Goal: Task Accomplishment & Management: Complete application form

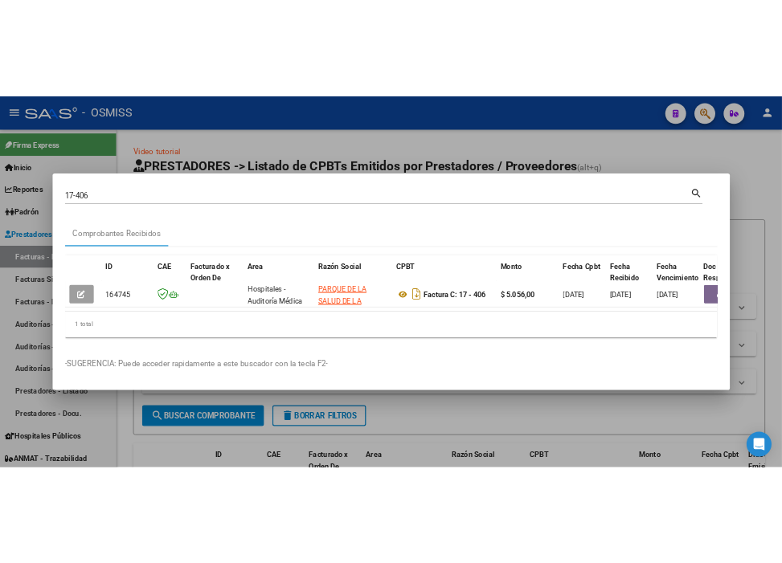
scroll to position [0, 44]
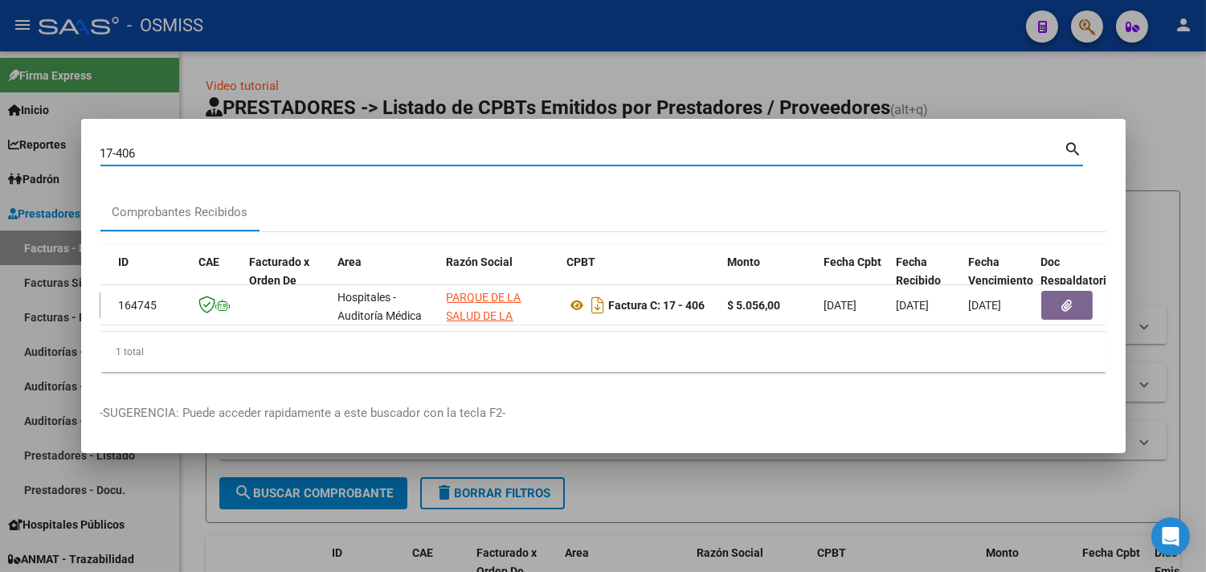
drag, startPoint x: 117, startPoint y: 150, endPoint x: 0, endPoint y: 124, distance: 120.3
click at [0, 126] on div "17-406 Buscar (apellido, dni, cuil, nro traspaso, cuit, obra social) search Com…" at bounding box center [603, 286] width 1206 height 572
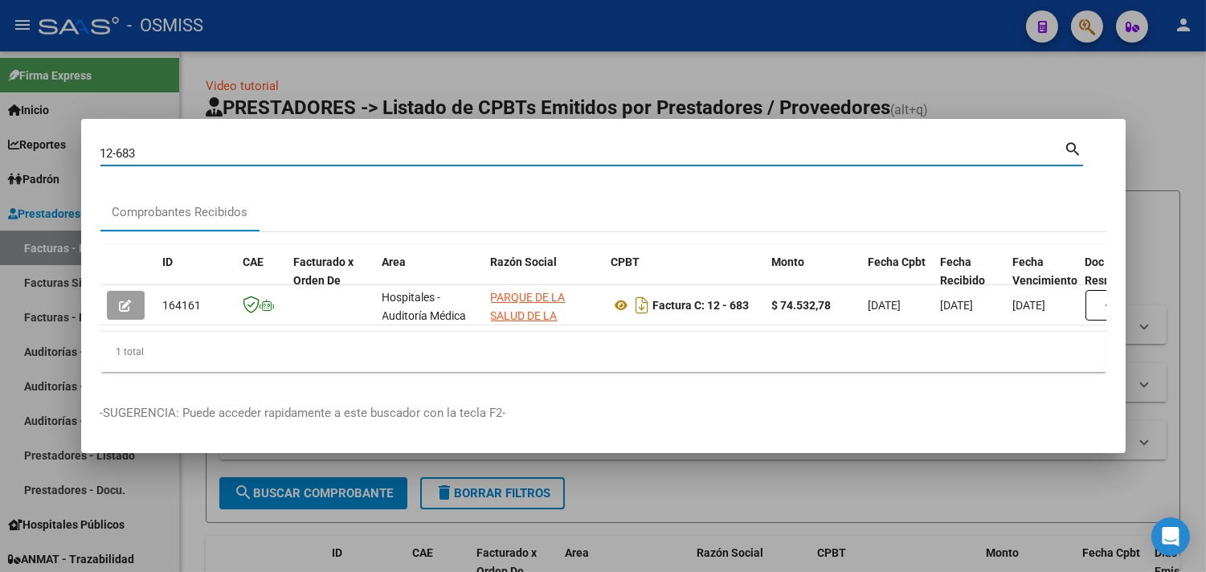
drag, startPoint x: 161, startPoint y: 141, endPoint x: 17, endPoint y: 103, distance: 148.9
click at [0, 103] on div "12-683 Buscar (apellido, dni, cuil, nro traspaso, cuit, obra social) search Com…" at bounding box center [603, 286] width 1206 height 572
type input "44-1958"
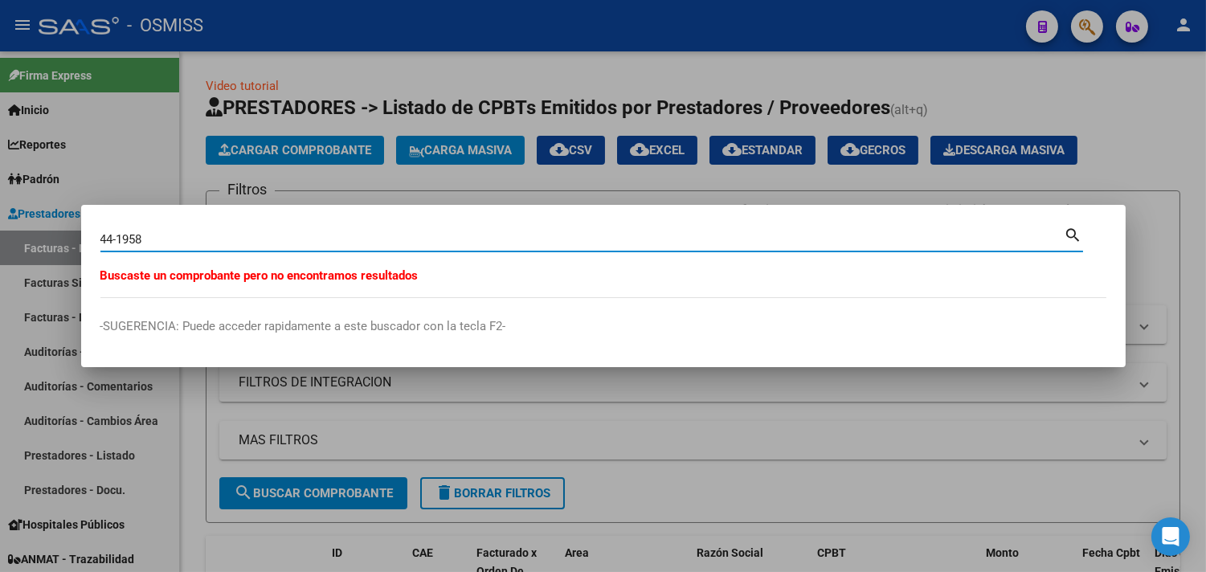
click at [182, 162] on div at bounding box center [603, 286] width 1206 height 572
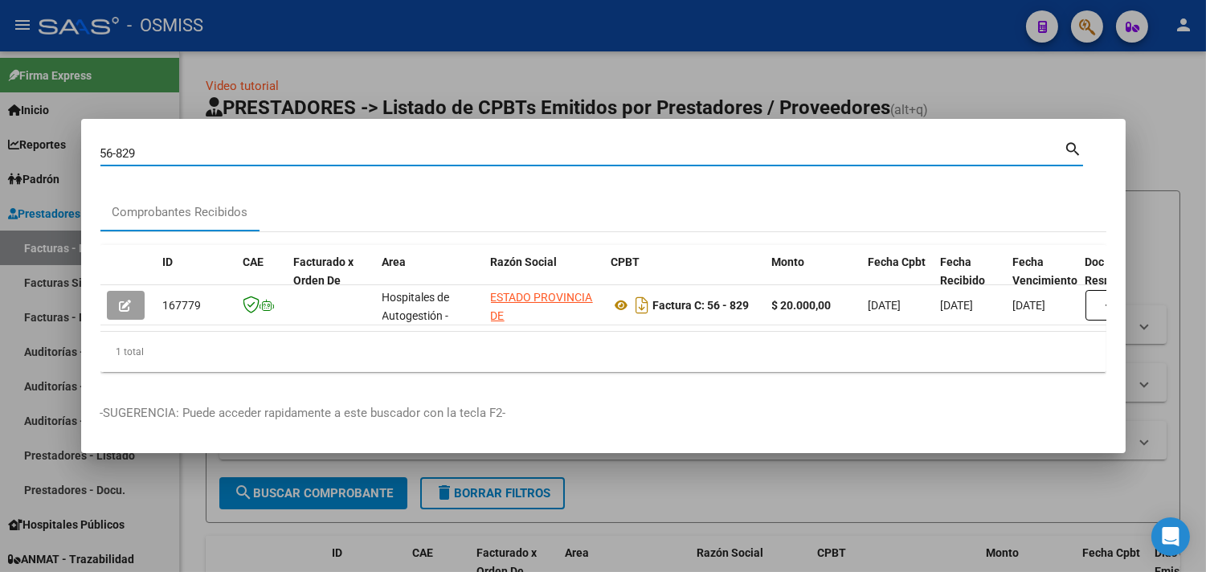
drag, startPoint x: 174, startPoint y: 145, endPoint x: 0, endPoint y: 97, distance: 180.0
click at [0, 100] on div "56-829 Buscar (apellido, dni, cuil, nro traspaso, cuit, obra social) search Com…" at bounding box center [603, 286] width 1206 height 572
type input "36-451"
click at [399, 63] on div at bounding box center [603, 286] width 1206 height 572
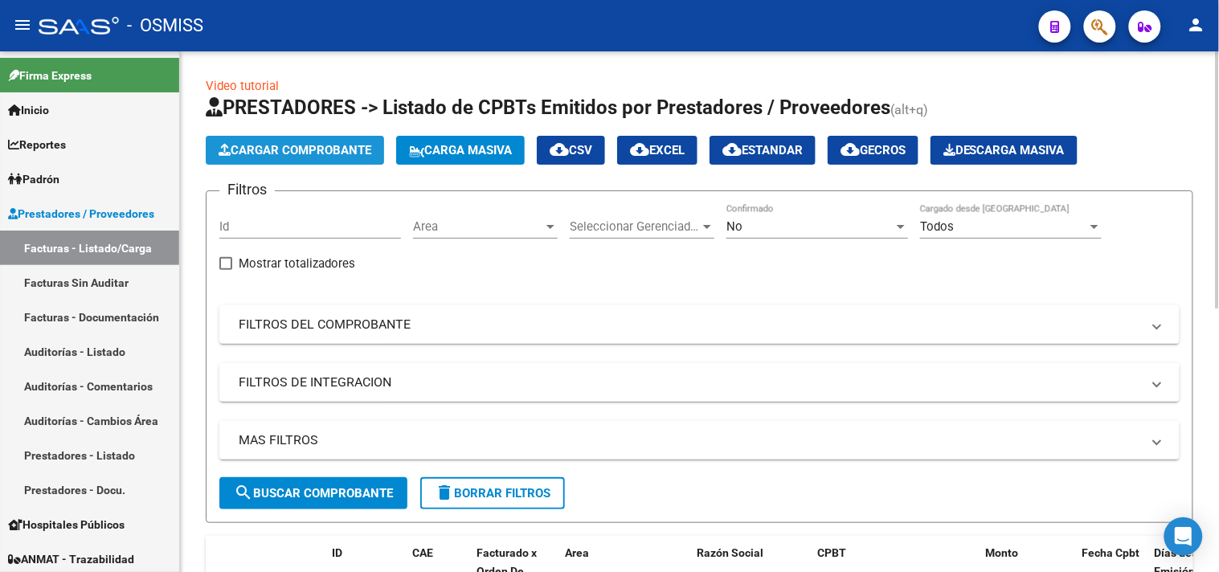
click at [335, 145] on span "Cargar Comprobante" at bounding box center [295, 150] width 153 height 14
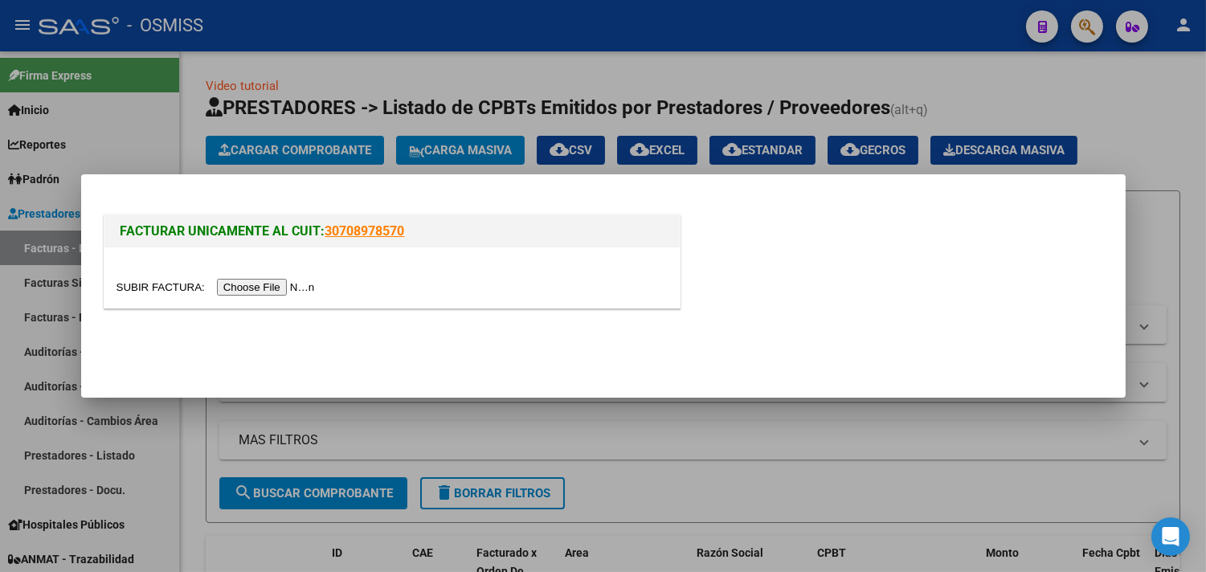
click at [251, 293] on input "file" at bounding box center [218, 287] width 203 height 17
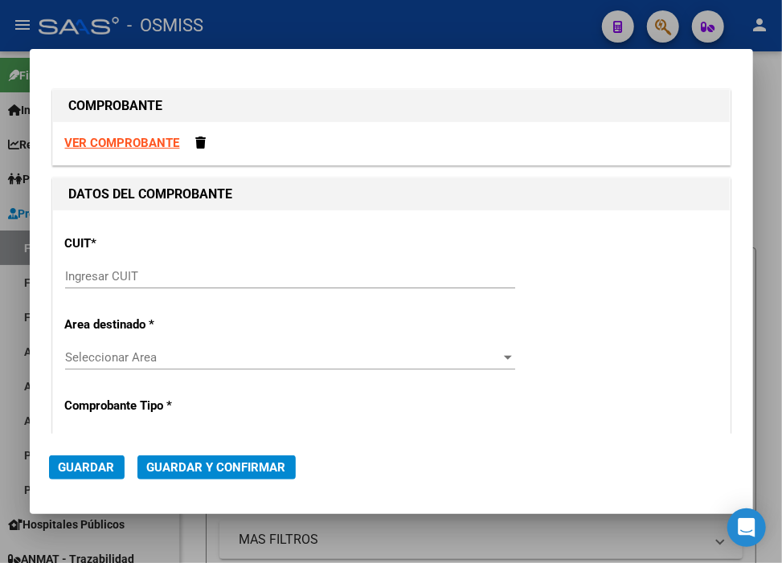
click at [217, 283] on input "Ingresar CUIT" at bounding box center [290, 276] width 450 height 14
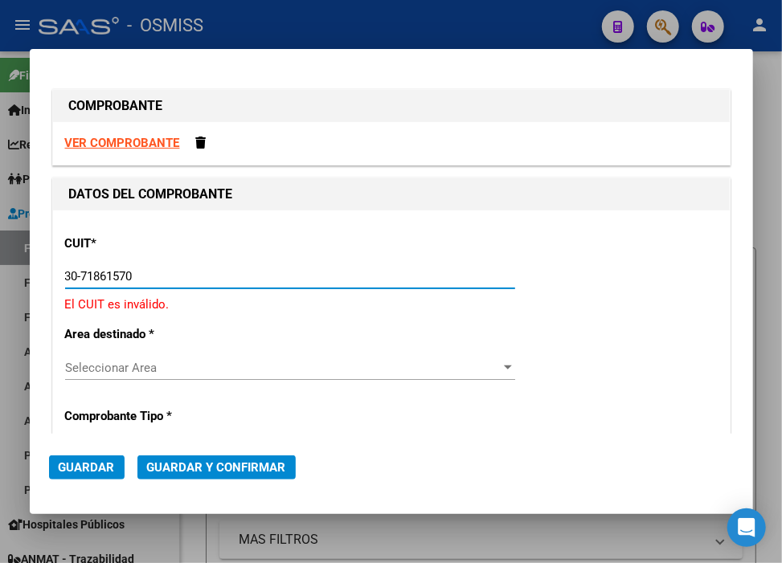
type input "30-71861570-0"
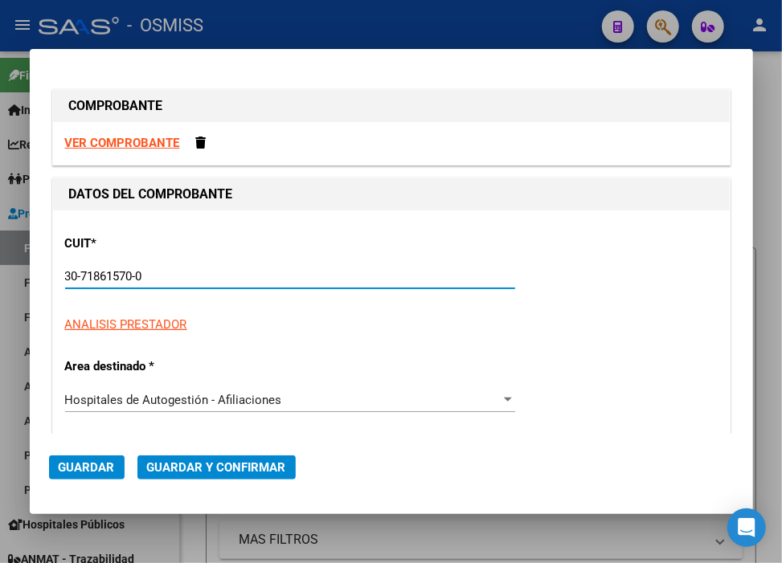
type input "0"
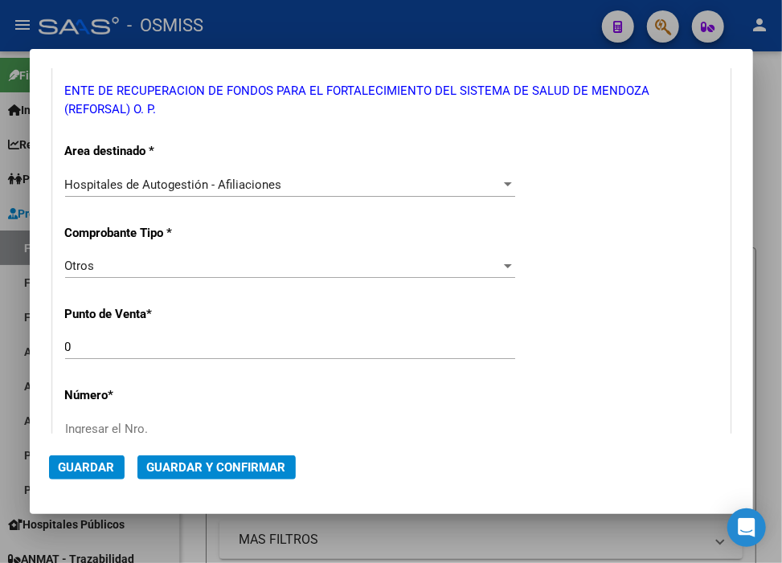
scroll to position [268, 0]
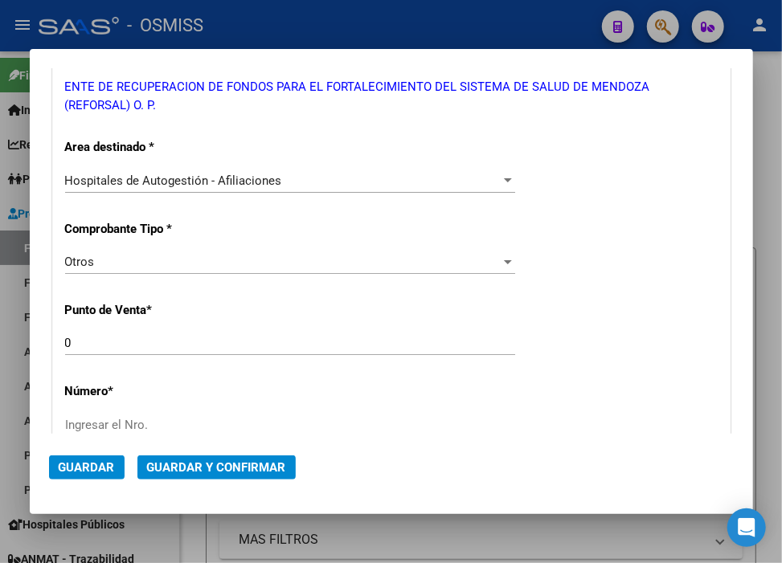
type input "30-71861570-0"
click at [142, 422] on input "Ingresar el Nro." at bounding box center [290, 425] width 450 height 14
paste input "35807"
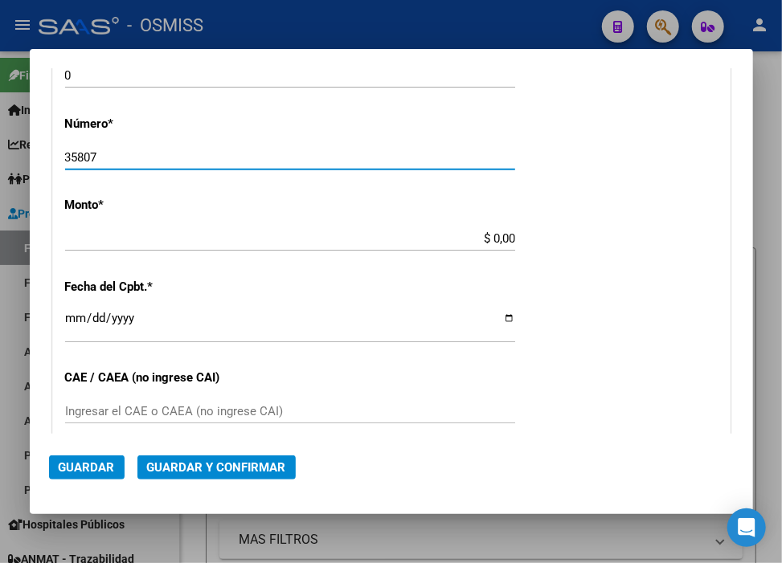
type input "35807"
click at [489, 236] on input "$ 0,00" at bounding box center [290, 238] width 450 height 14
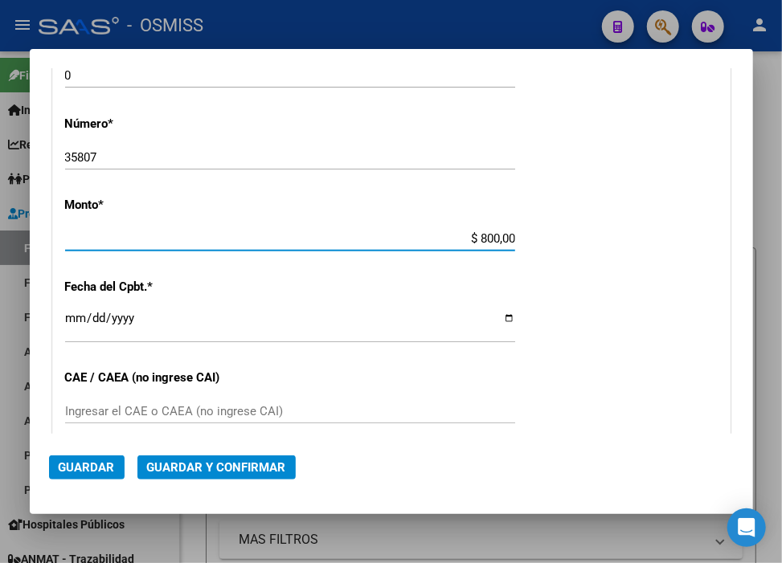
type input "$ 8.000,00"
click at [71, 320] on input "Ingresar la fecha" at bounding box center [290, 325] width 450 height 26
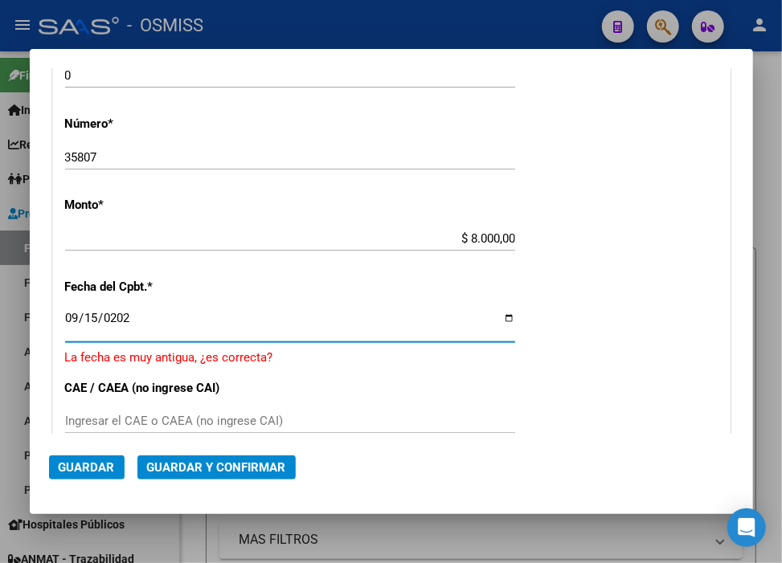
type input "[DATE]"
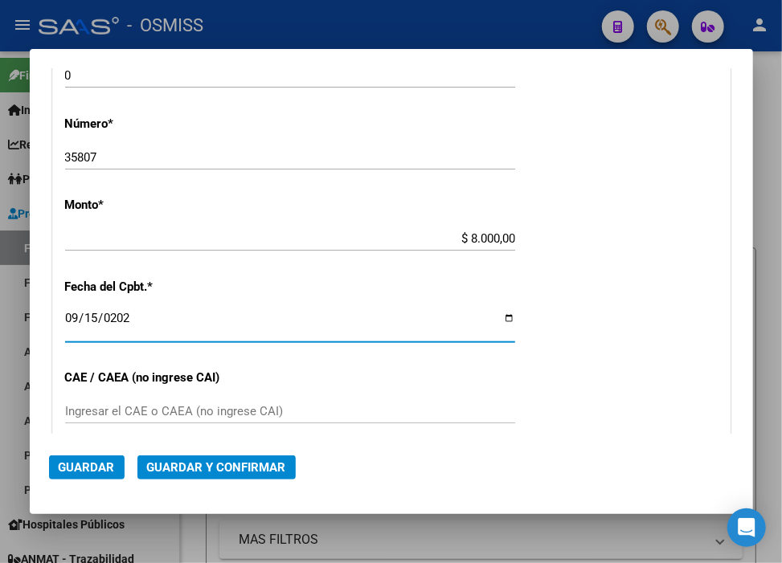
click at [193, 464] on span "Guardar y Confirmar" at bounding box center [216, 468] width 139 height 14
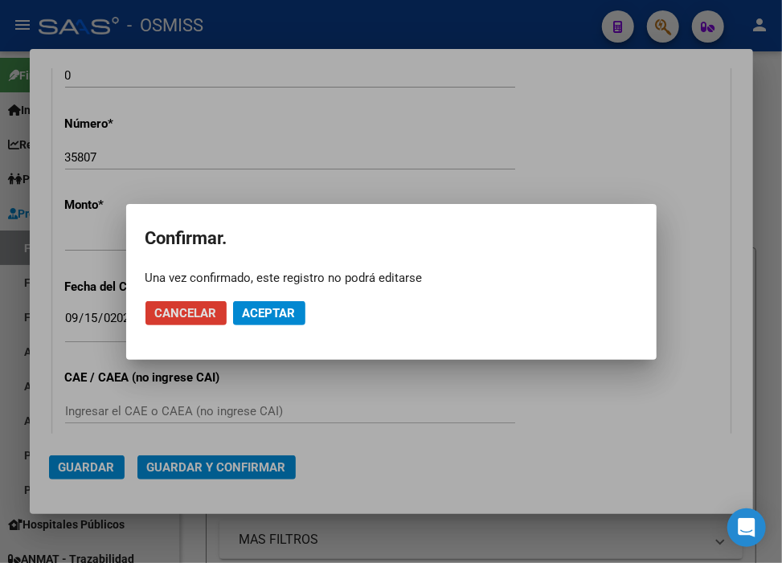
click at [270, 326] on mat-dialog-actions "Cancelar Aceptar" at bounding box center [391, 313] width 492 height 55
click at [276, 321] on button "Aceptar" at bounding box center [269, 313] width 72 height 24
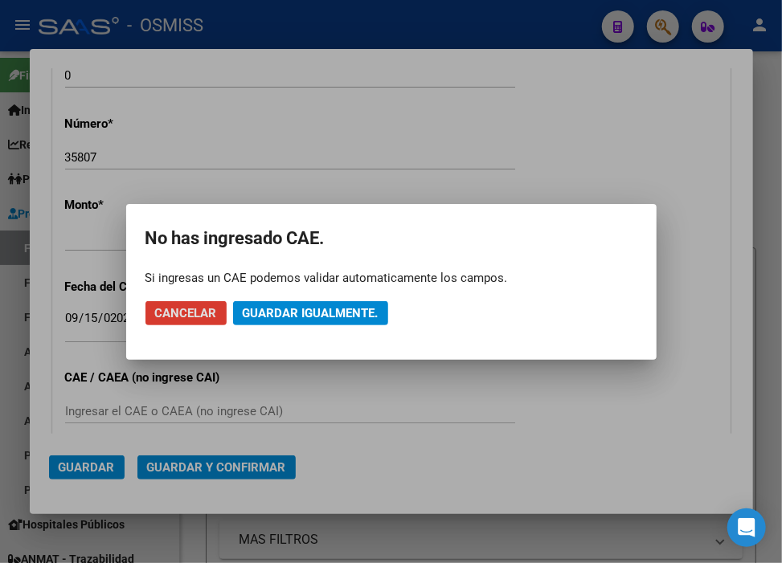
click at [276, 321] on button "Guardar igualmente." at bounding box center [310, 313] width 155 height 24
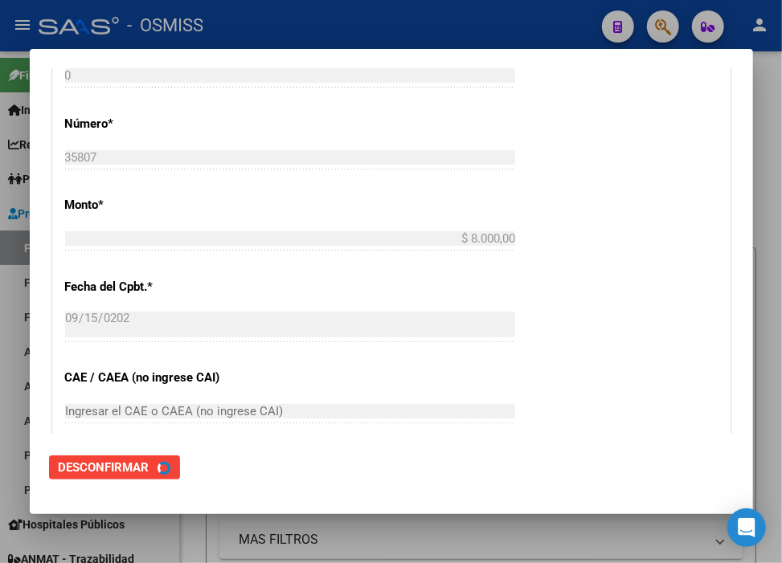
scroll to position [0, 0]
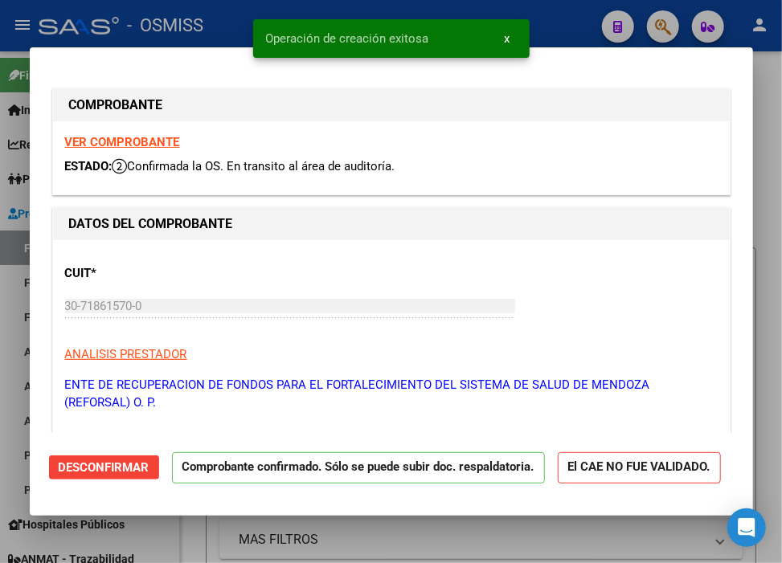
type input "[DATE]"
click at [567, 18] on div at bounding box center [391, 281] width 782 height 563
type input "$ 0,00"
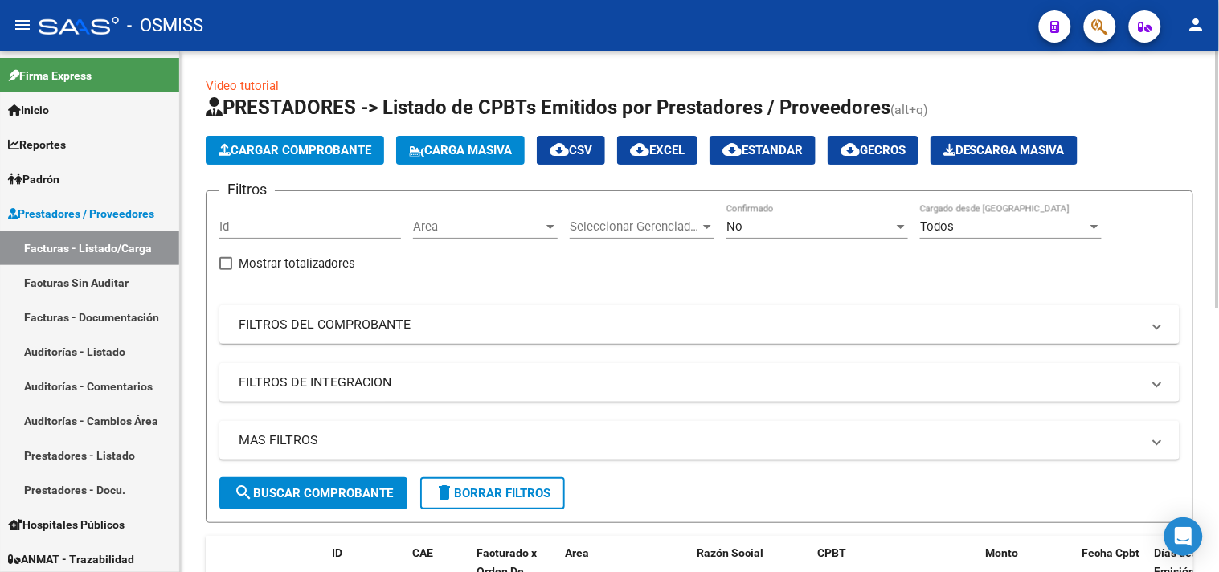
click at [317, 149] on span "Cargar Comprobante" at bounding box center [295, 150] width 153 height 14
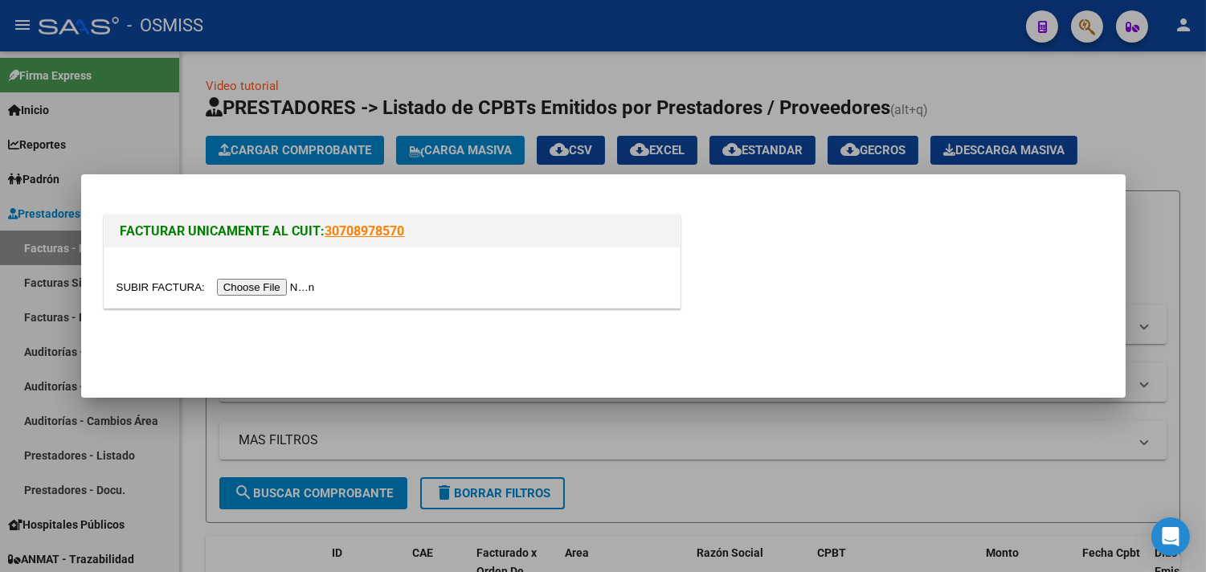
click at [289, 291] on input "file" at bounding box center [218, 287] width 203 height 17
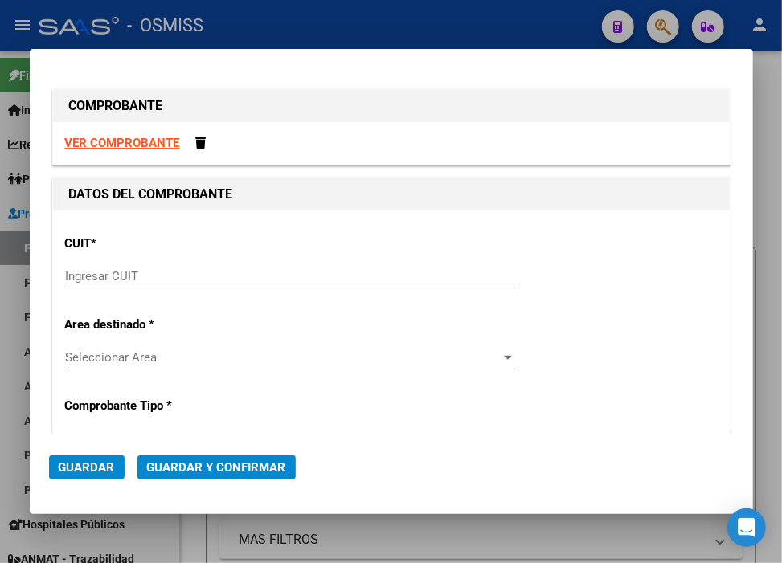
click at [141, 280] on input "Ingresar CUIT" at bounding box center [290, 276] width 450 height 14
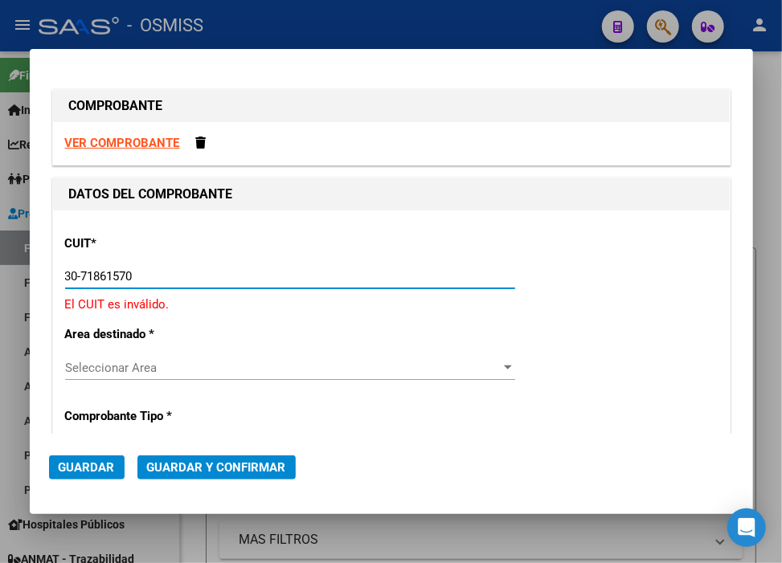
type input "30-71861570-0"
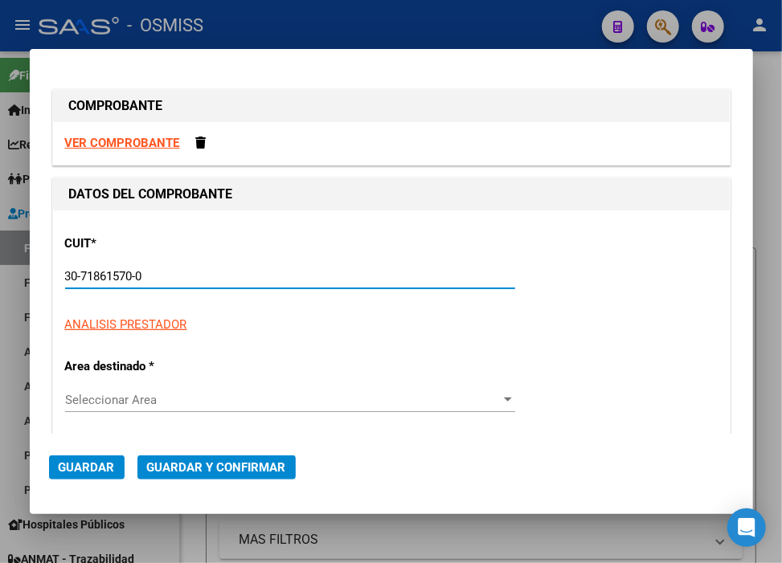
type input "0"
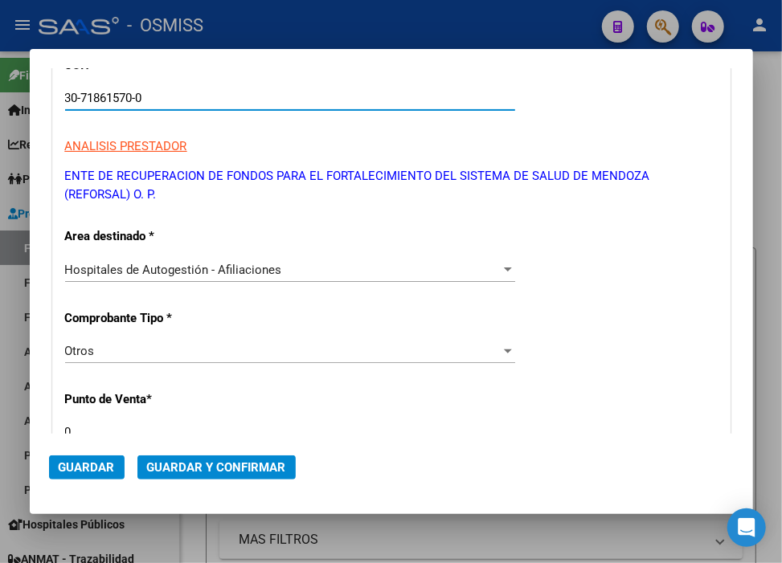
scroll to position [446, 0]
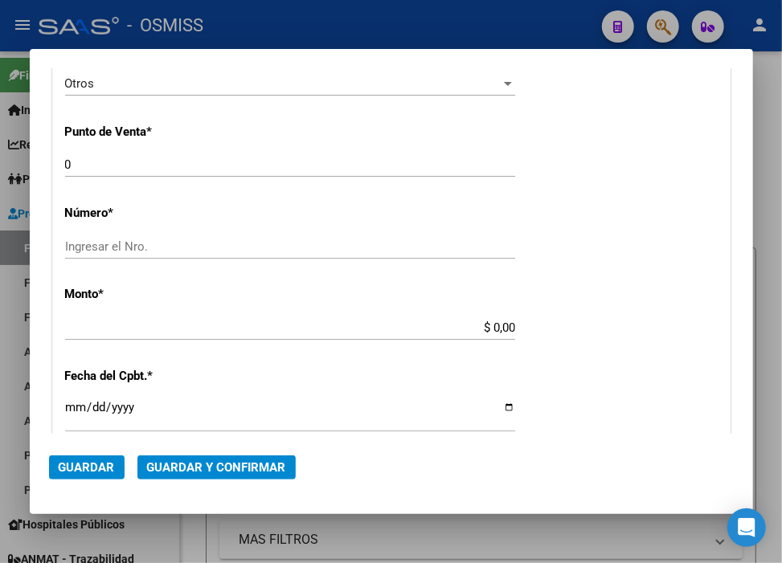
type input "30-71861570-0"
click at [157, 243] on input "Ingresar el Nro." at bounding box center [290, 247] width 450 height 14
paste input "35831"
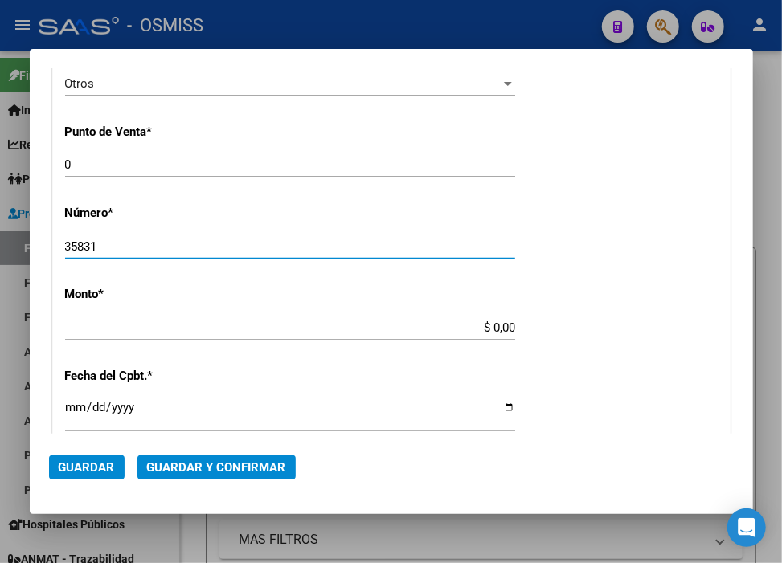
type input "35831"
click at [488, 326] on input "$ 0,00" at bounding box center [290, 328] width 450 height 14
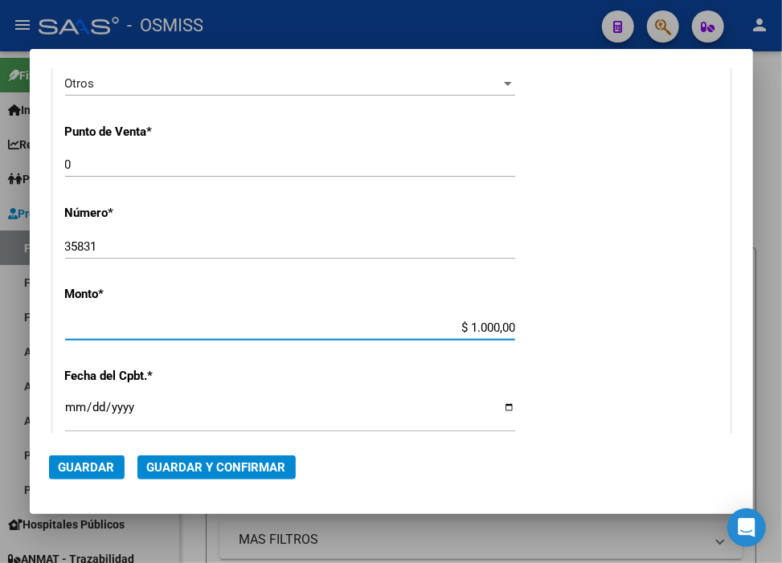
type input "$ 10.000,00"
click at [79, 404] on input "Ingresar la fecha" at bounding box center [290, 414] width 450 height 26
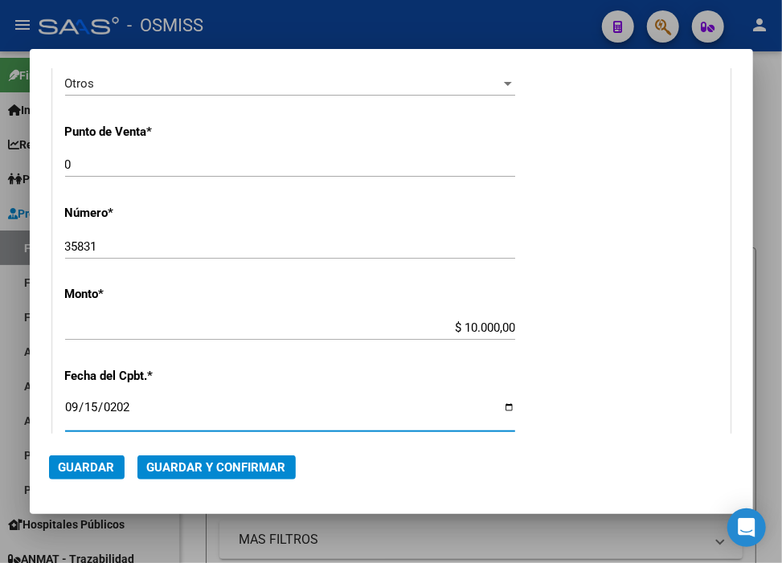
type input "[DATE]"
click at [199, 480] on mat-dialog-actions "Guardar Guardar y Confirmar" at bounding box center [391, 464] width 685 height 61
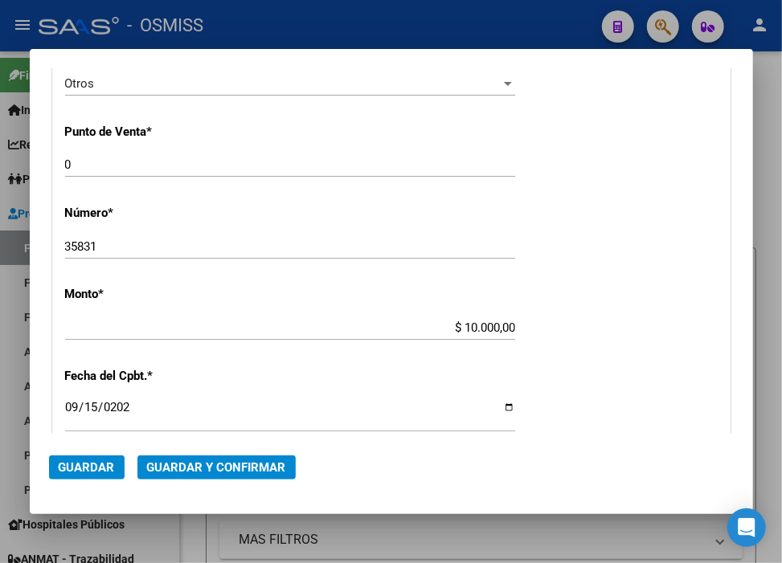
click at [198, 471] on span "Guardar y Confirmar" at bounding box center [216, 468] width 139 height 14
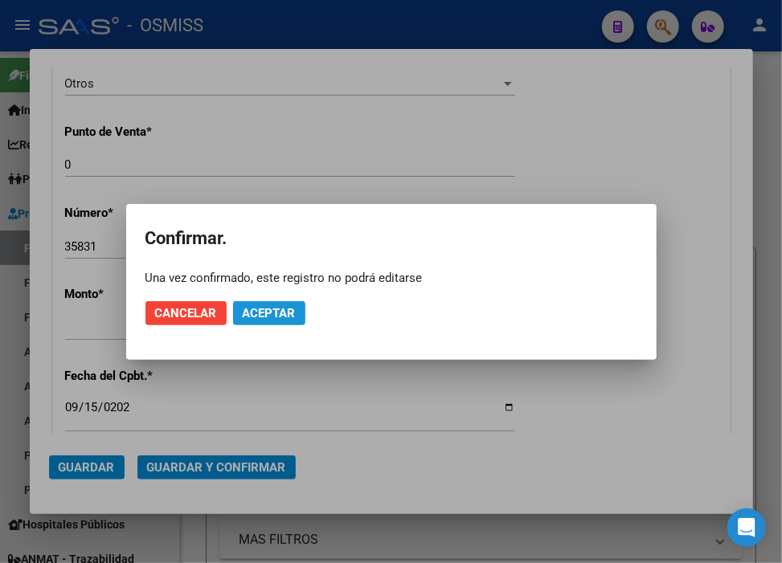
click at [263, 324] on button "Aceptar" at bounding box center [269, 313] width 72 height 24
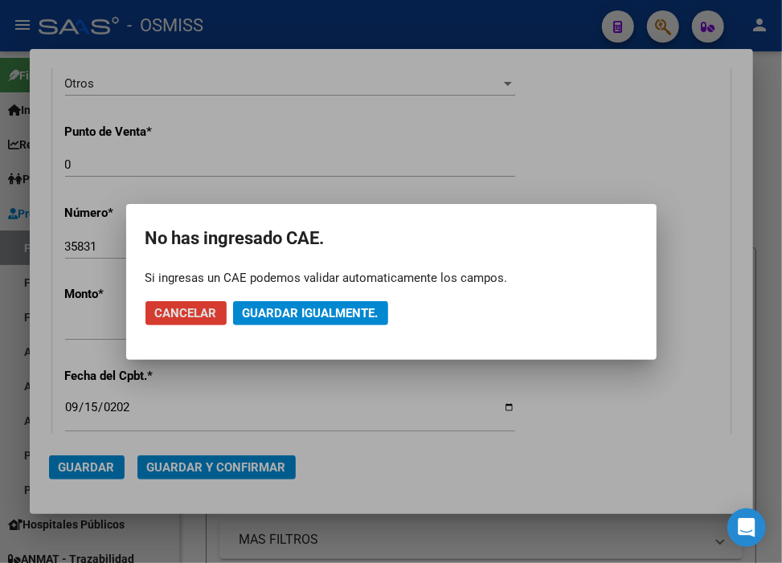
drag, startPoint x: 263, startPoint y: 324, endPoint x: 262, endPoint y: 316, distance: 8.1
click at [264, 316] on span "Guardar igualmente." at bounding box center [311, 313] width 136 height 14
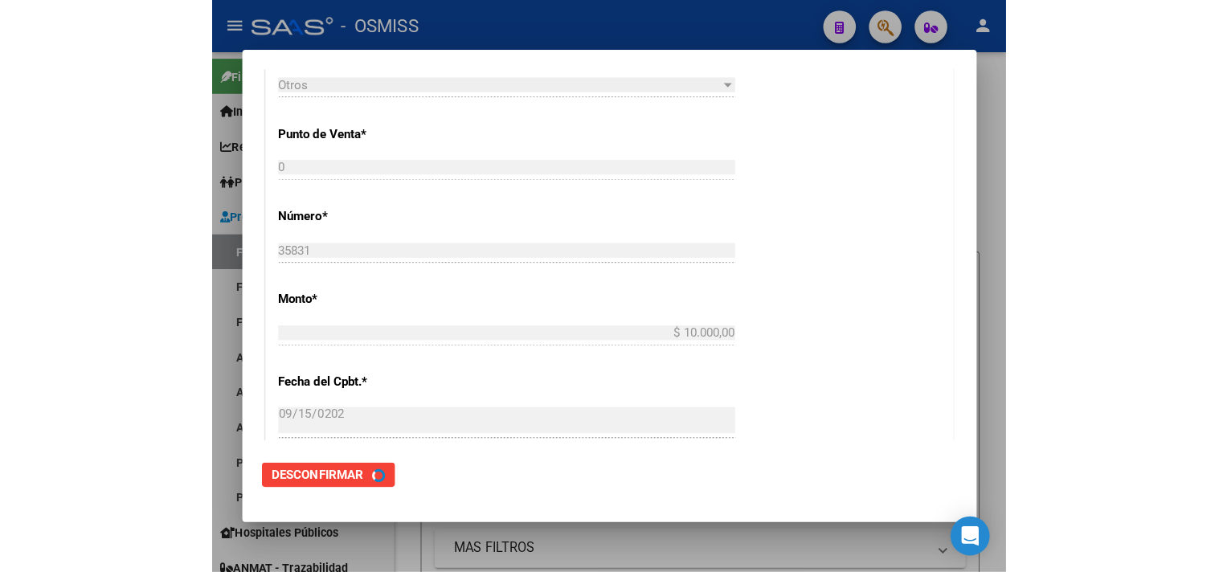
scroll to position [0, 0]
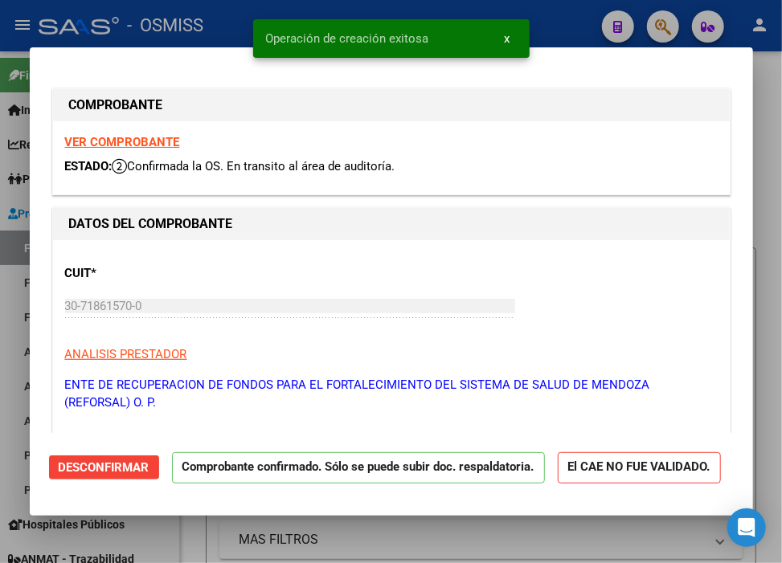
type input "[DATE]"
click at [563, 6] on div at bounding box center [391, 281] width 782 height 563
type input "$ 0,00"
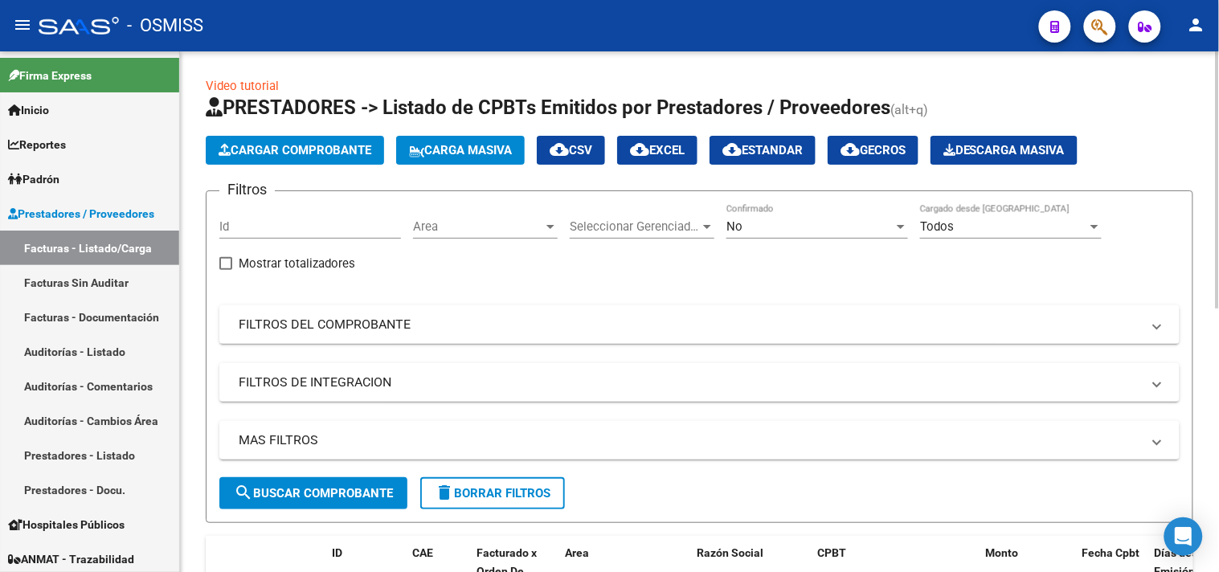
click at [451, 239] on div "Area Area" at bounding box center [485, 221] width 145 height 35
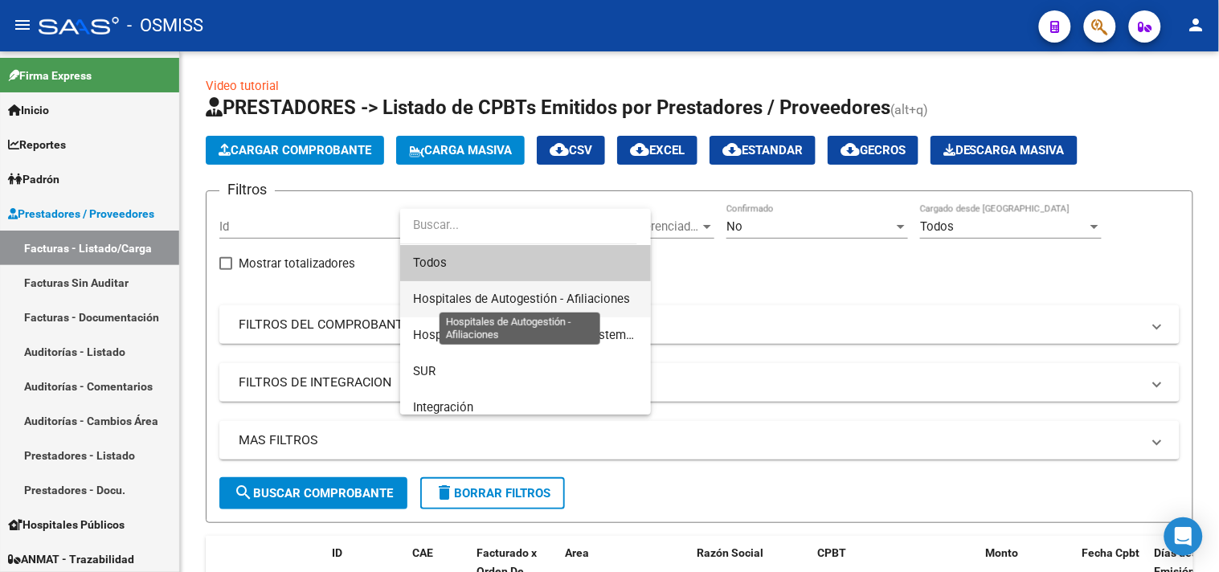
click at [521, 301] on span "Hospitales de Autogestión - Afiliaciones" at bounding box center [521, 299] width 217 height 14
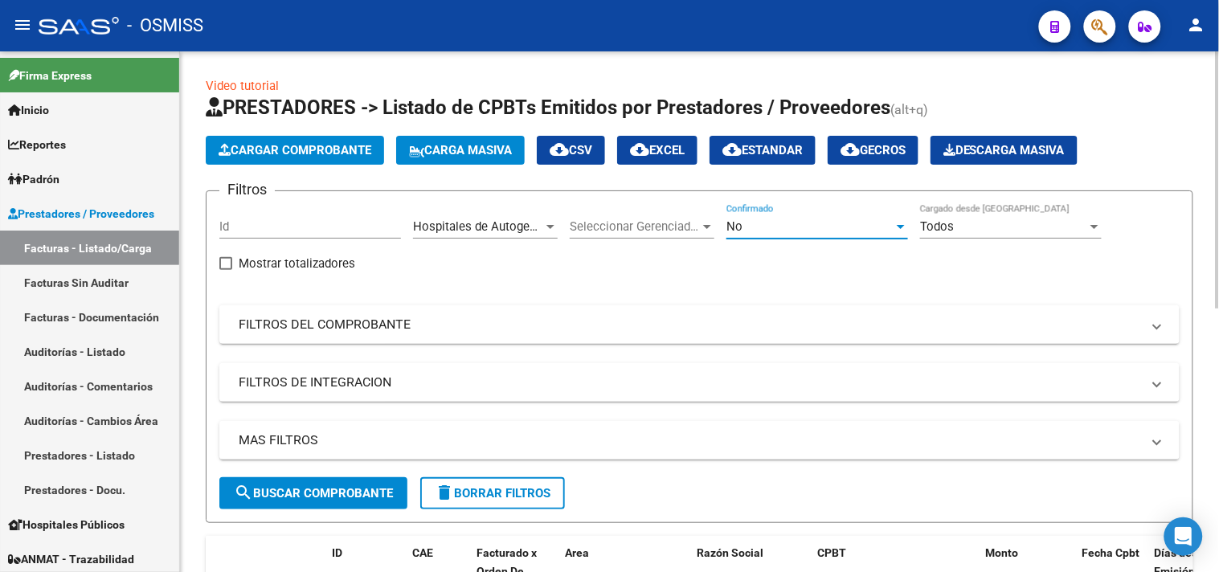
click at [848, 225] on div "No" at bounding box center [810, 226] width 167 height 14
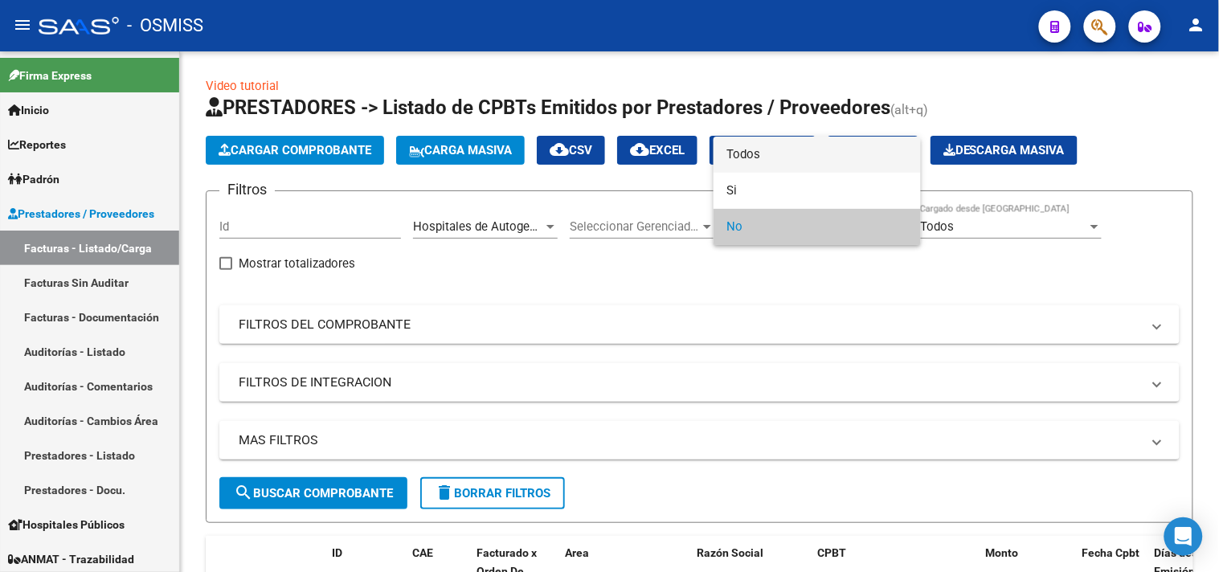
click at [785, 151] on span "Todos" at bounding box center [818, 155] width 182 height 36
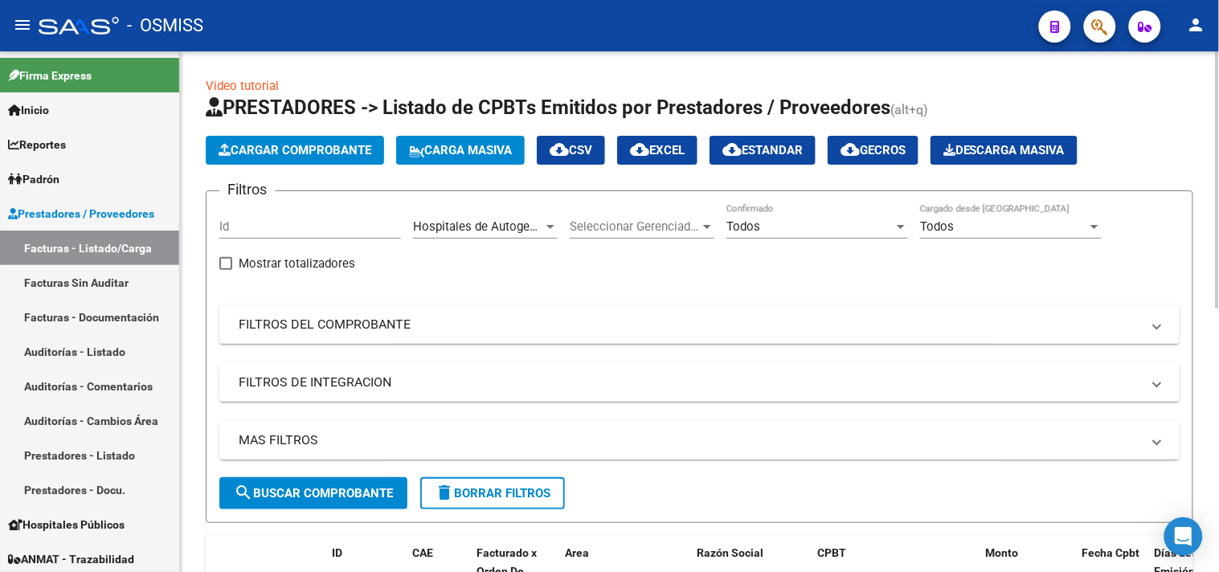
click at [630, 438] on mat-panel-title "MAS FILTROS" at bounding box center [690, 441] width 903 height 18
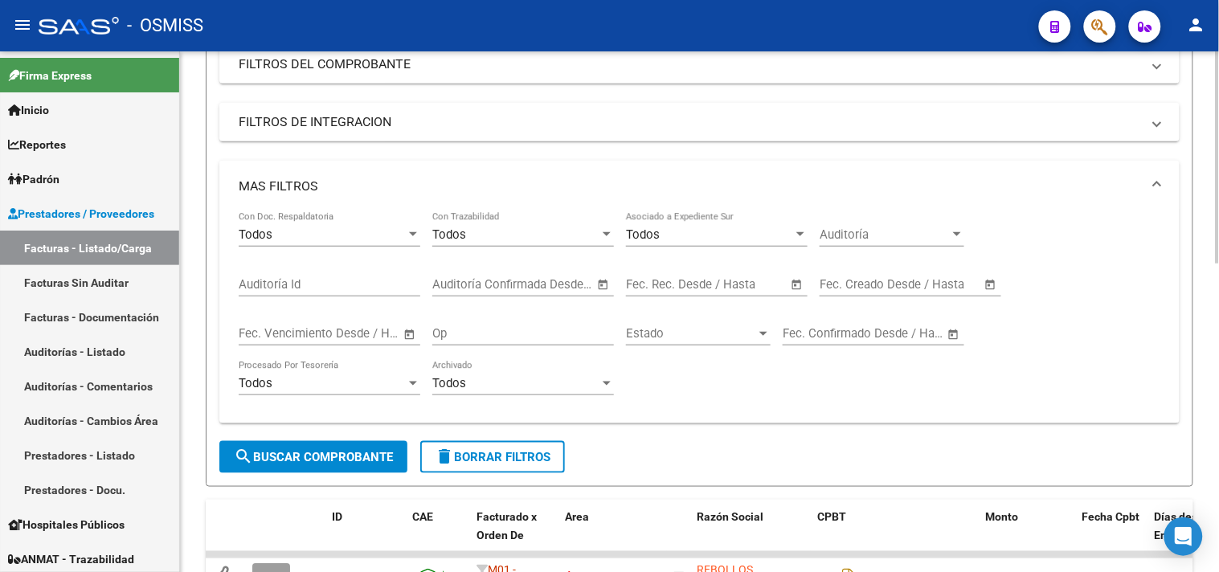
scroll to position [268, 0]
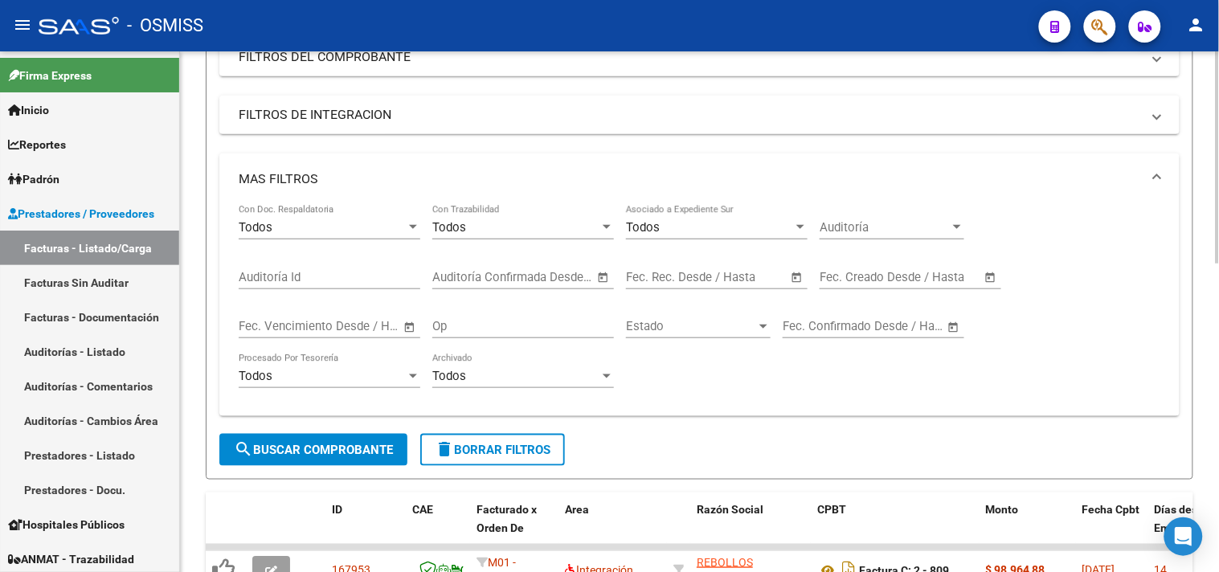
click at [870, 285] on div "Fecha inicio – Fecha fin Fec. Creado Desde / Hasta" at bounding box center [901, 272] width 162 height 35
click at [870, 281] on input "text" at bounding box center [852, 277] width 65 height 14
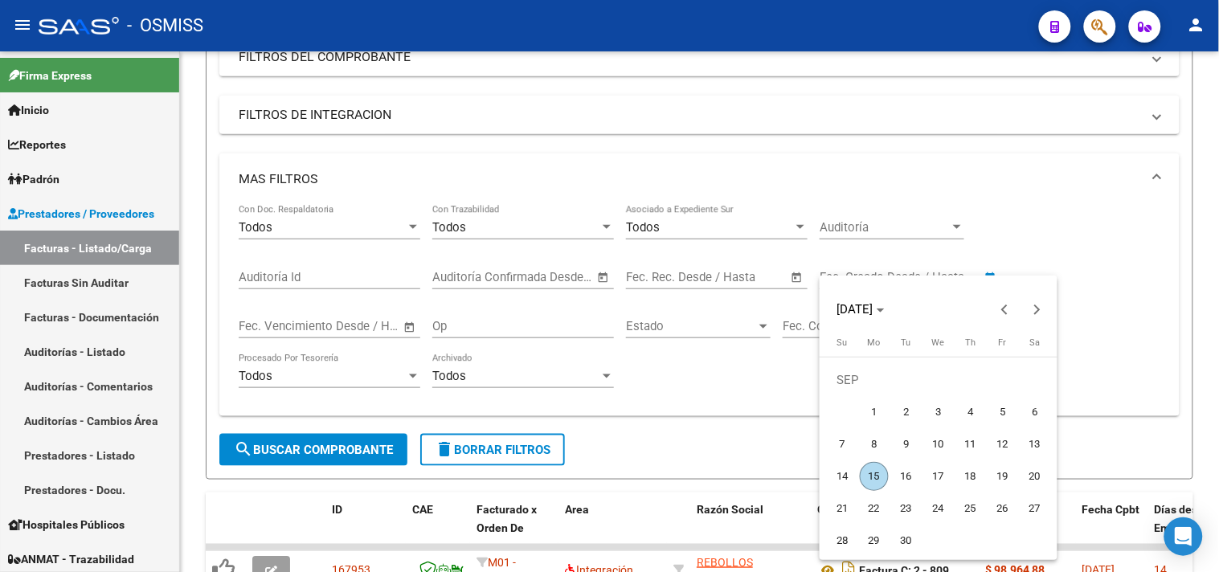
click at [873, 473] on span "15" at bounding box center [874, 476] width 29 height 29
type input "[DATE]"
click at [873, 473] on span "15" at bounding box center [874, 476] width 29 height 29
type input "[DATE]"
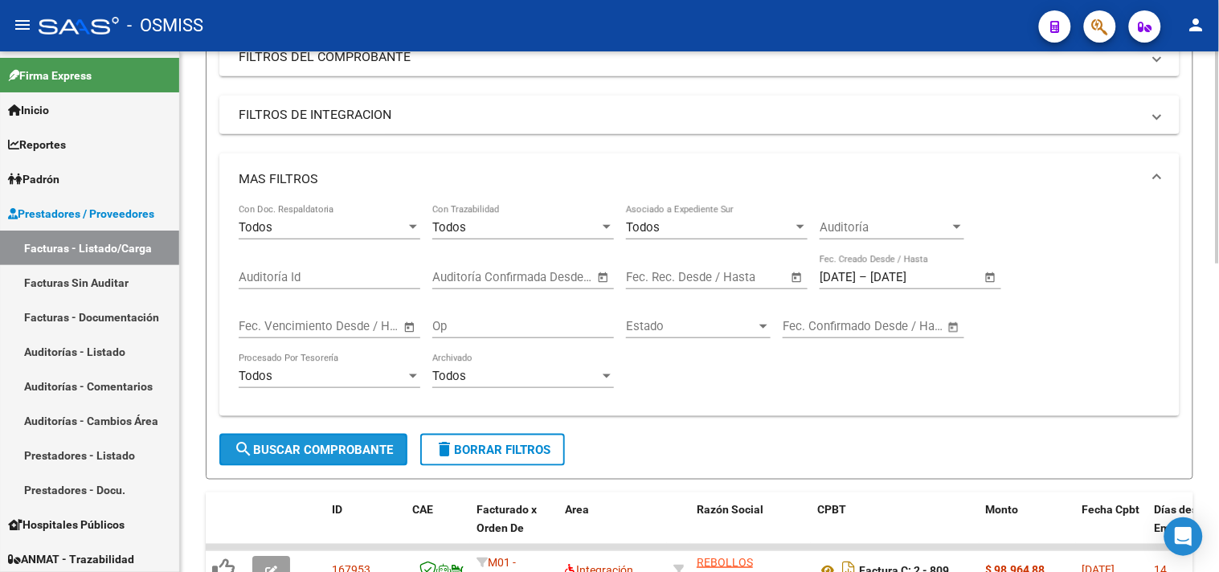
click at [297, 442] on button "search Buscar Comprobante" at bounding box center [313, 450] width 188 height 32
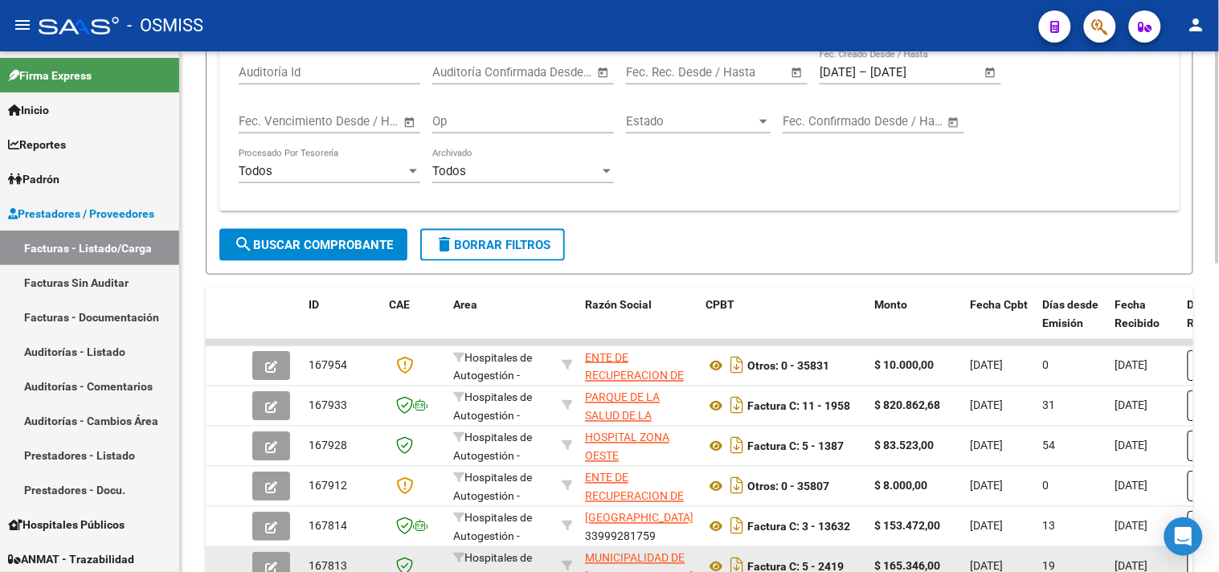
scroll to position [44, 0]
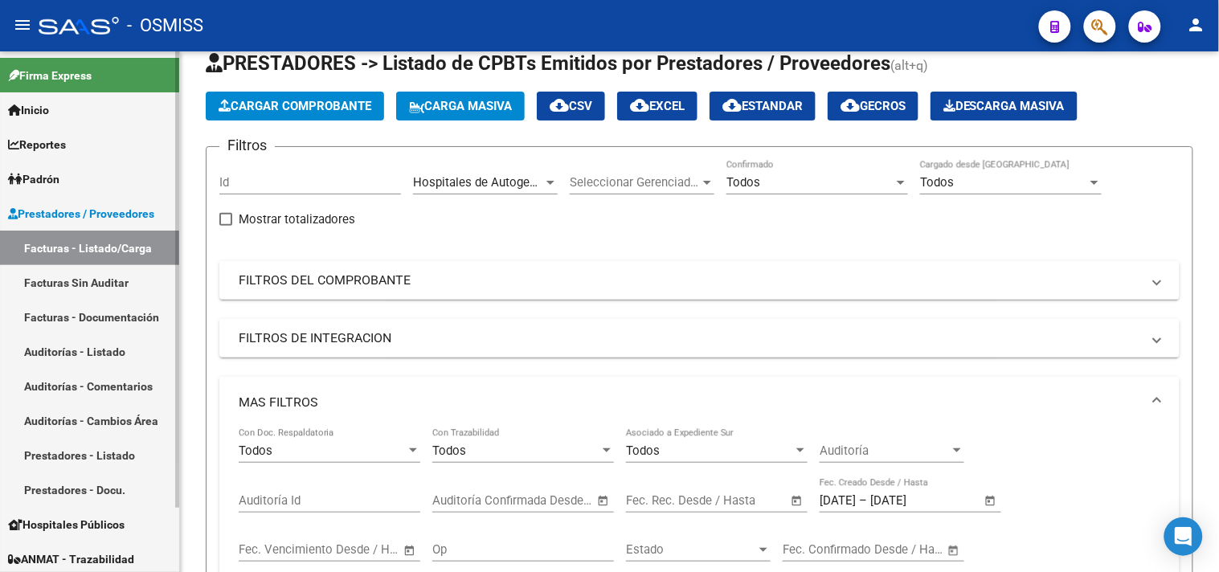
click at [121, 242] on link "Facturas - Listado/Carga" at bounding box center [89, 248] width 179 height 35
click at [97, 354] on link "Auditorías - Listado" at bounding box center [89, 351] width 179 height 35
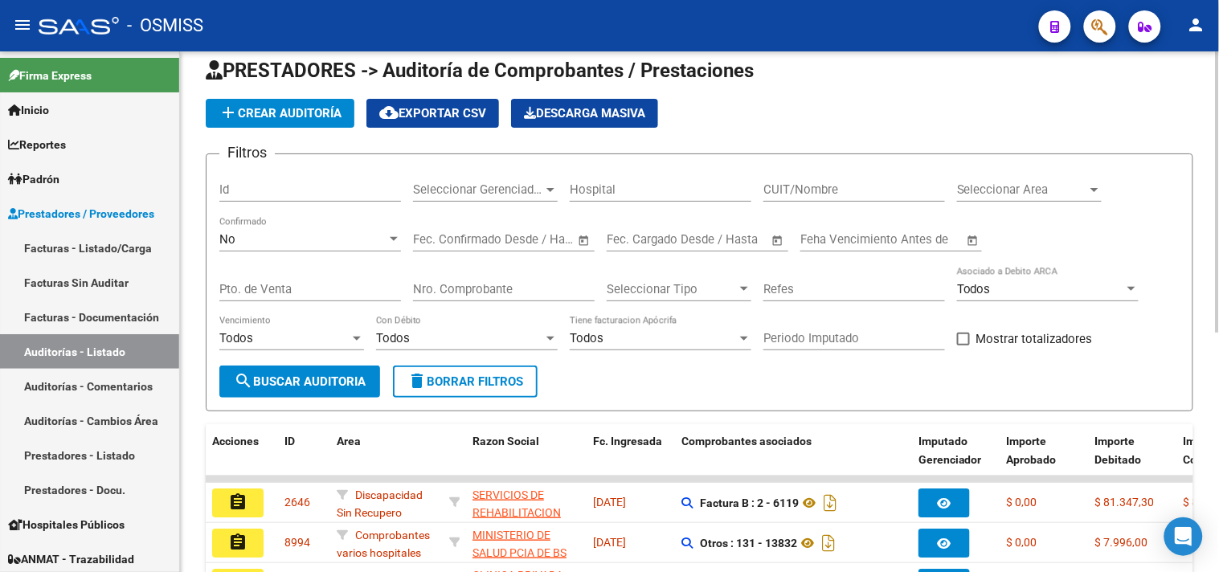
scroll to position [44, 0]
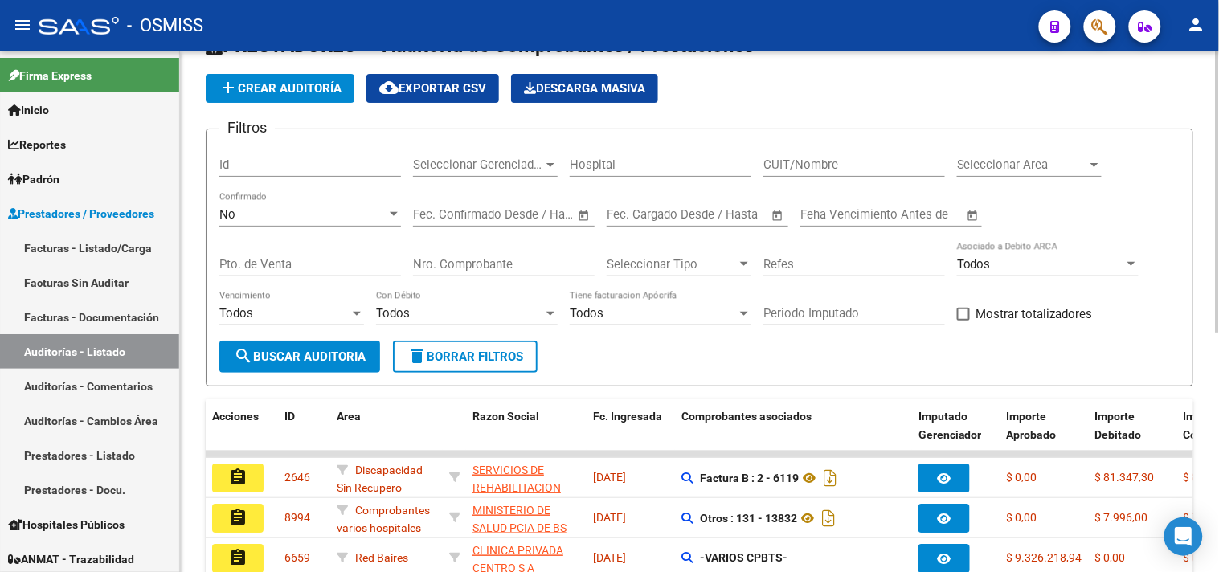
click at [1014, 154] on div "Seleccionar Area Seleccionar Area" at bounding box center [1029, 159] width 145 height 35
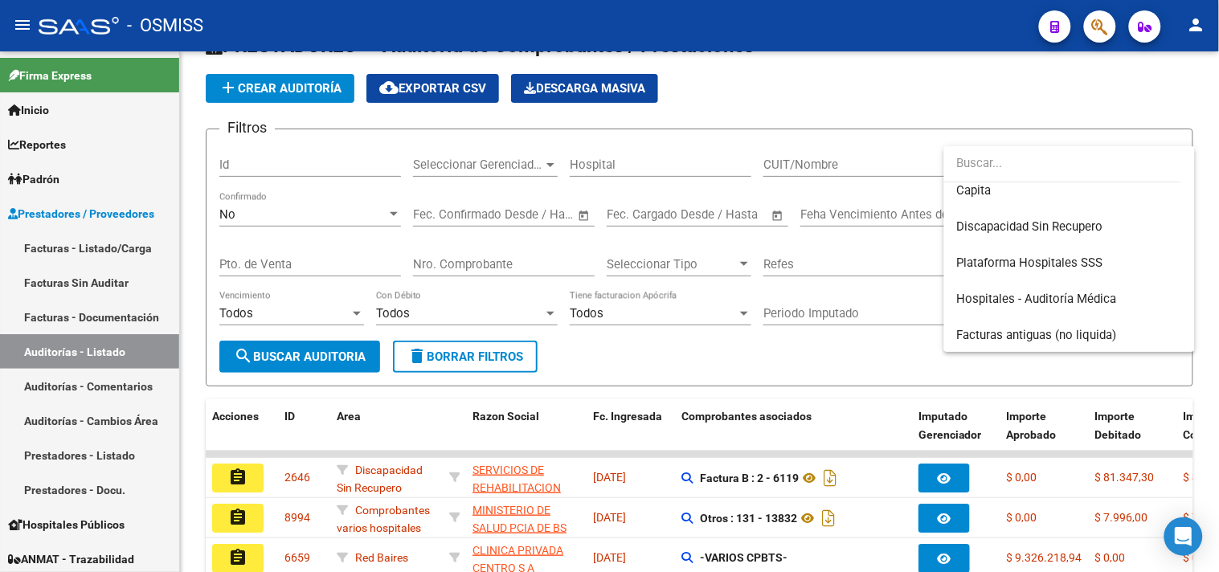
scroll to position [268, 0]
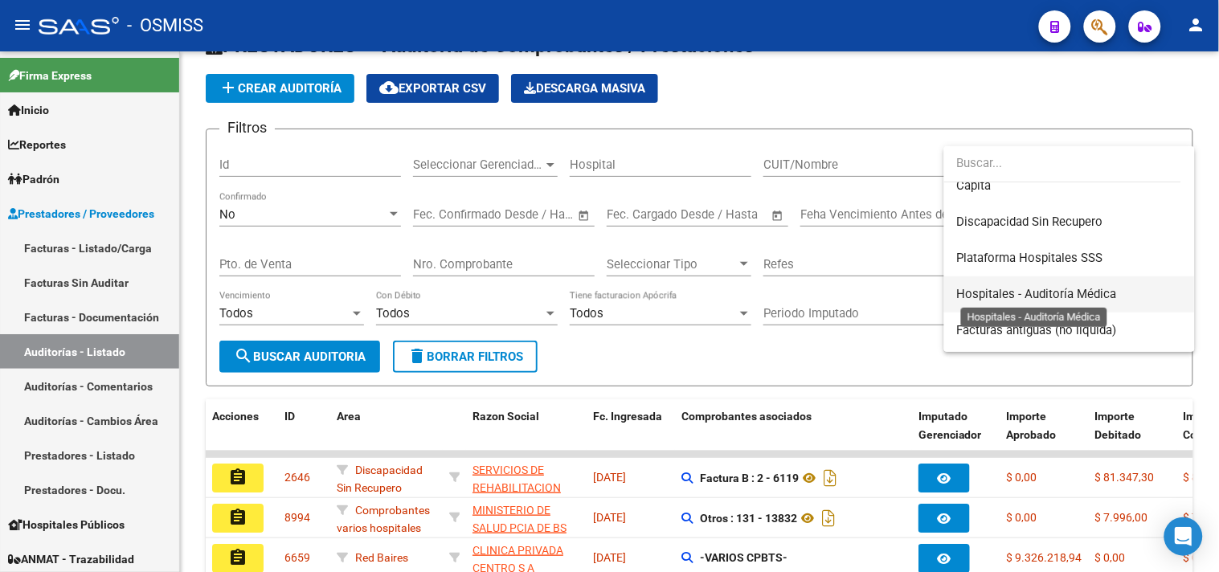
click at [1034, 291] on span "Hospitales - Auditoría Médica" at bounding box center [1037, 294] width 160 height 14
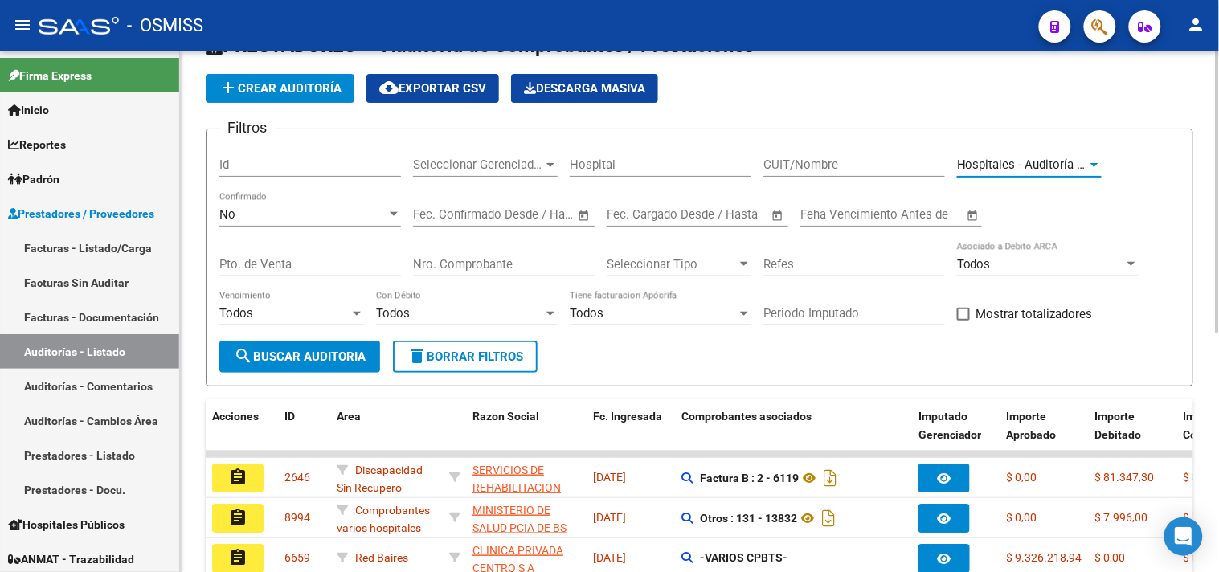
click at [1005, 162] on span "Hospitales - Auditoría Médica" at bounding box center [1037, 165] width 160 height 14
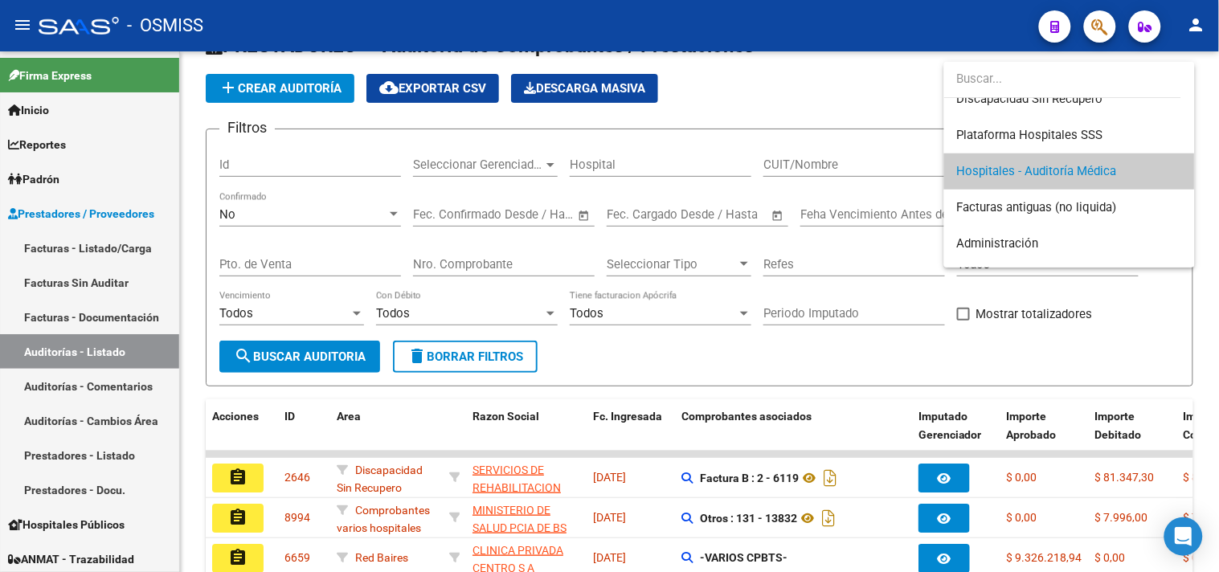
scroll to position [267, 0]
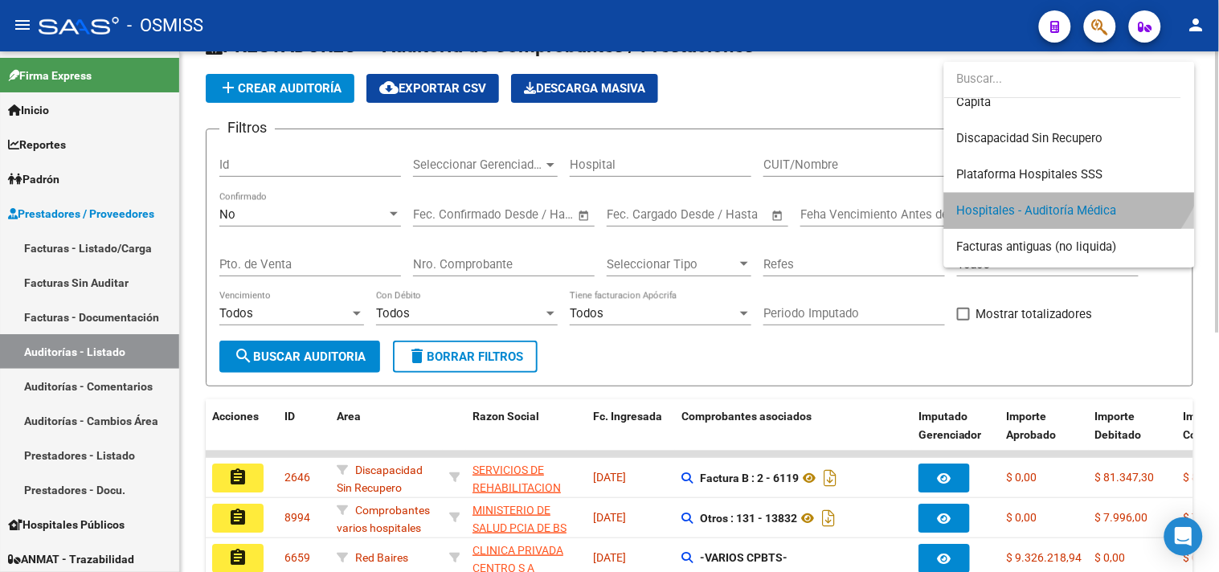
click at [1009, 195] on span "Hospitales - Auditoría Médica" at bounding box center [1069, 211] width 225 height 36
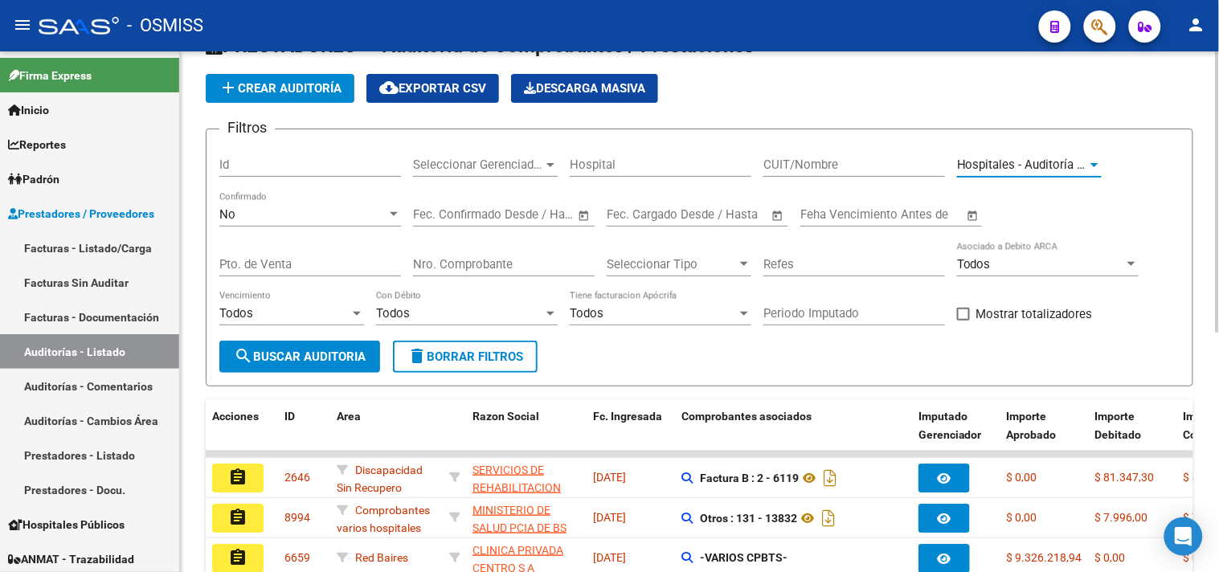
click at [462, 163] on span "Seleccionar Gerenciador" at bounding box center [478, 165] width 130 height 14
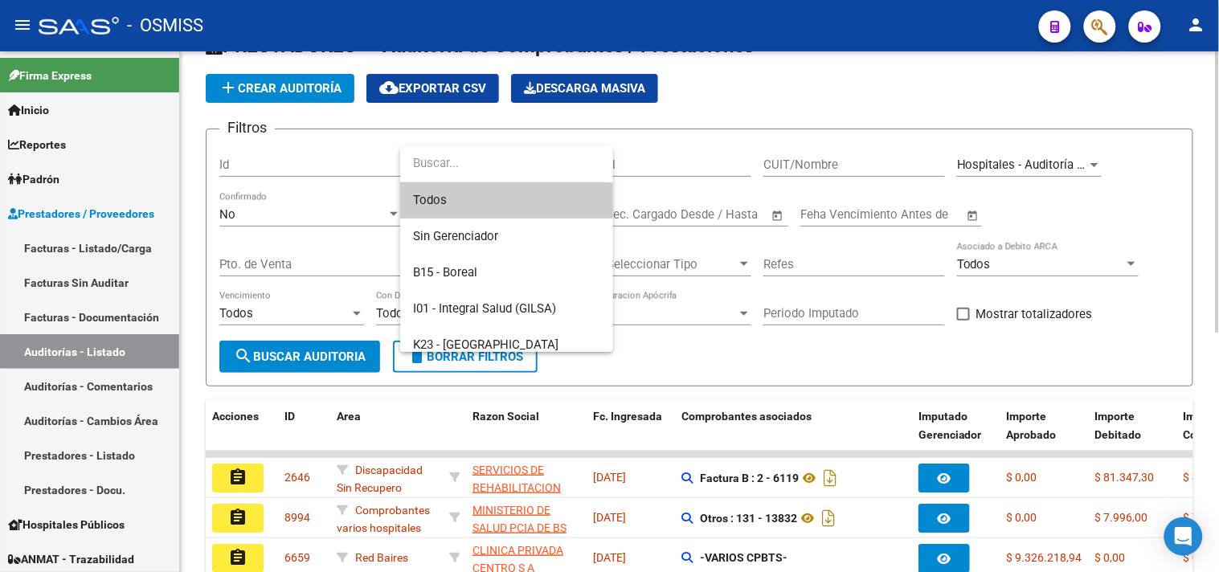
drag, startPoint x: 686, startPoint y: 141, endPoint x: 680, endPoint y: 161, distance: 20.1
click at [686, 141] on div at bounding box center [609, 286] width 1219 height 572
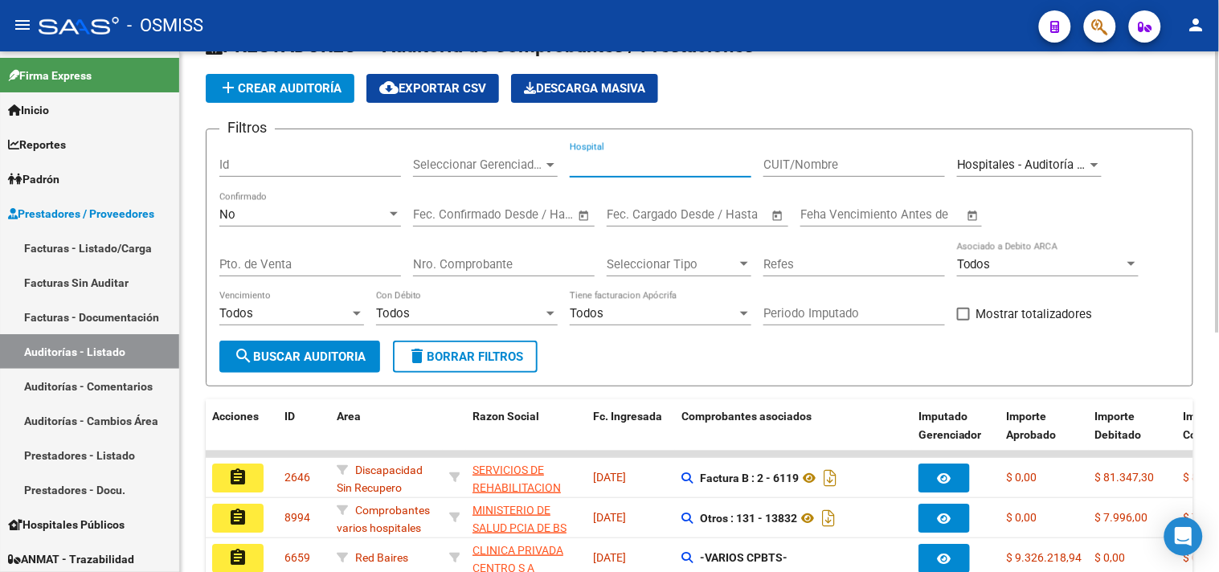
click at [630, 164] on input "Hospital" at bounding box center [661, 165] width 182 height 14
click at [768, 92] on div "add Crear Auditoría cloud_download Exportar CSV Descarga Masiva" at bounding box center [700, 88] width 988 height 29
click at [328, 356] on span "search Buscar Auditoria" at bounding box center [300, 357] width 132 height 14
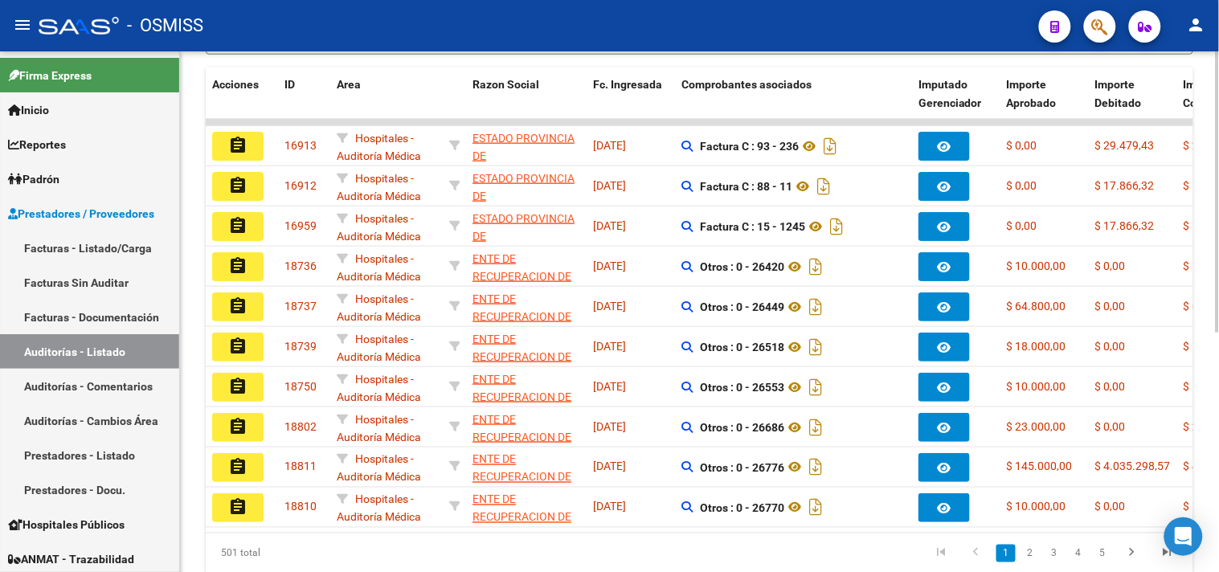
scroll to position [402, 0]
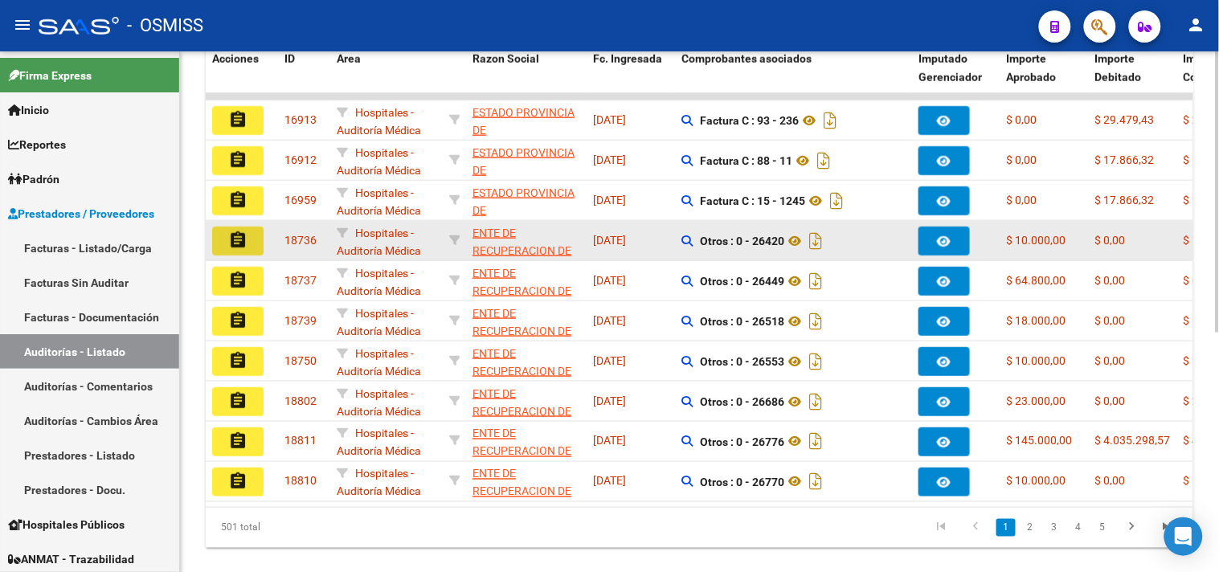
click at [234, 240] on mat-icon "assignment" at bounding box center [237, 240] width 19 height 19
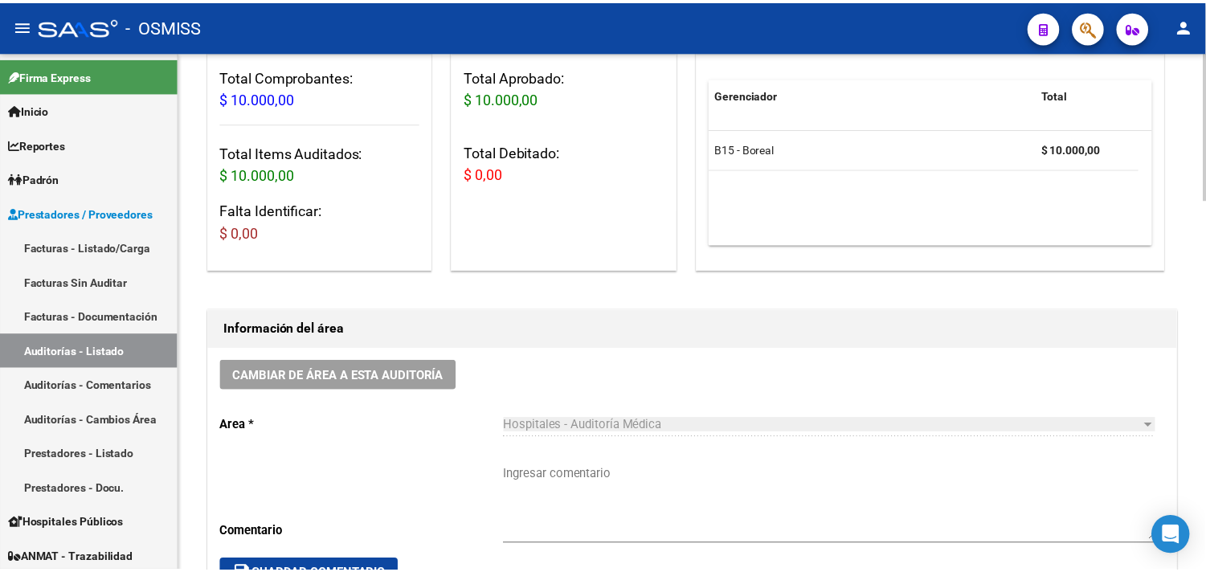
scroll to position [178, 0]
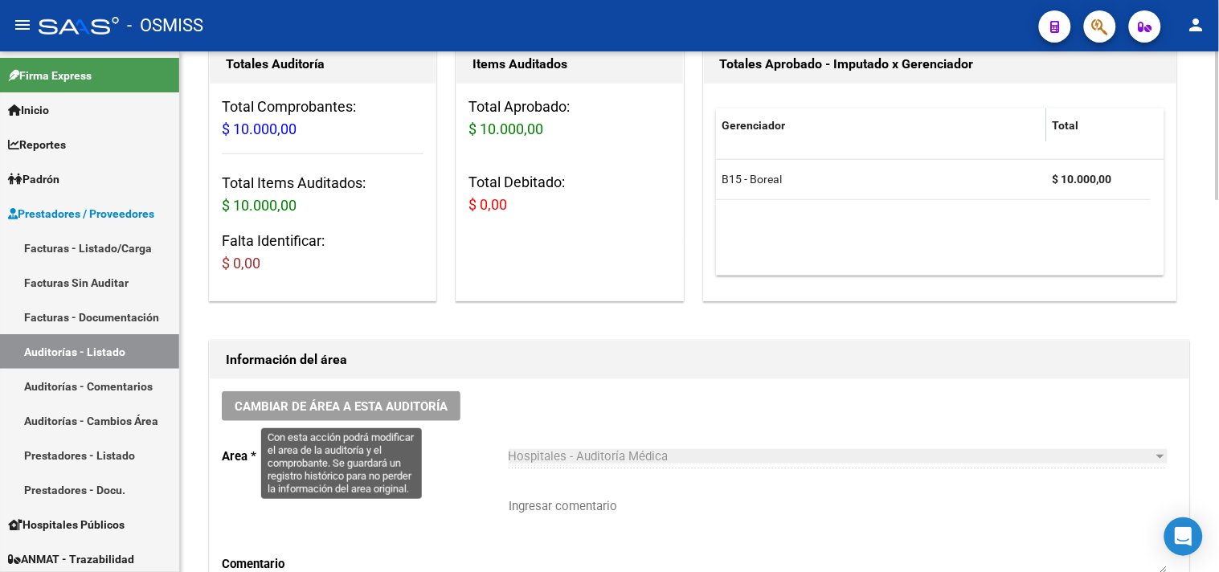
click at [407, 413] on span "Cambiar de área a esta auditoría" at bounding box center [341, 406] width 213 height 14
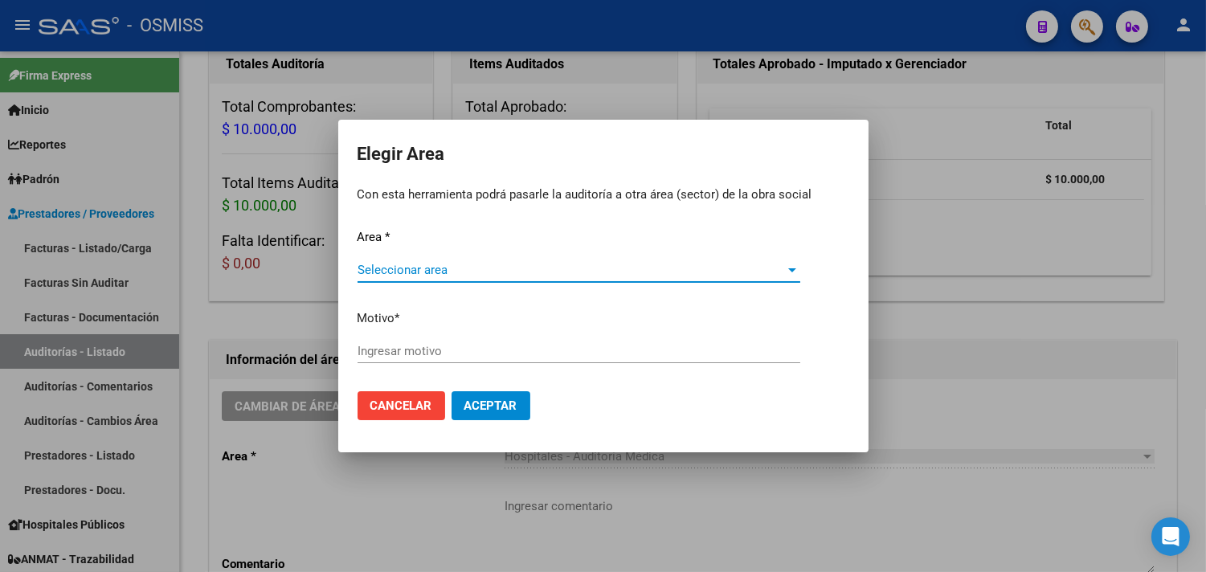
click at [413, 258] on div "Seleccionar area Seleccionar area" at bounding box center [579, 270] width 443 height 24
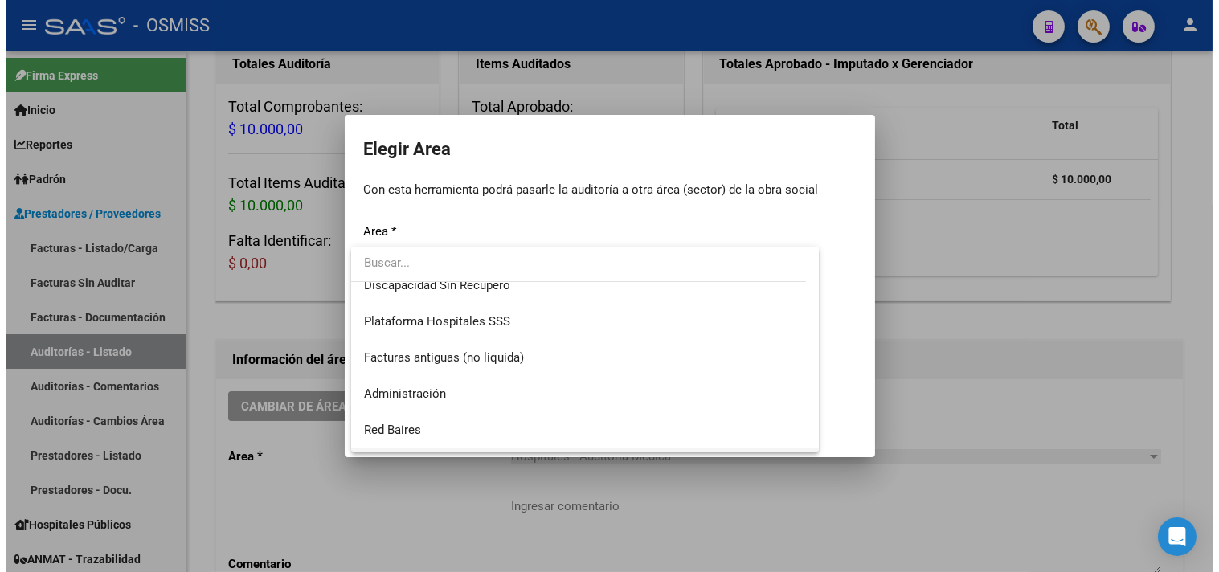
scroll to position [373, 0]
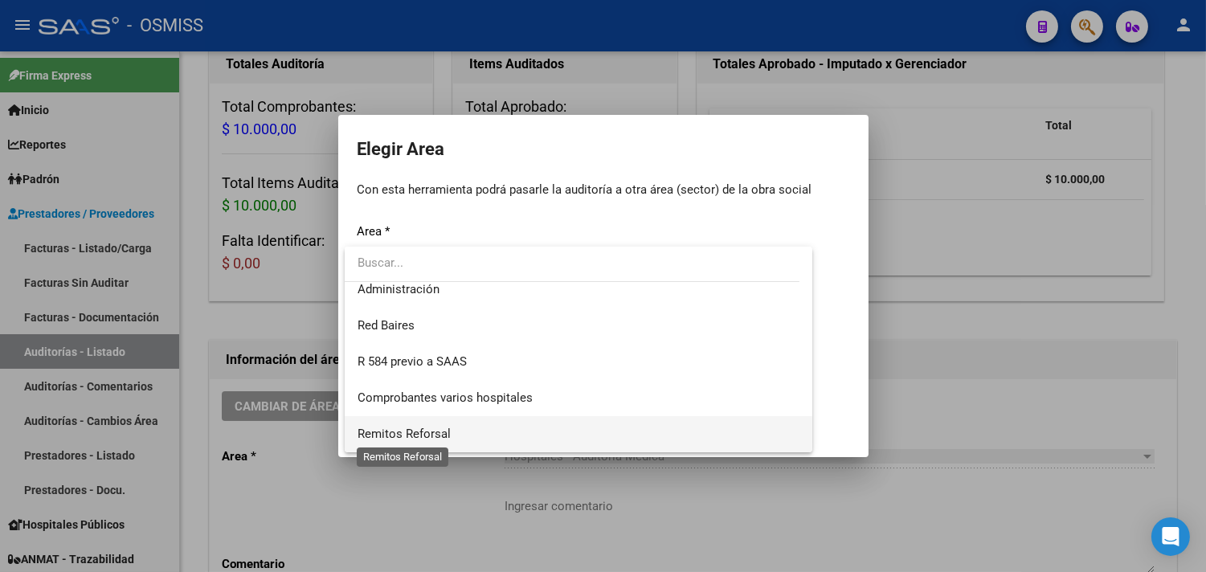
click at [416, 440] on span "Remitos Reforsal" at bounding box center [404, 434] width 93 height 14
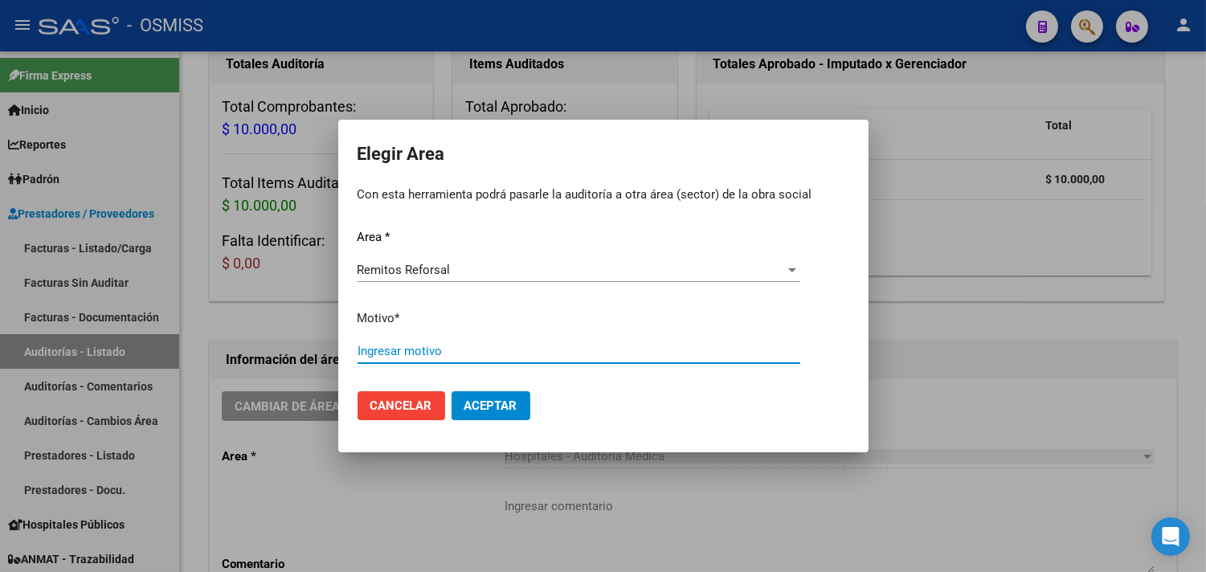
click at [422, 351] on input "Ingresar motivo" at bounding box center [579, 351] width 443 height 14
type input "FACTURADO"
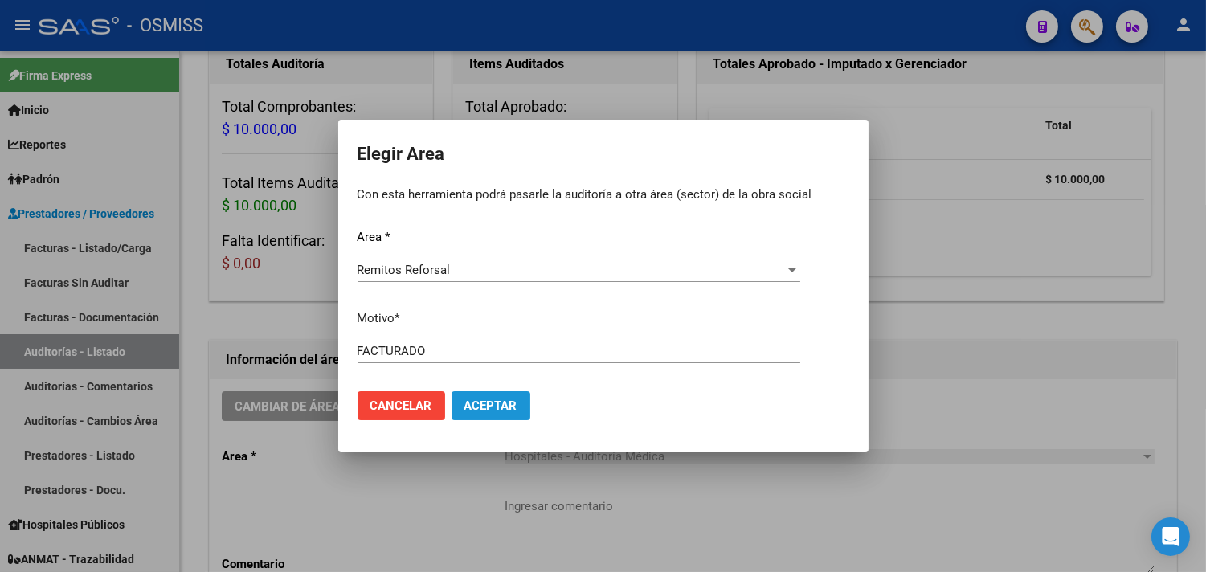
click at [475, 418] on button "Aceptar" at bounding box center [491, 405] width 79 height 29
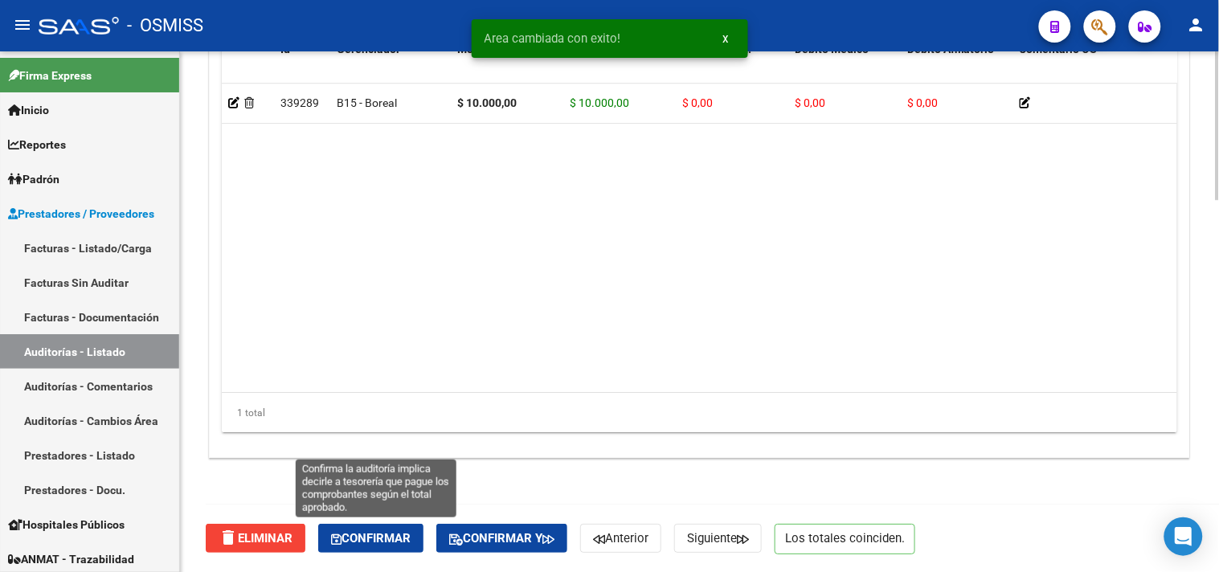
click at [386, 539] on span "Confirmar" at bounding box center [371, 538] width 80 height 14
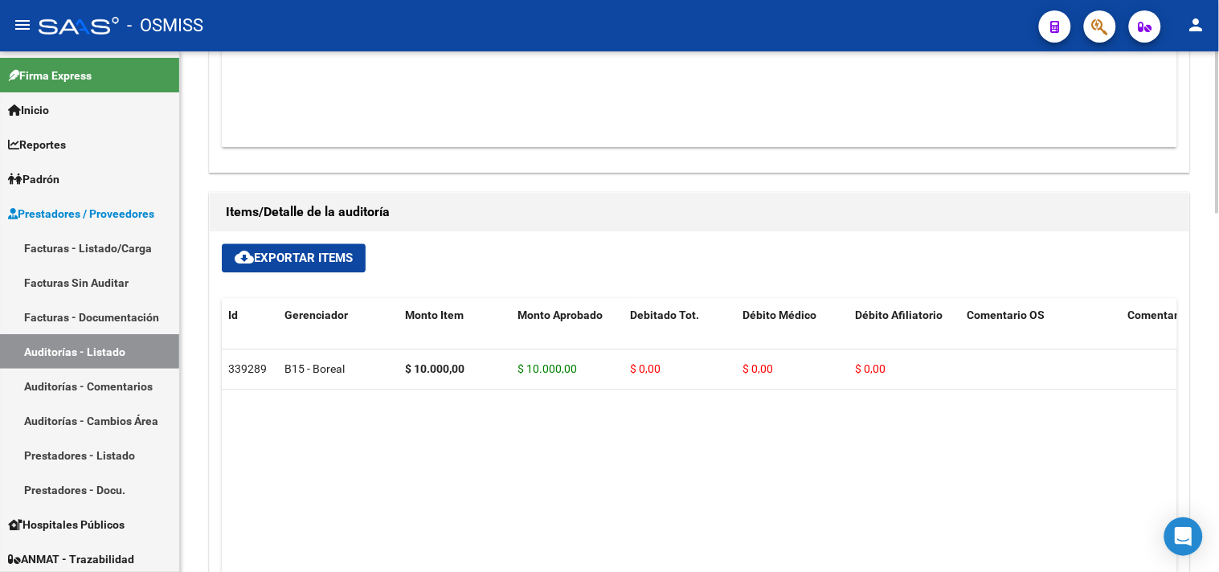
scroll to position [888, 0]
click at [84, 349] on link "Auditorías - Listado" at bounding box center [89, 351] width 179 height 35
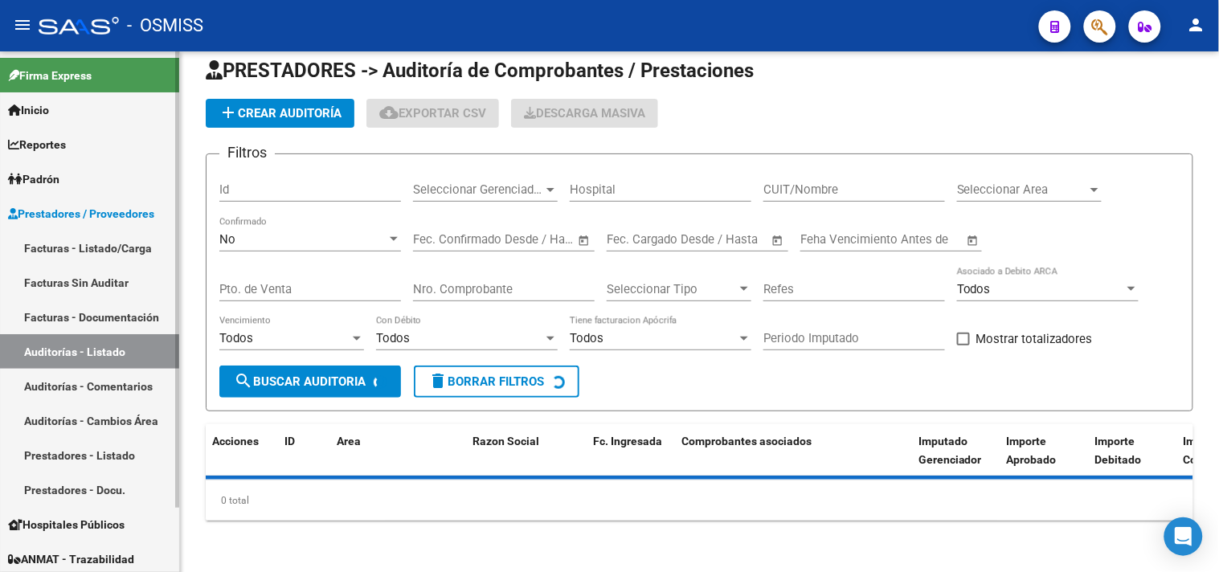
click at [84, 349] on link "Auditorías - Listado" at bounding box center [89, 351] width 179 height 35
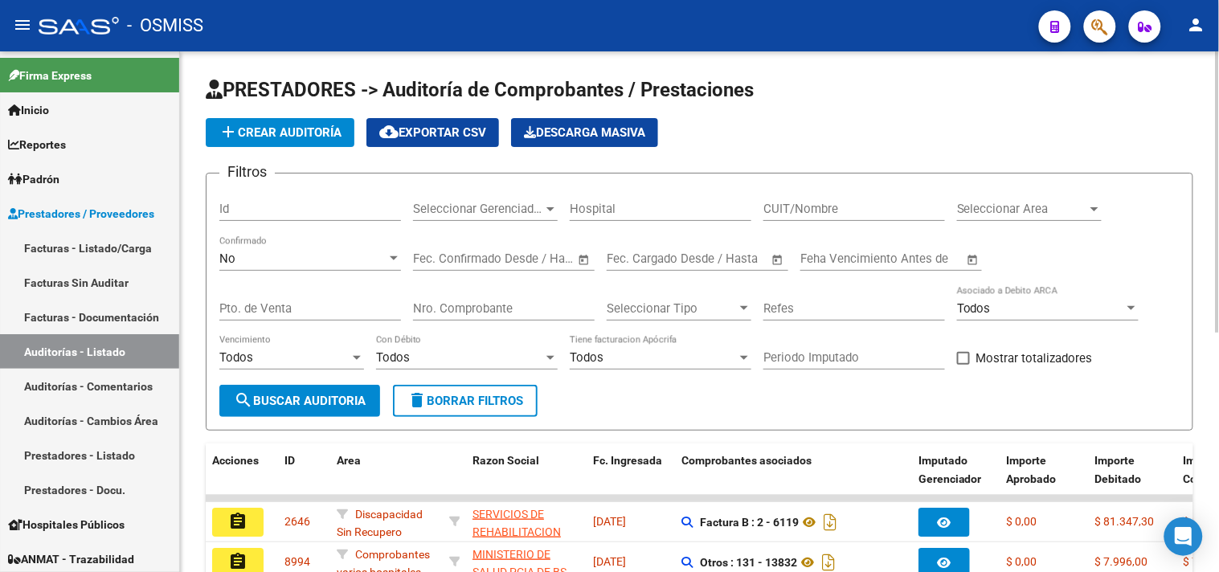
click at [1001, 202] on span "Seleccionar Area" at bounding box center [1022, 209] width 130 height 14
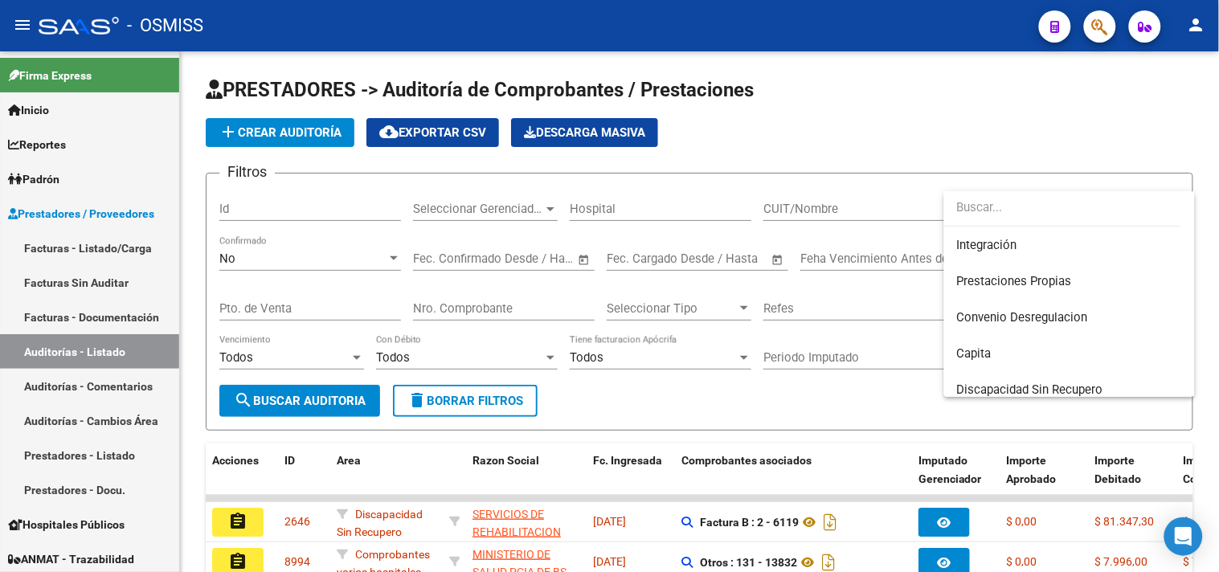
scroll to position [268, 0]
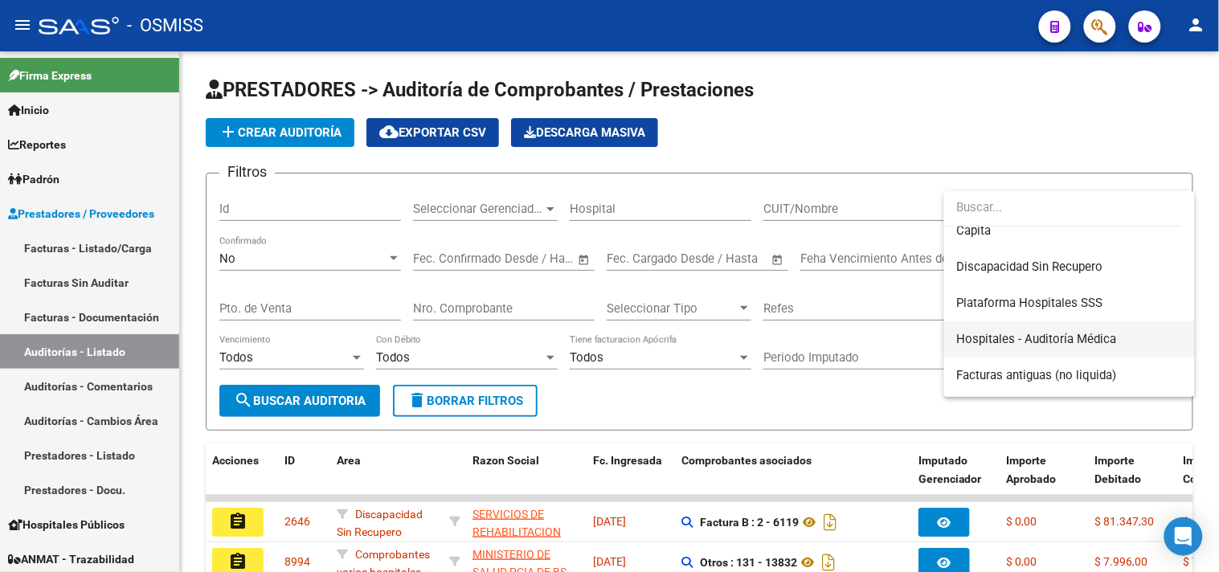
click at [1037, 340] on span "Hospitales - Auditoría Médica" at bounding box center [1037, 339] width 160 height 14
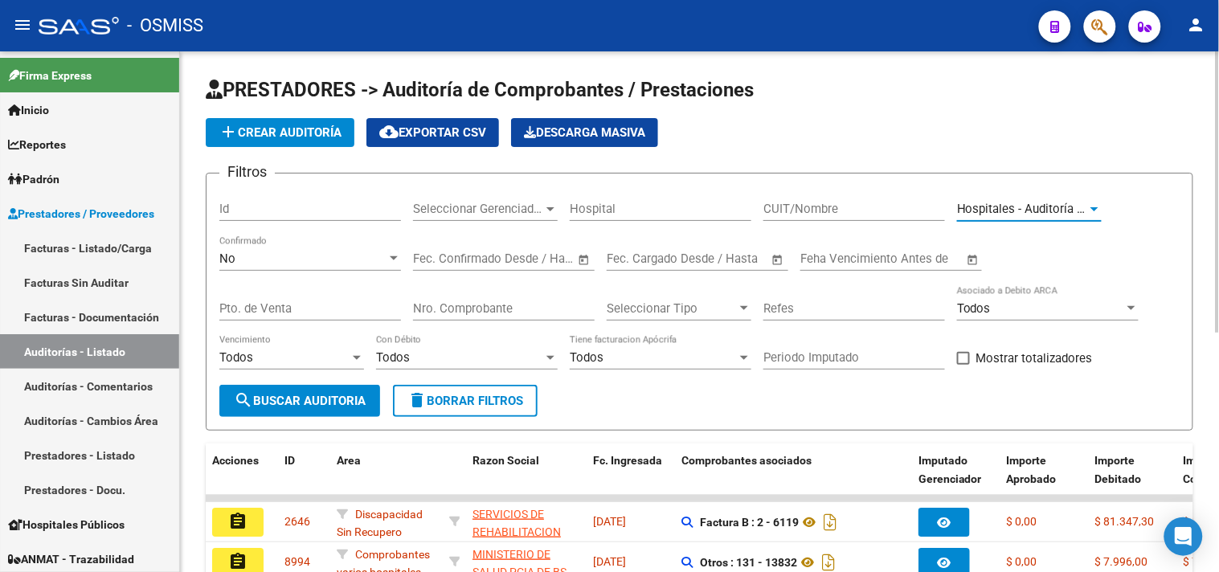
click at [346, 397] on span "search Buscar Auditoria" at bounding box center [300, 401] width 132 height 14
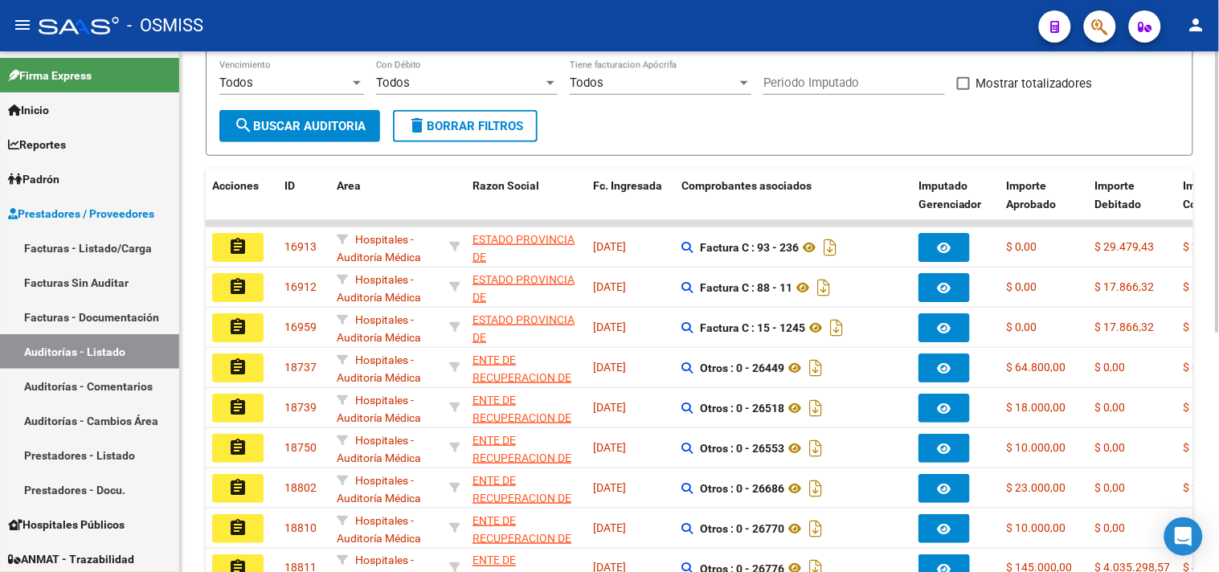
scroll to position [357, 0]
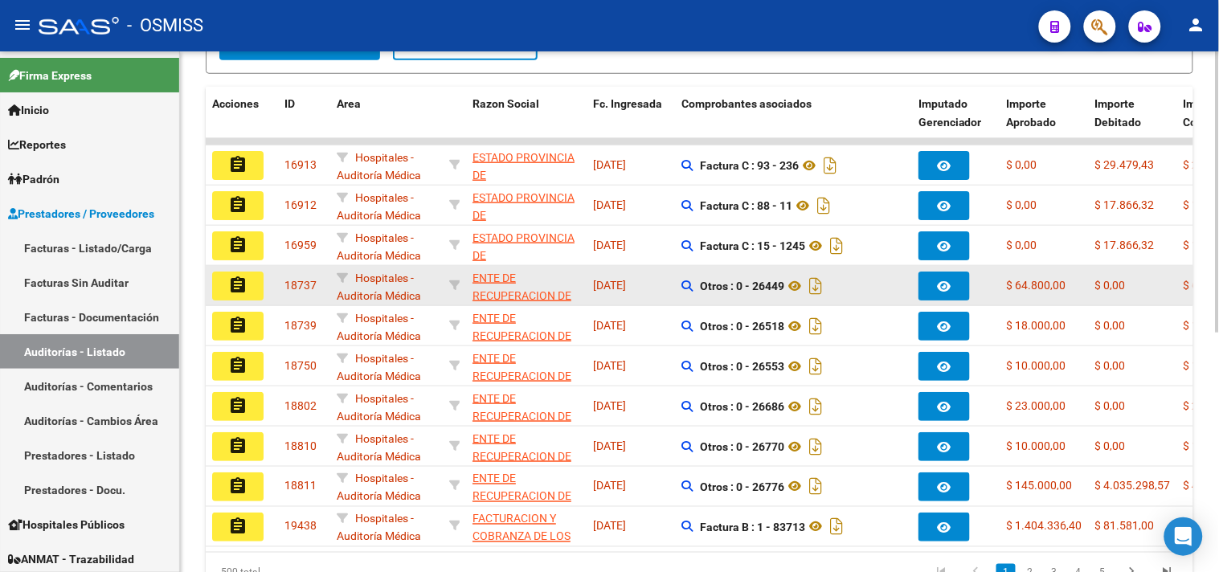
click at [241, 293] on mat-icon "assignment" at bounding box center [237, 285] width 19 height 19
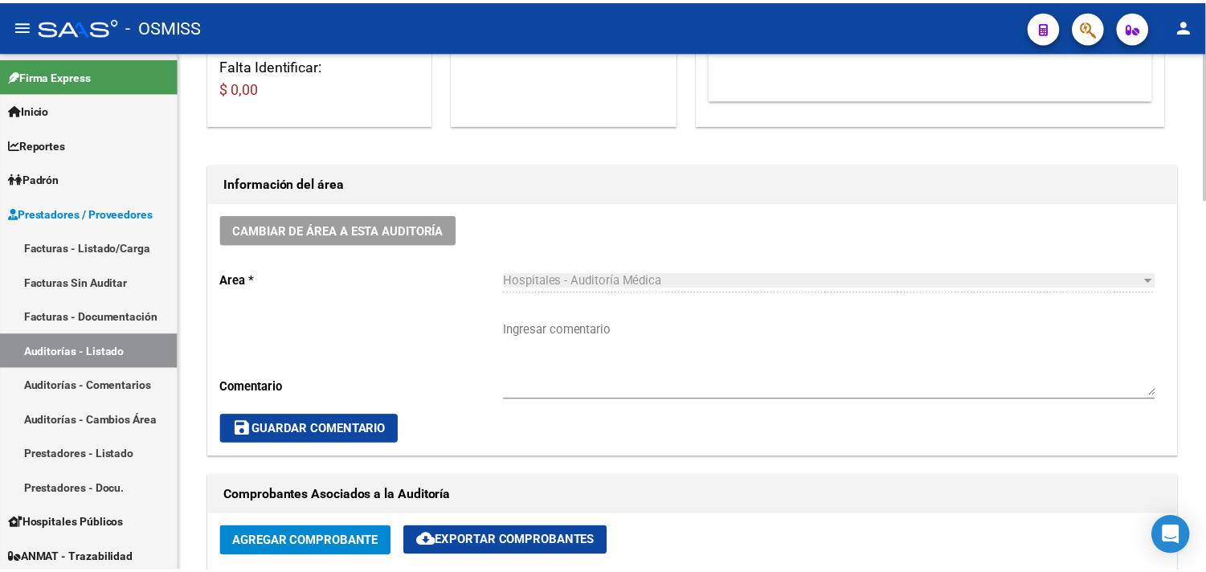
scroll to position [357, 0]
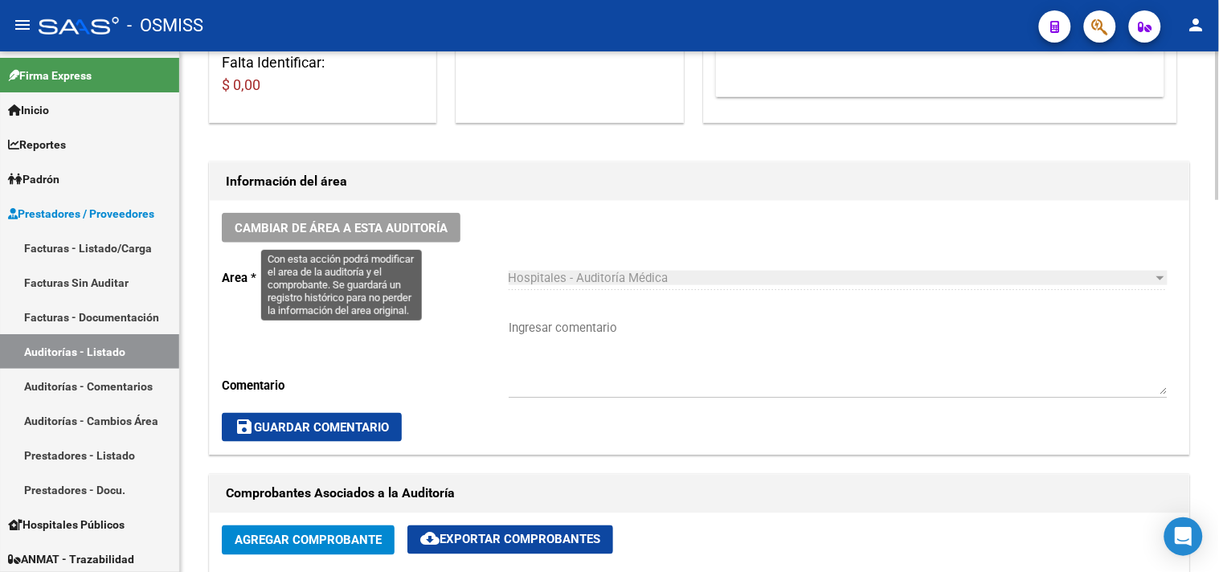
click at [379, 227] on span "Cambiar de área a esta auditoría" at bounding box center [341, 228] width 213 height 14
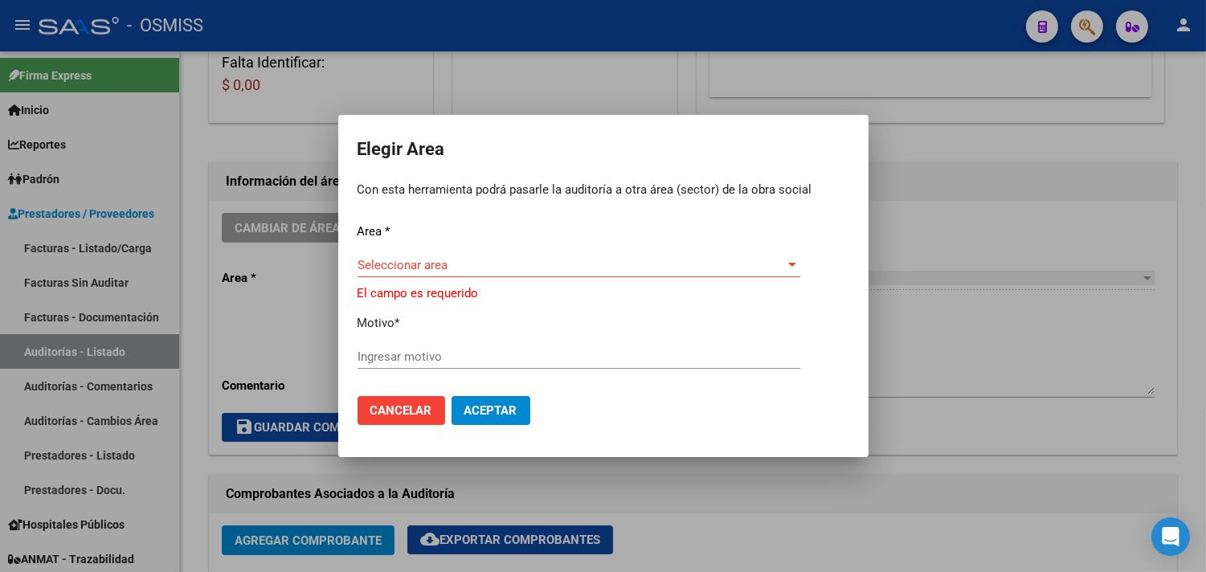
click at [407, 281] on div "Seleccionar area Seleccionar area" at bounding box center [579, 272] width 443 height 39
click at [436, 273] on div "Seleccionar area Seleccionar area" at bounding box center [579, 265] width 443 height 24
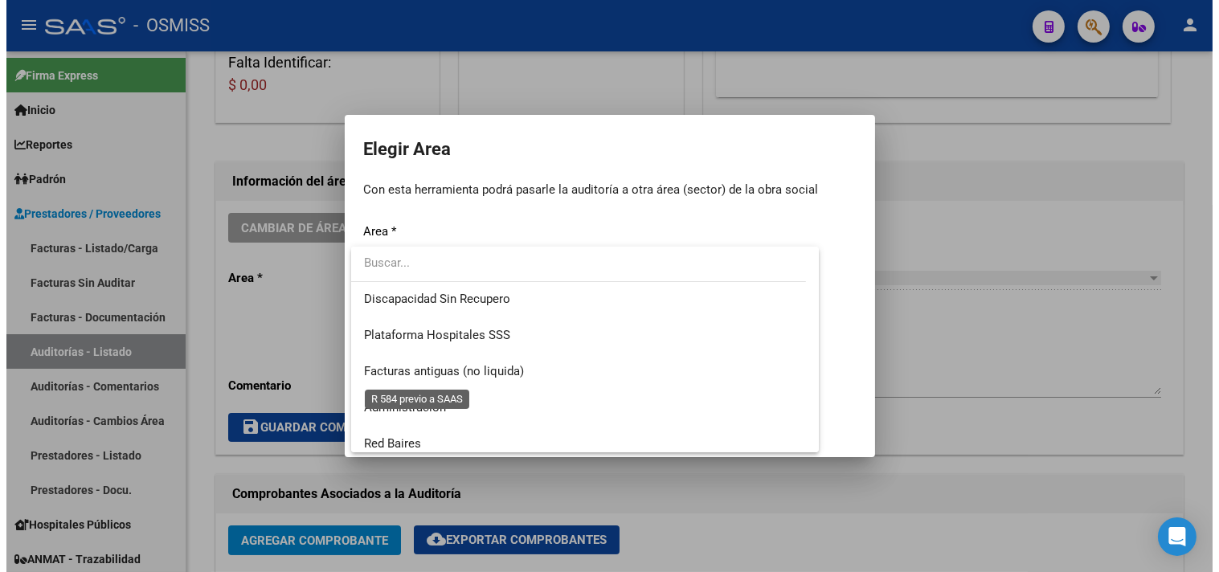
scroll to position [373, 0]
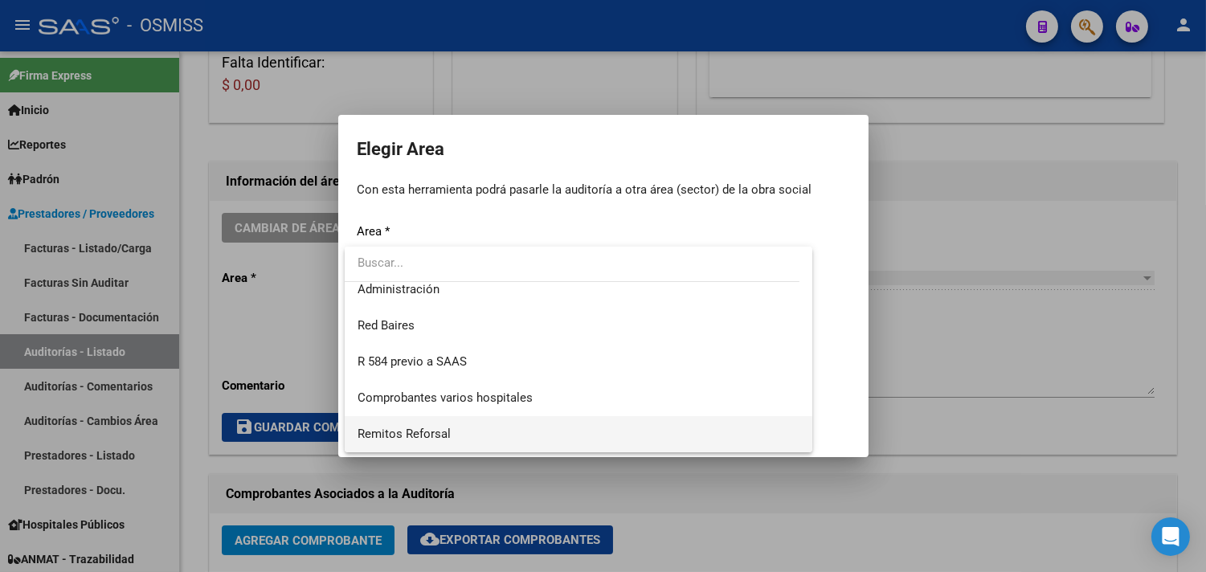
click at [465, 440] on span "Remitos Reforsal" at bounding box center [579, 434] width 443 height 36
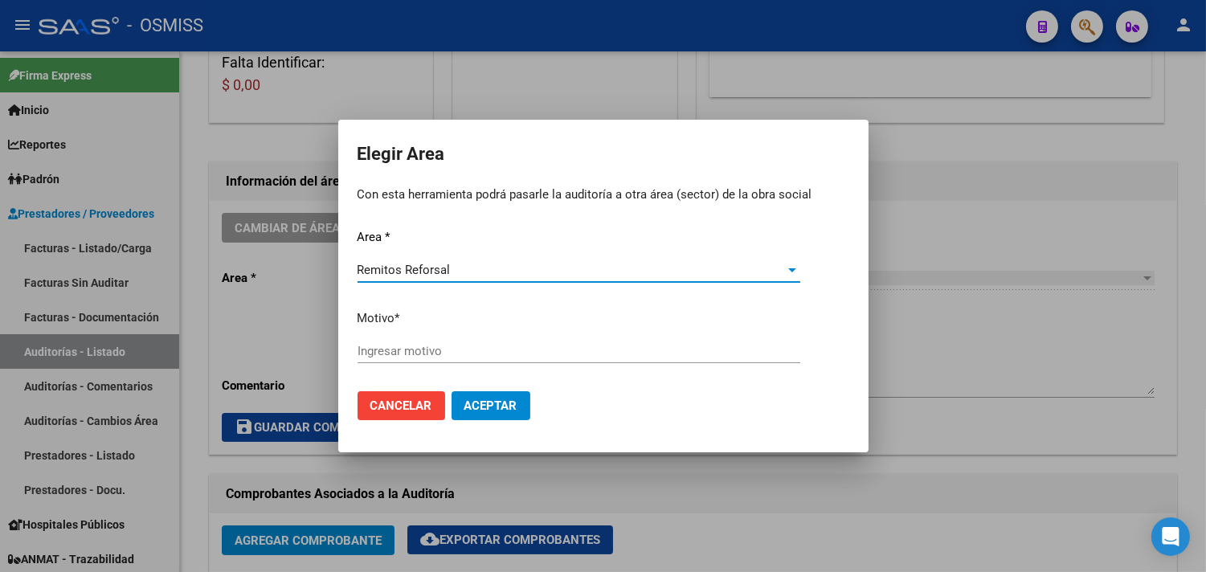
click at [448, 346] on input "Ingresar motivo" at bounding box center [579, 351] width 443 height 14
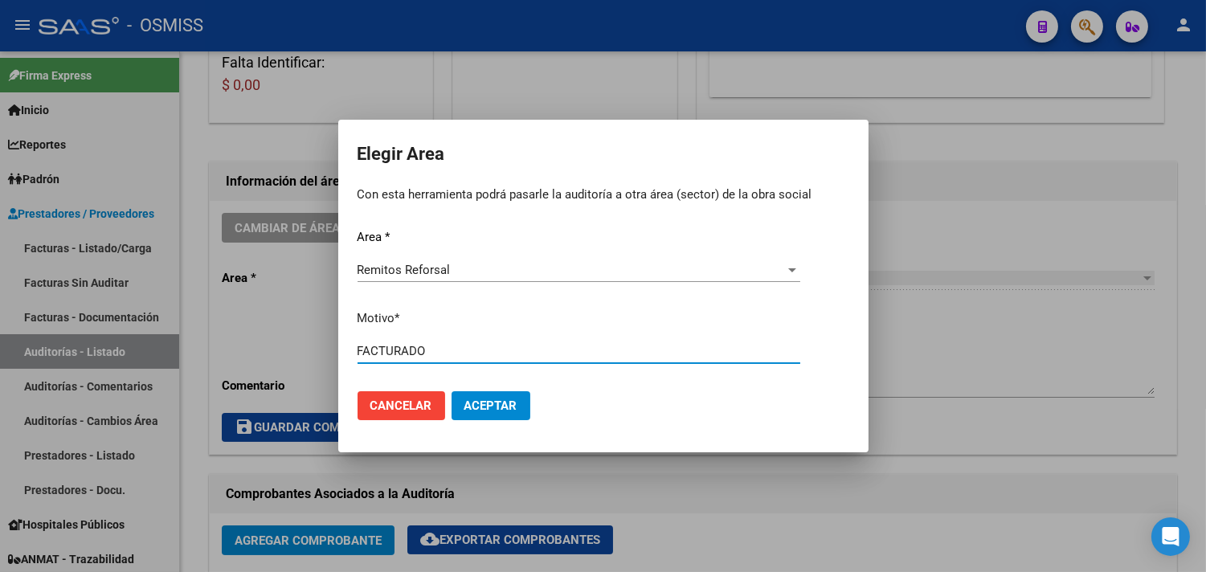
type input "FACTURADO"
click at [483, 408] on span "Aceptar" at bounding box center [491, 406] width 53 height 14
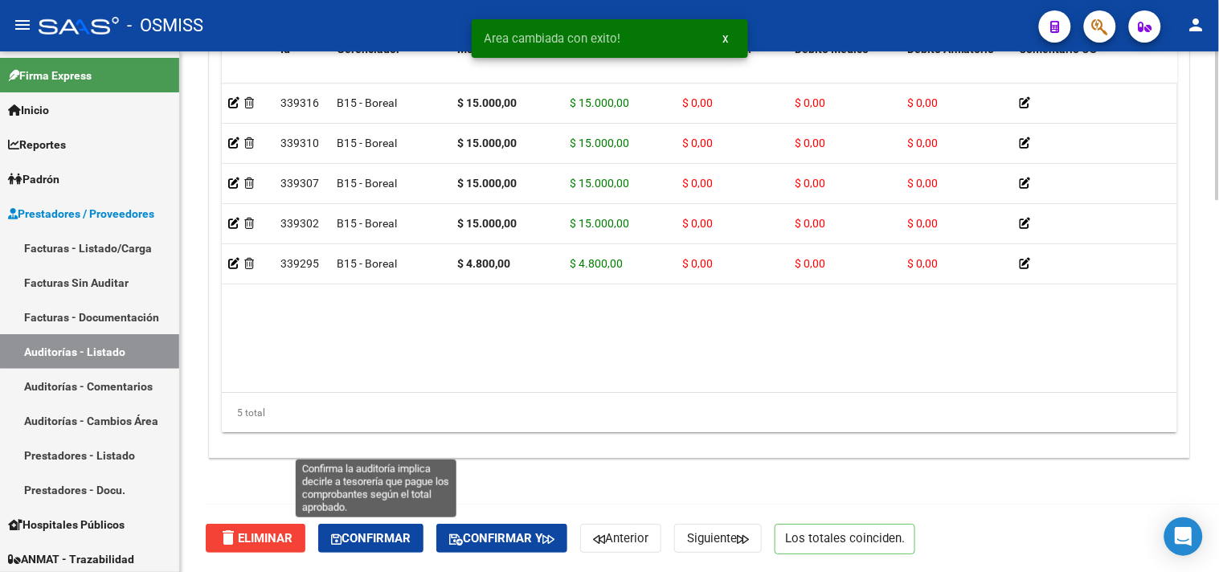
click at [351, 547] on button "Confirmar" at bounding box center [370, 538] width 105 height 29
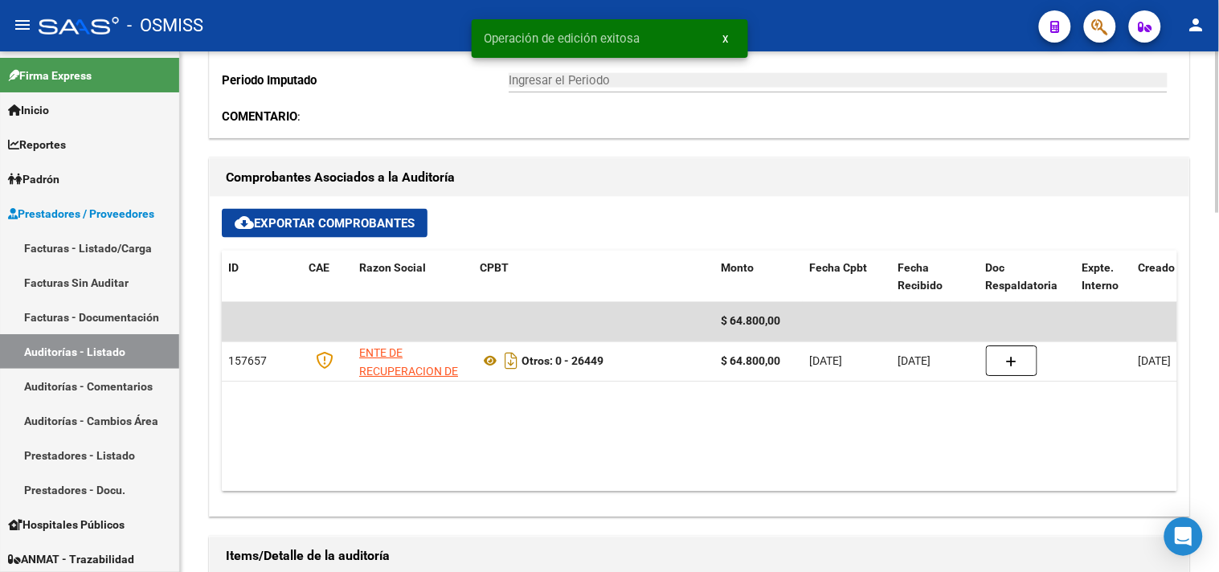
scroll to position [531, 0]
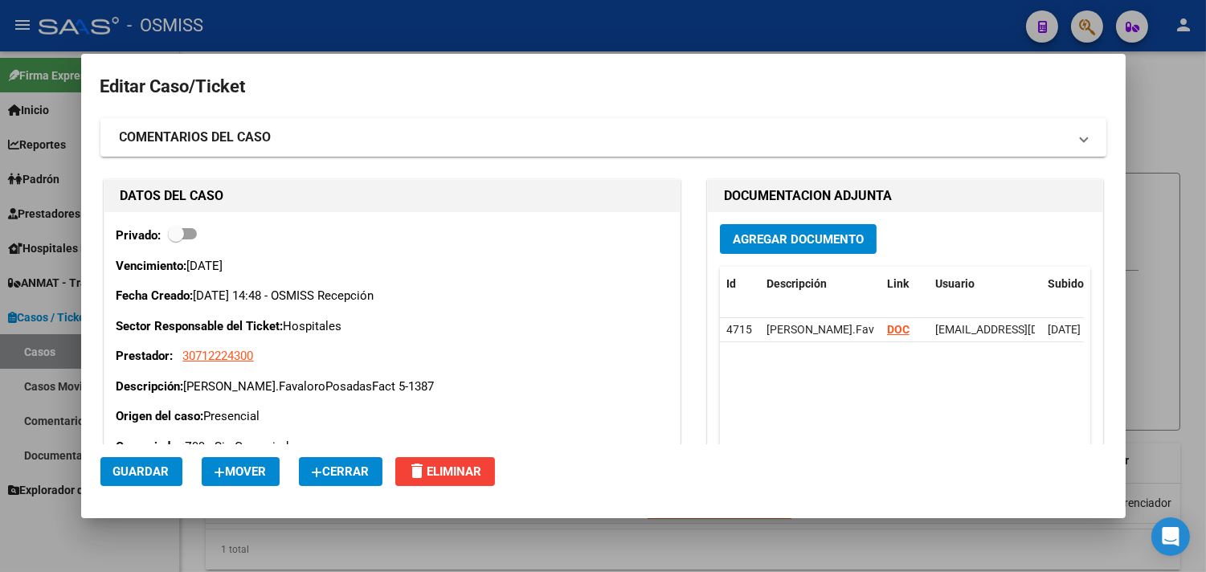
click at [359, 470] on span "Cerrar" at bounding box center [341, 472] width 58 height 14
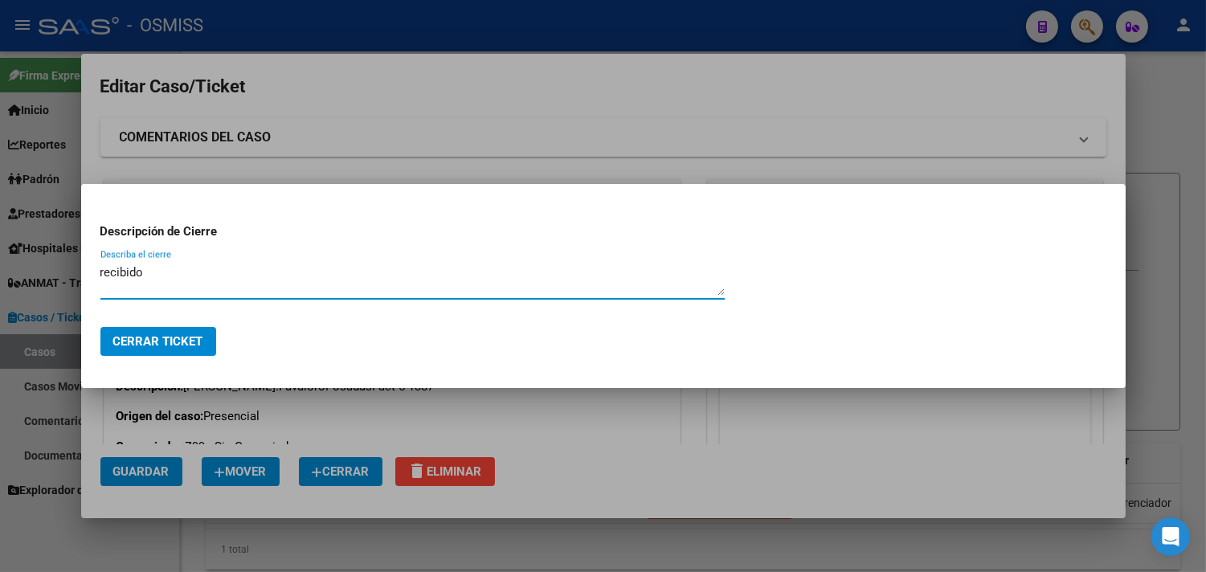
type textarea "recibido"
click at [193, 341] on span "Cerrar Ticket" at bounding box center [158, 341] width 90 height 14
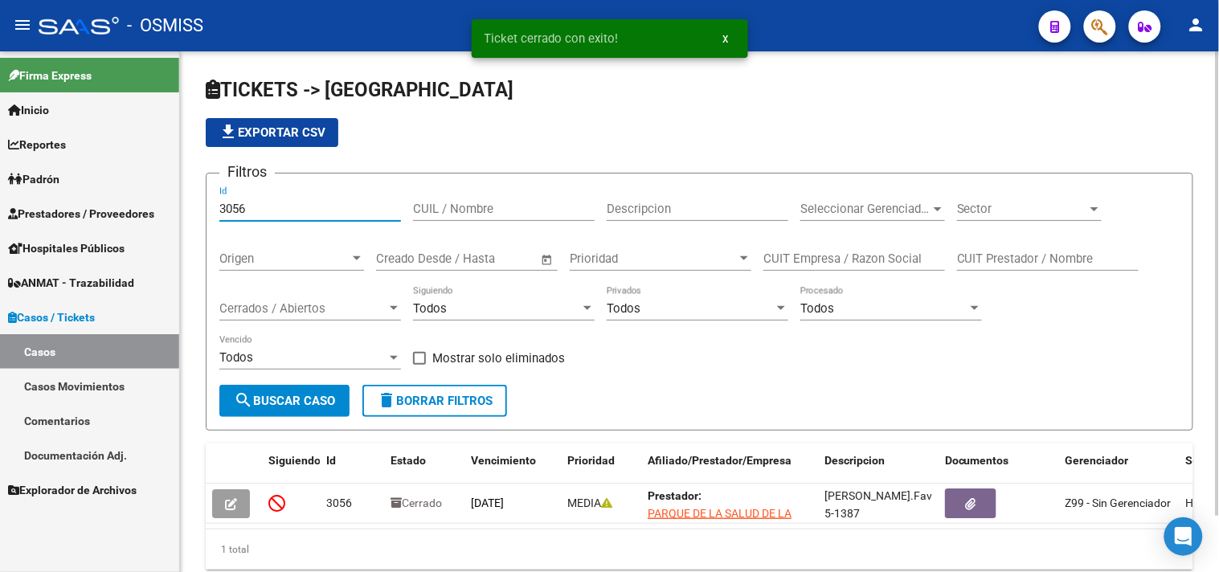
drag, startPoint x: 244, startPoint y: 205, endPoint x: 259, endPoint y: 268, distance: 64.3
click at [175, 207] on mat-sidenav-container "Firma Express Inicio Calendario SSS Instructivos Contacto OS Reportes Ingresos …" at bounding box center [609, 311] width 1219 height 521
click at [283, 314] on span "Cerrados / Abiertos" at bounding box center [302, 308] width 167 height 14
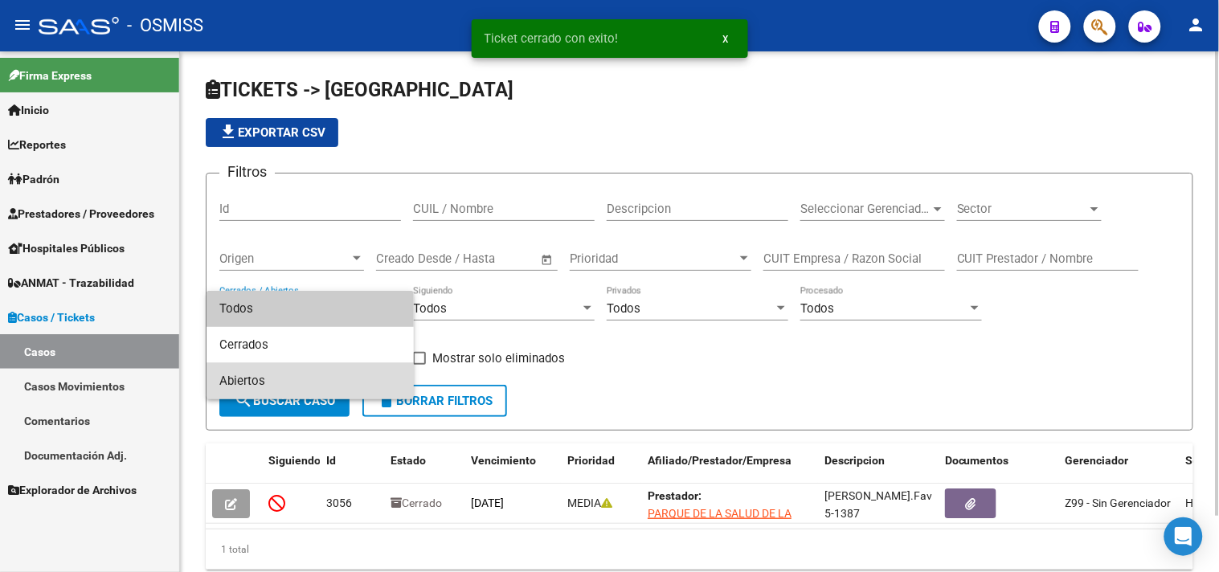
drag, startPoint x: 279, startPoint y: 379, endPoint x: 572, endPoint y: 376, distance: 293.4
click at [280, 379] on span "Abiertos" at bounding box center [310, 381] width 182 height 36
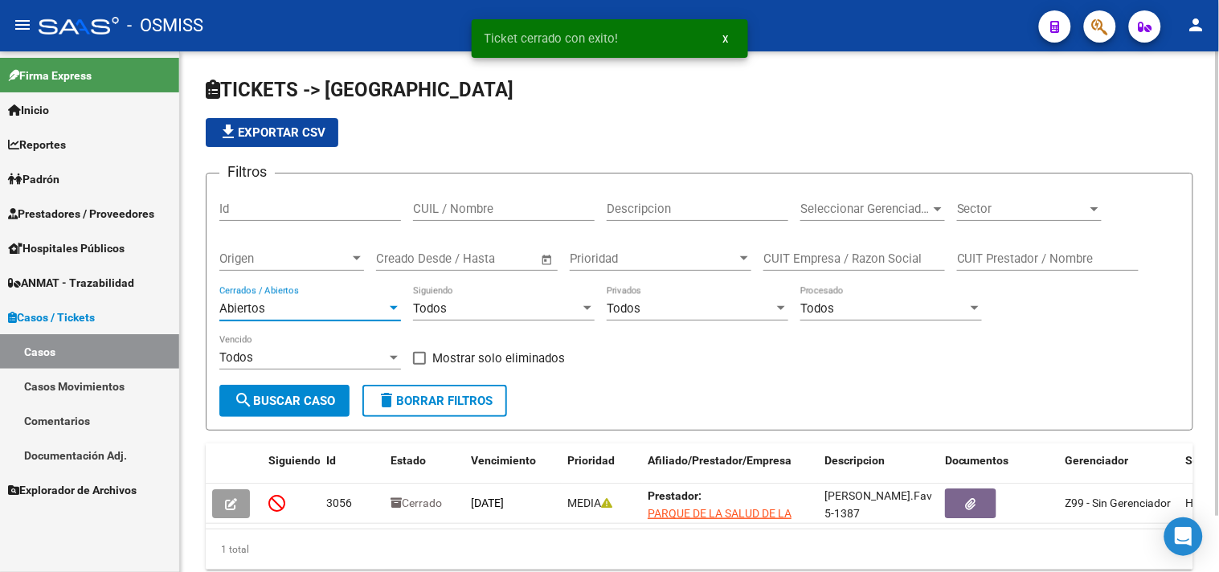
click at [1066, 223] on div "Sector Sector" at bounding box center [1029, 211] width 145 height 50
click at [1063, 204] on span "Sector" at bounding box center [1022, 209] width 130 height 14
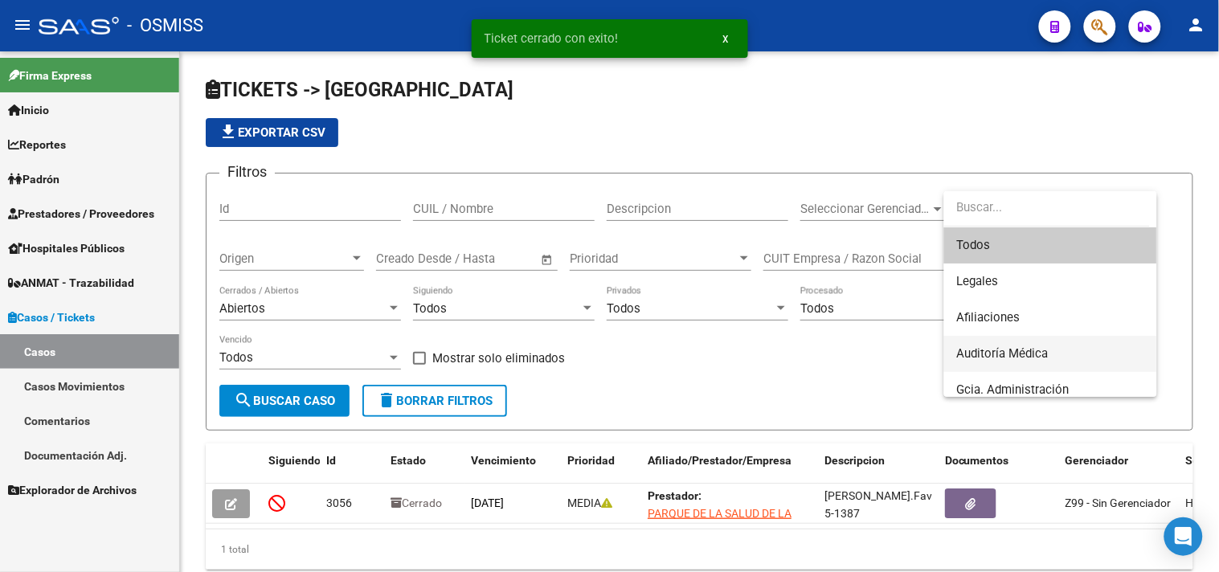
scroll to position [178, 0]
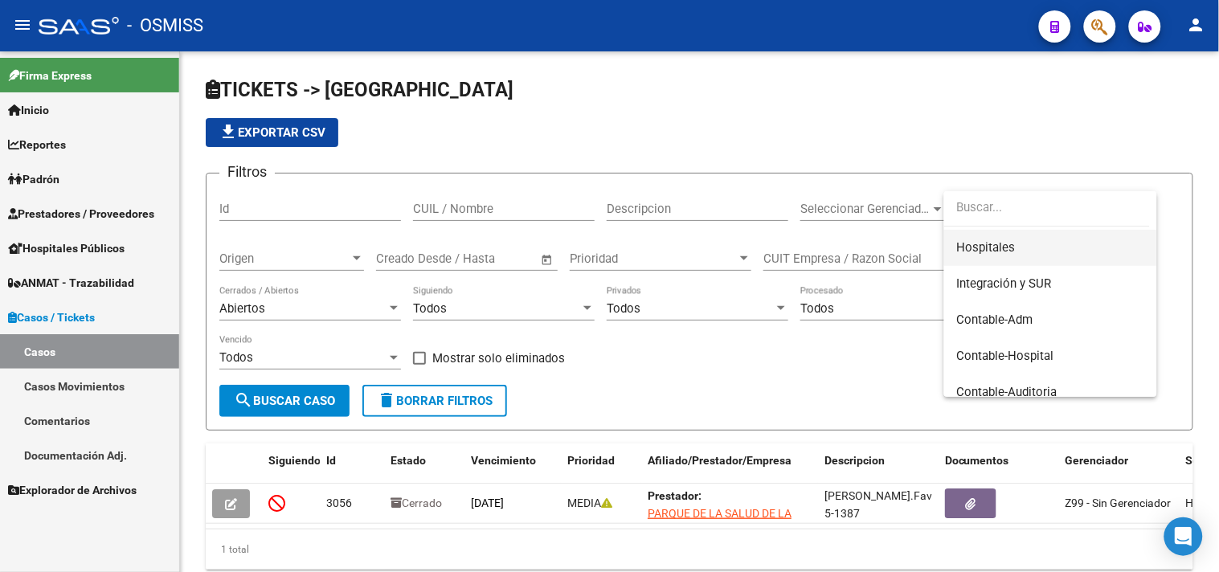
click at [1017, 244] on span "Hospitales" at bounding box center [1050, 248] width 187 height 36
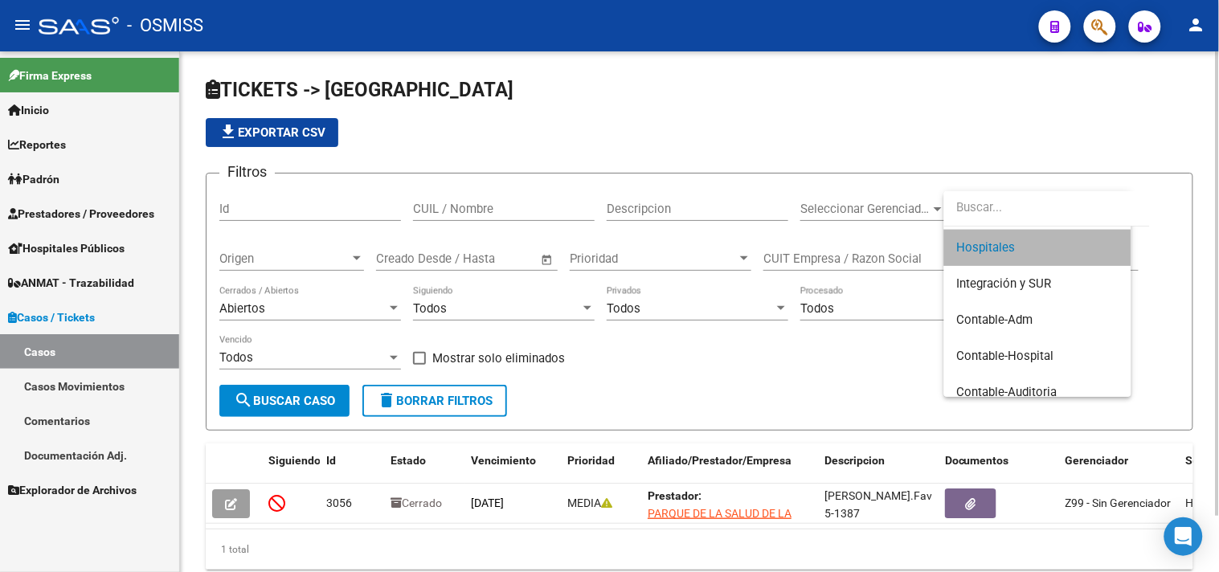
scroll to position [181, 0]
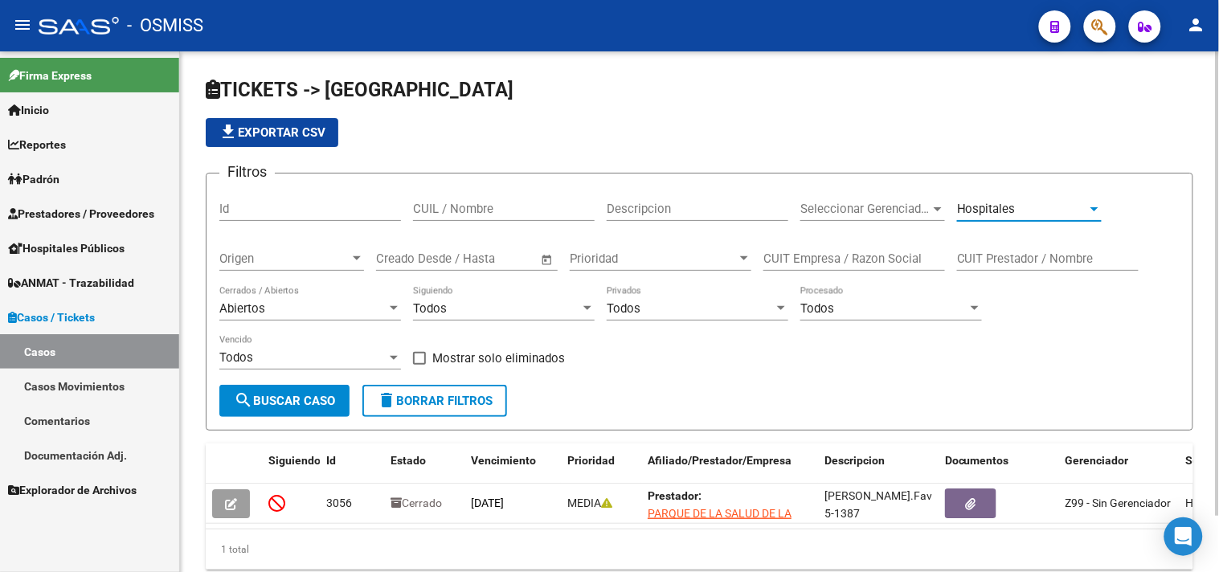
click at [312, 405] on span "search Buscar Caso" at bounding box center [284, 401] width 101 height 14
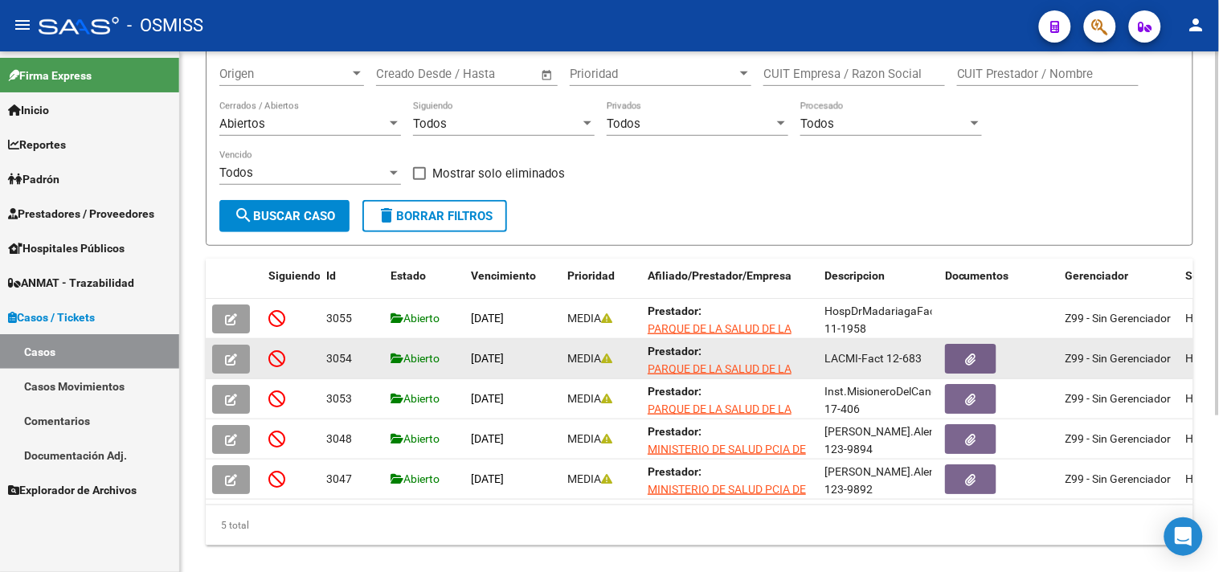
scroll to position [223, 0]
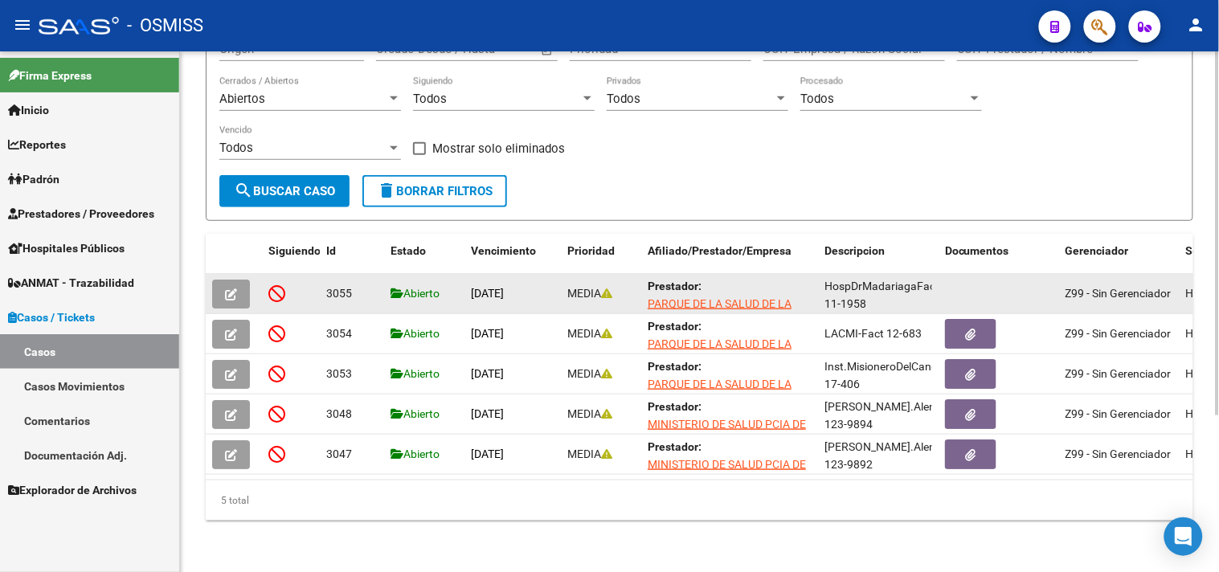
click at [227, 289] on icon "button" at bounding box center [231, 295] width 12 height 12
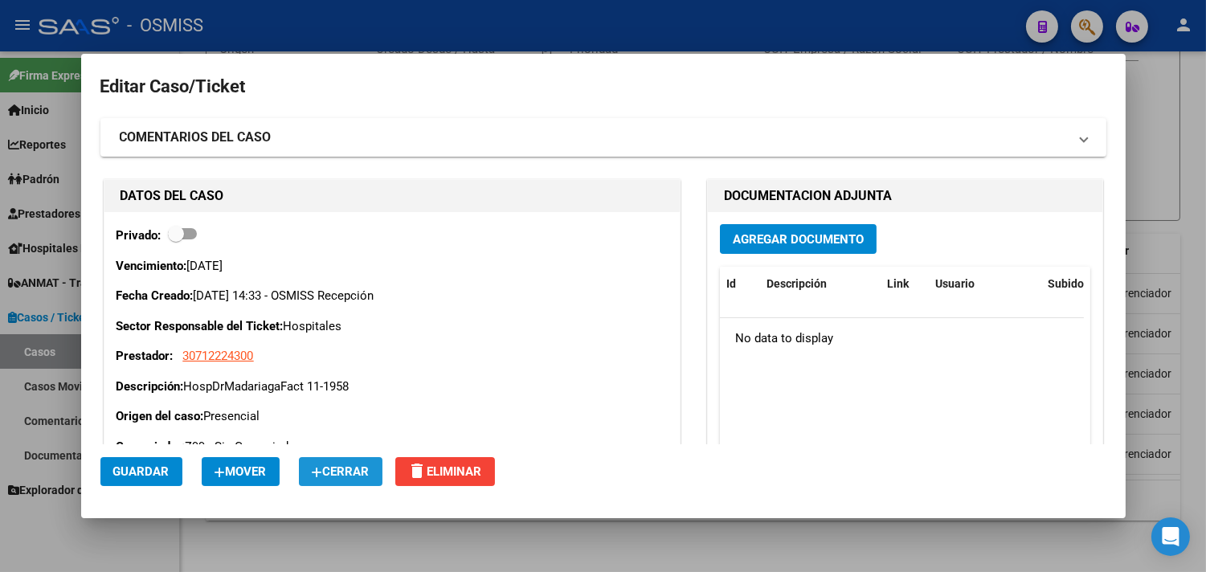
click at [349, 470] on span "Cerrar" at bounding box center [341, 472] width 58 height 14
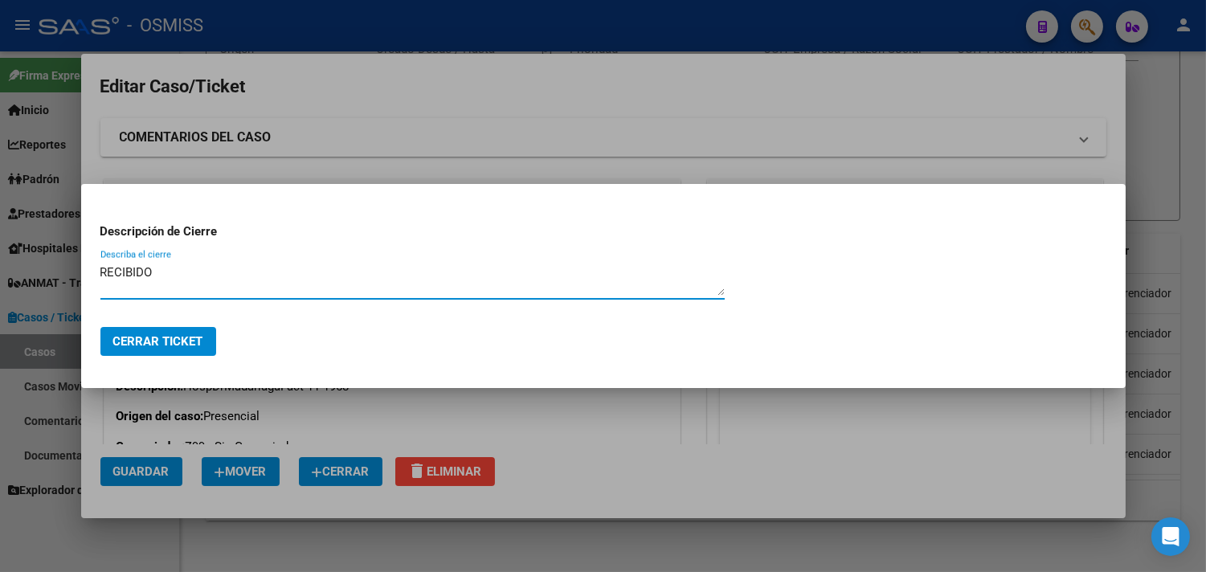
drag, startPoint x: 171, startPoint y: 282, endPoint x: 0, endPoint y: 261, distance: 172.5
click at [0, 261] on div "Editar Caso/Ticket COMENTARIOS DEL CASO Escriba su comentario aquí. Enviar come…" at bounding box center [603, 286] width 1206 height 572
type textarea "RECIBIDO"
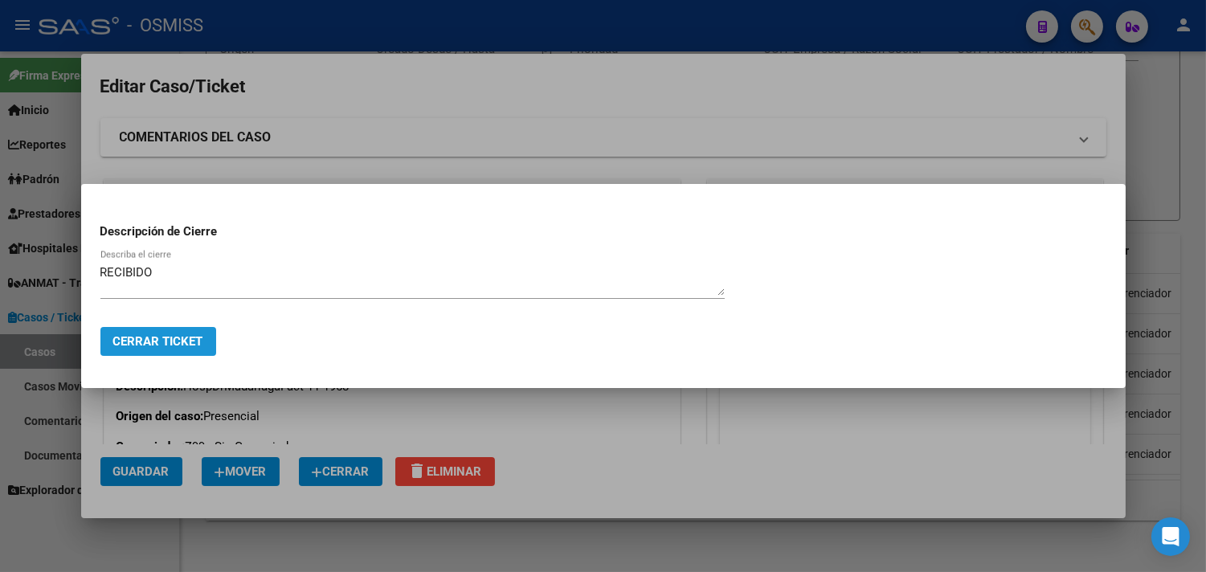
click at [146, 333] on button "Cerrar Ticket" at bounding box center [158, 341] width 116 height 29
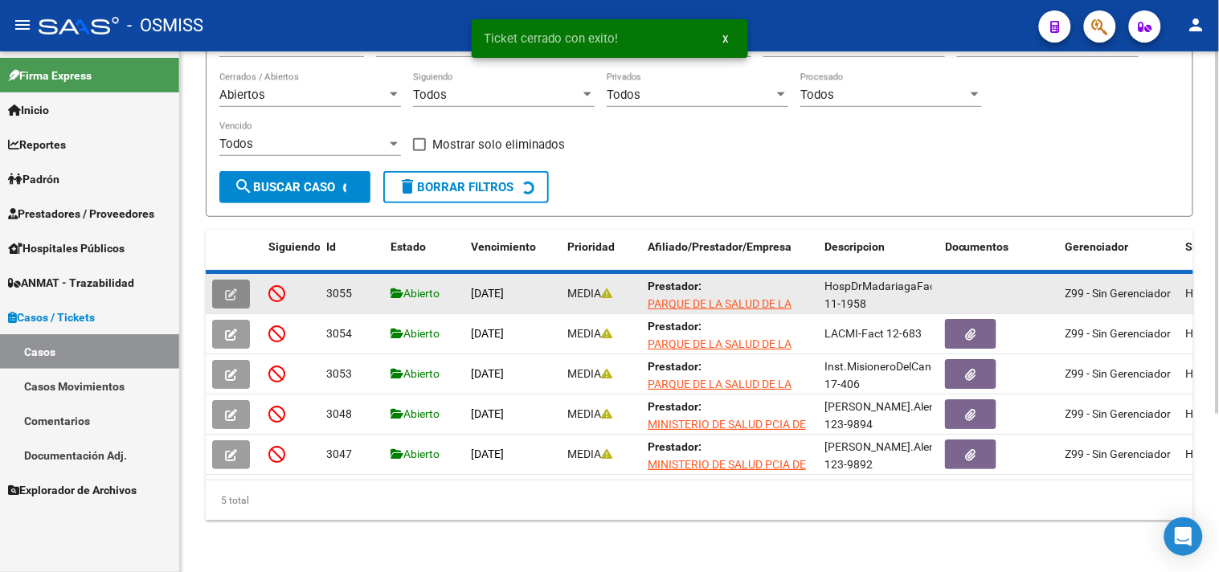
scroll to position [183, 0]
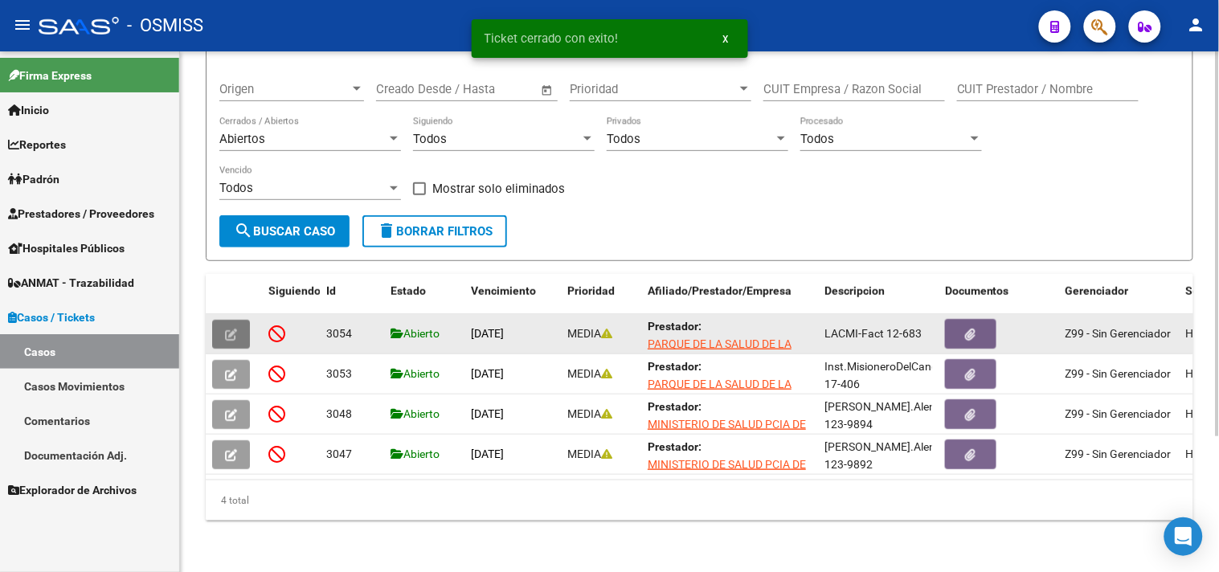
click at [228, 329] on icon "button" at bounding box center [231, 335] width 12 height 12
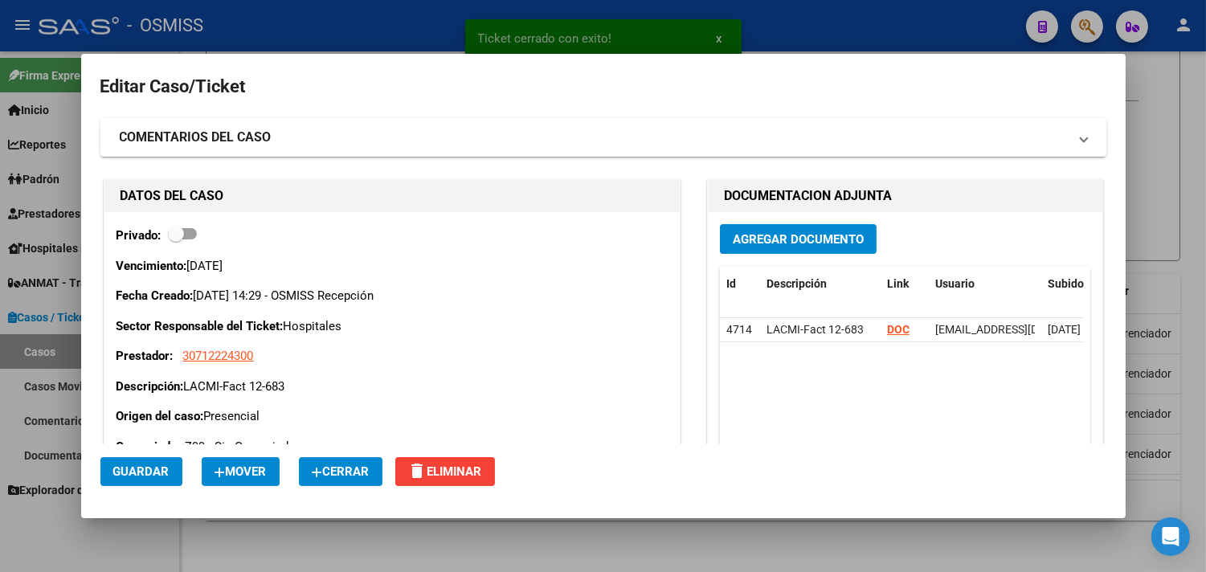
click at [321, 458] on button "Cerrar" at bounding box center [341, 471] width 84 height 29
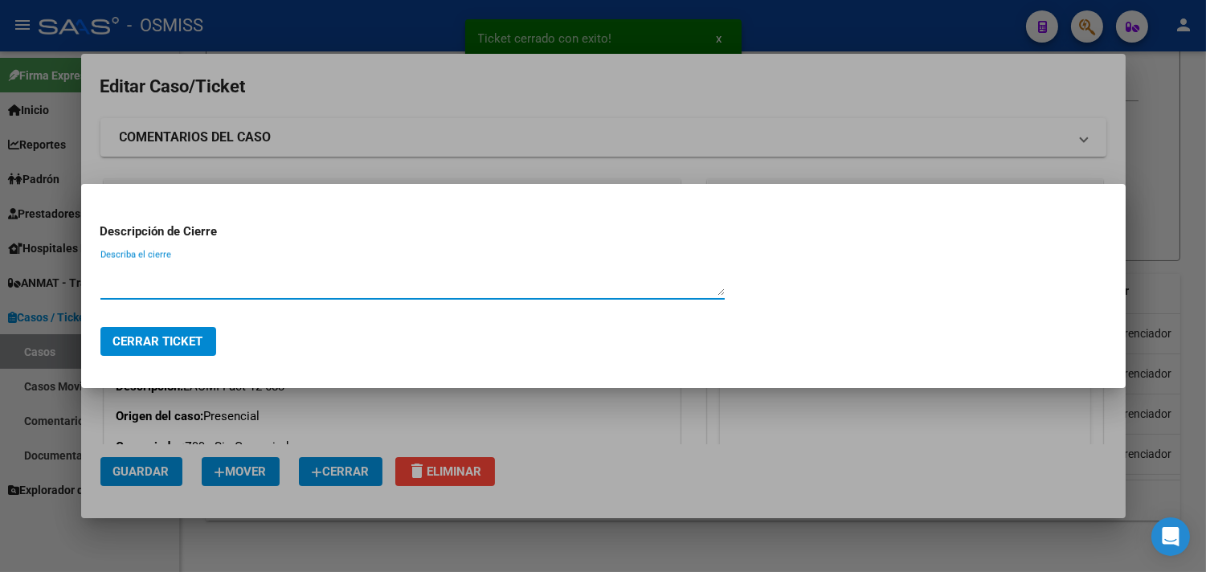
paste textarea "RECIBIDO"
type textarea "RECIBIDO"
click at [174, 323] on mat-dialog-actions "Cerrar Ticket" at bounding box center [603, 341] width 1006 height 55
click at [186, 338] on span "Cerrar Ticket" at bounding box center [158, 341] width 90 height 14
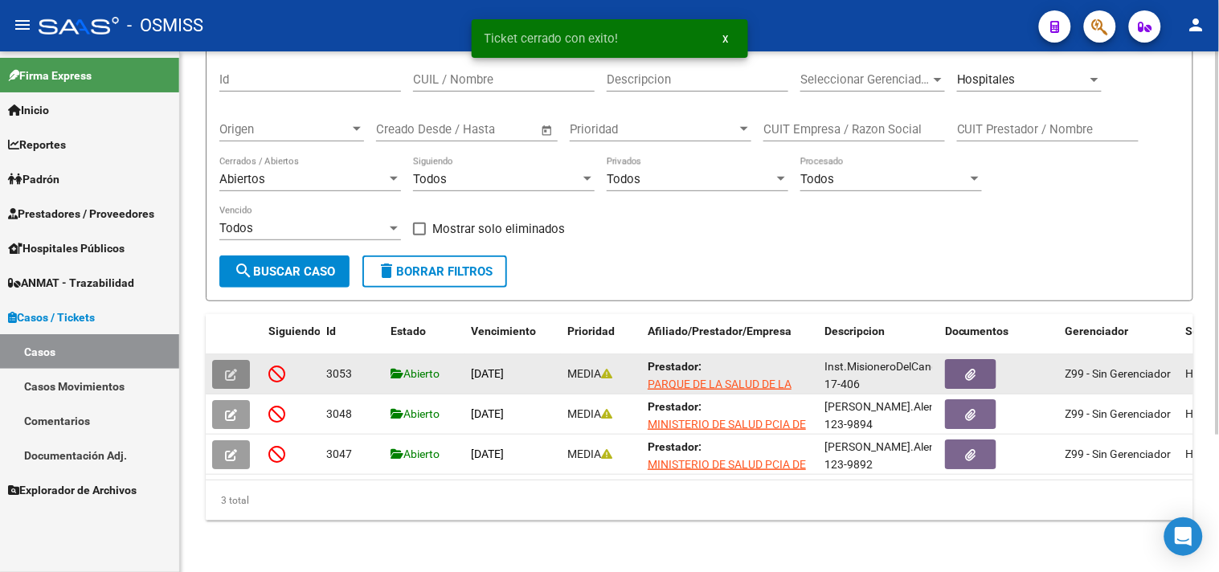
scroll to position [143, 0]
click at [231, 369] on icon "button" at bounding box center [231, 375] width 12 height 12
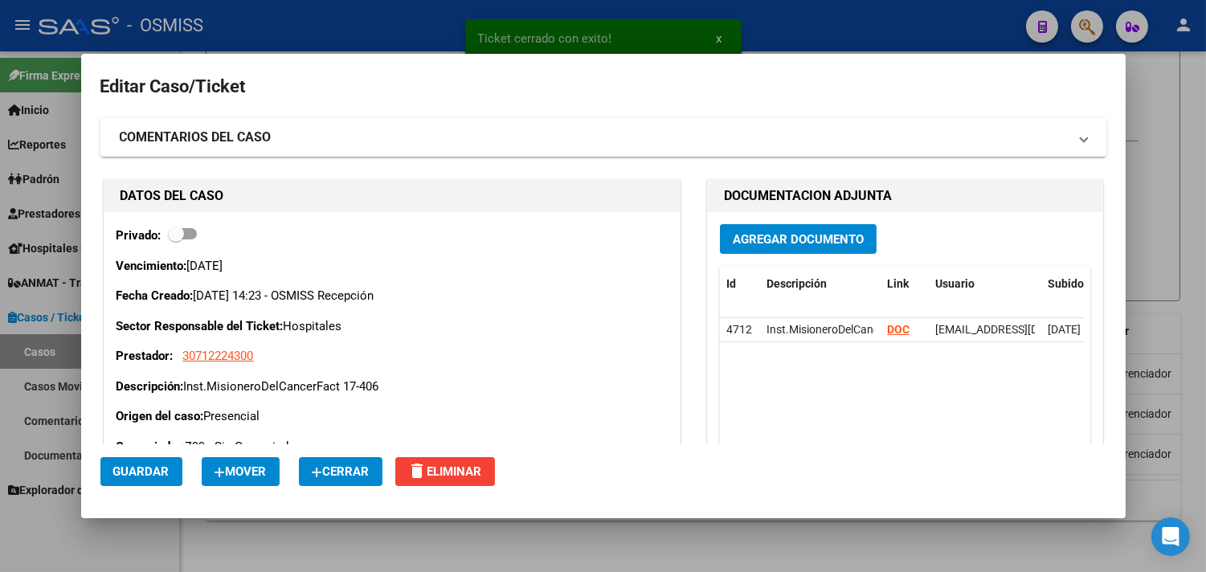
click at [324, 453] on mat-dialog-actions "Guardar Mover Cerrar delete Eliminar" at bounding box center [603, 471] width 1006 height 55
click at [334, 468] on span "Cerrar" at bounding box center [341, 472] width 58 height 14
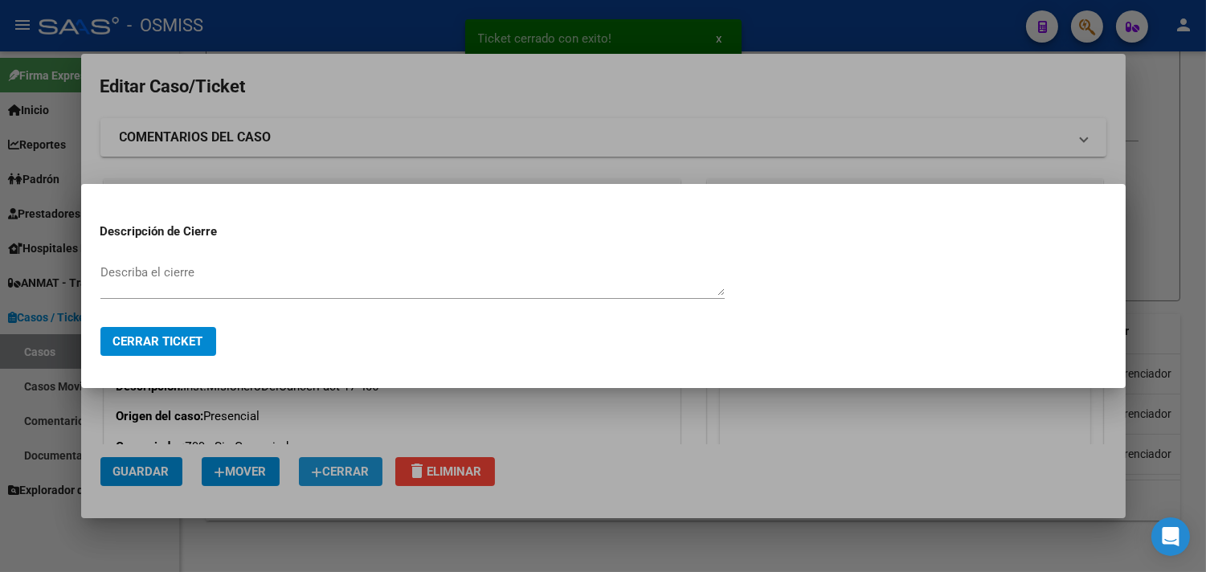
paste textarea "RECIBIDO"
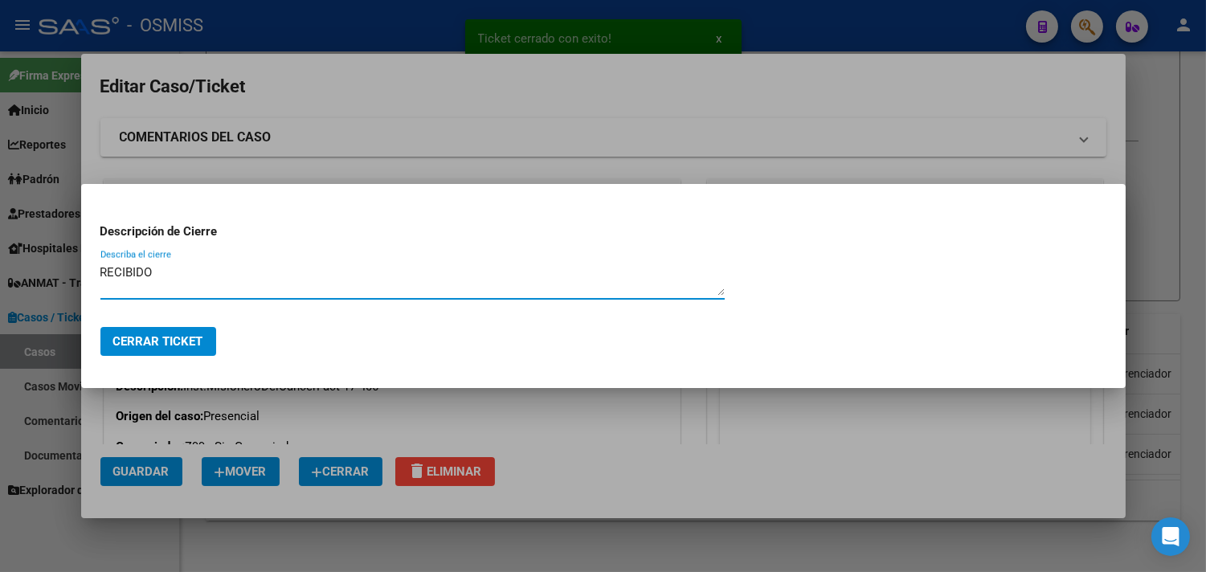
type textarea "RECIBIDO"
click at [181, 350] on button "Cerrar Ticket" at bounding box center [158, 341] width 116 height 29
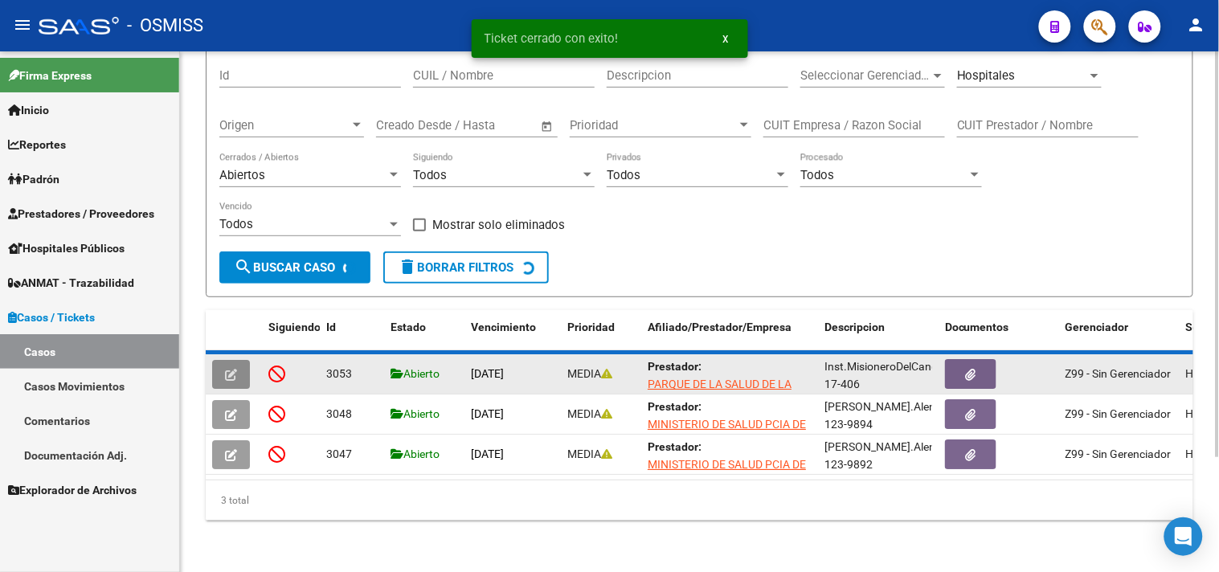
scroll to position [103, 0]
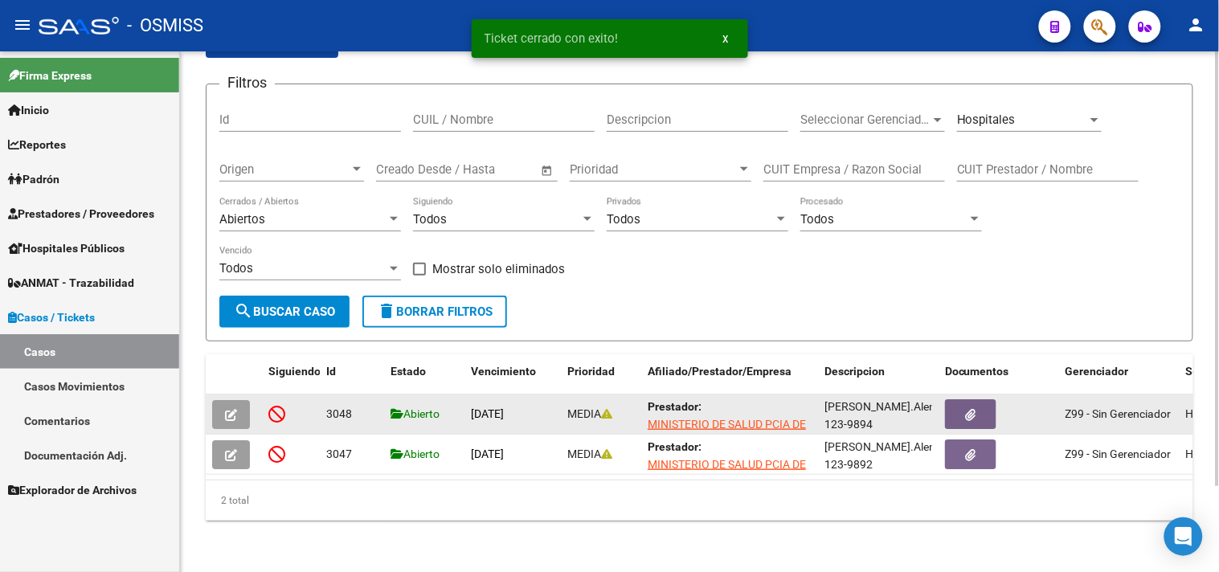
click at [239, 416] on datatable-body-cell at bounding box center [234, 414] width 56 height 39
click at [244, 411] on button "button" at bounding box center [231, 414] width 38 height 29
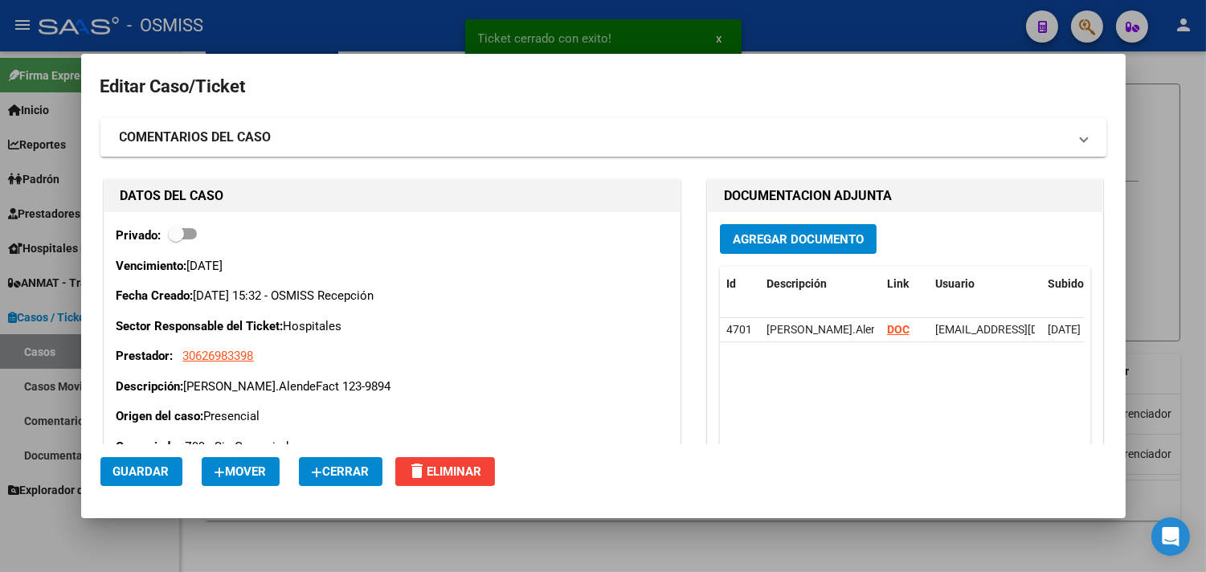
click at [370, 471] on span "Cerrar" at bounding box center [341, 472] width 58 height 14
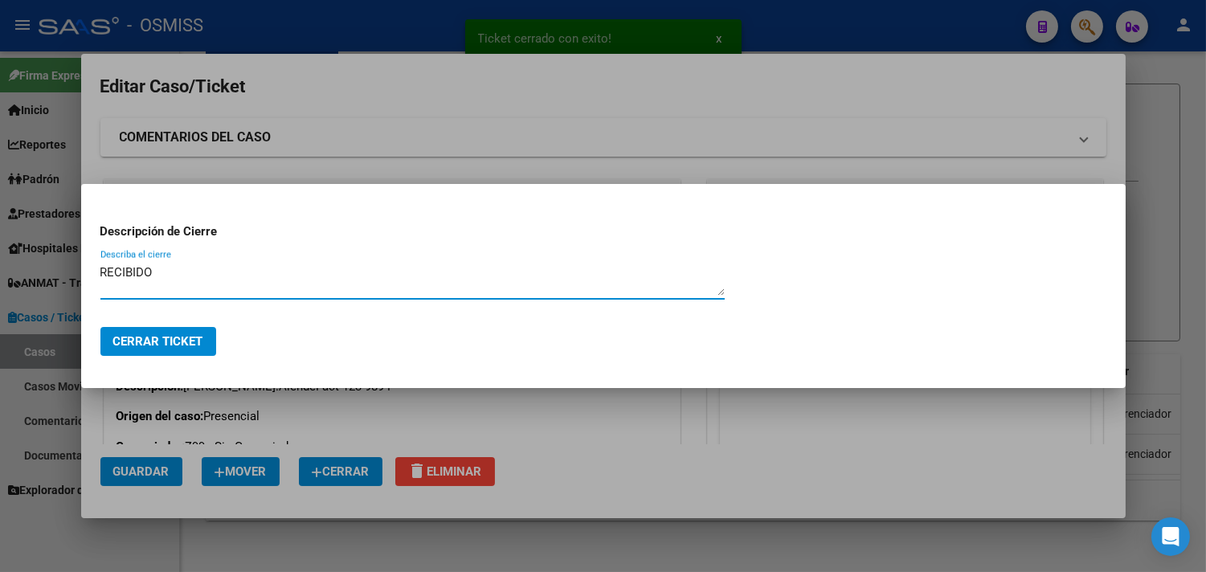
type textarea "RECIBIDO"
click at [140, 344] on span "Cerrar Ticket" at bounding box center [158, 341] width 90 height 14
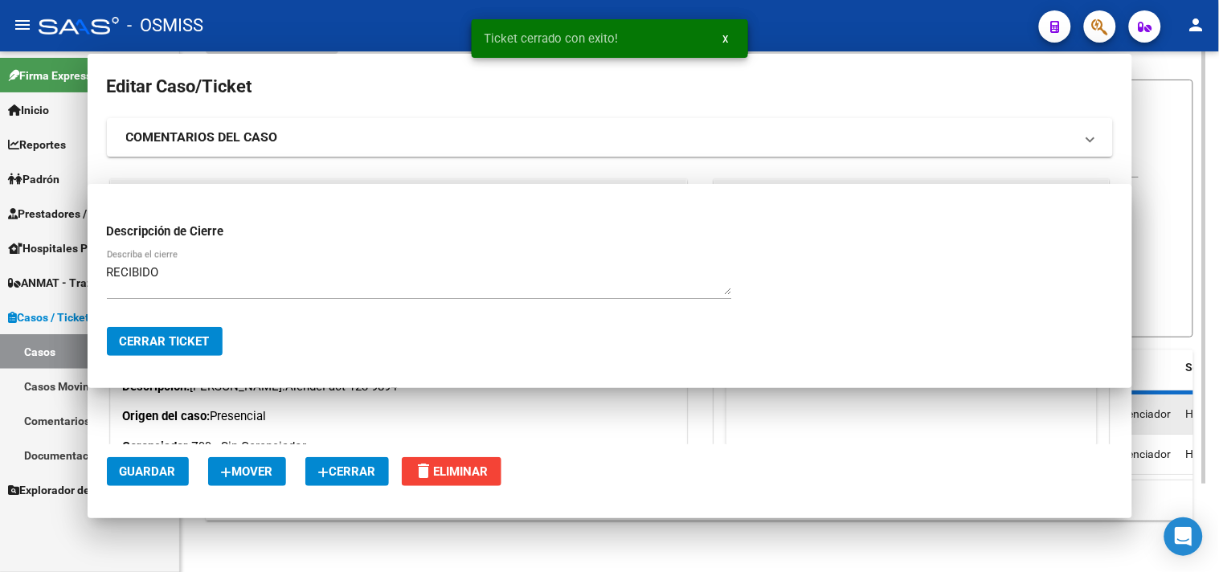
scroll to position [63, 0]
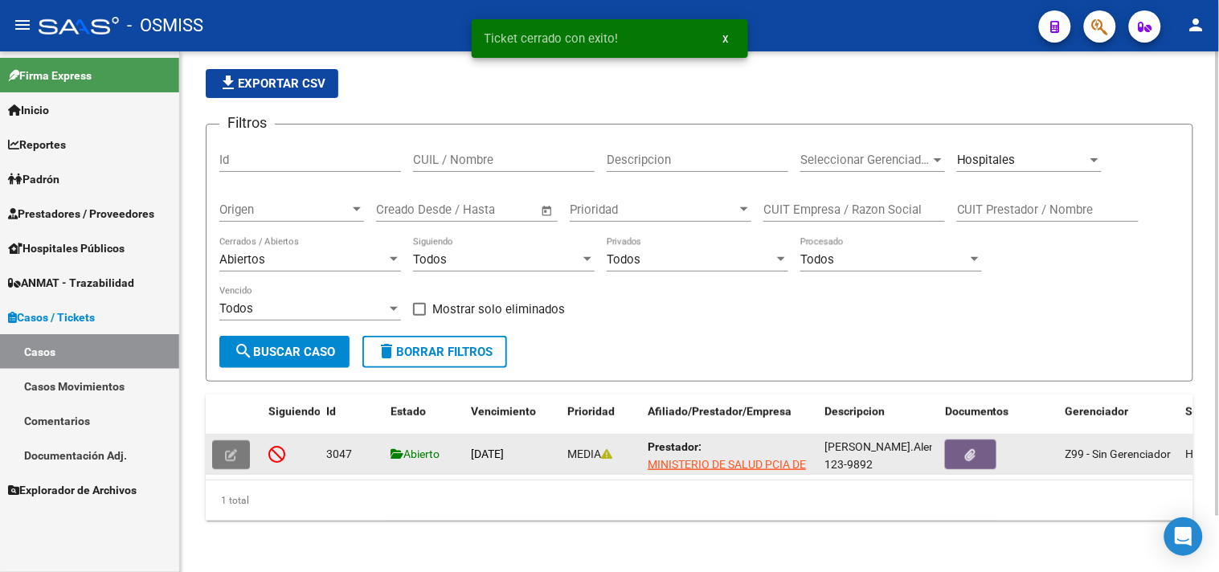
click at [239, 444] on button "button" at bounding box center [231, 454] width 38 height 29
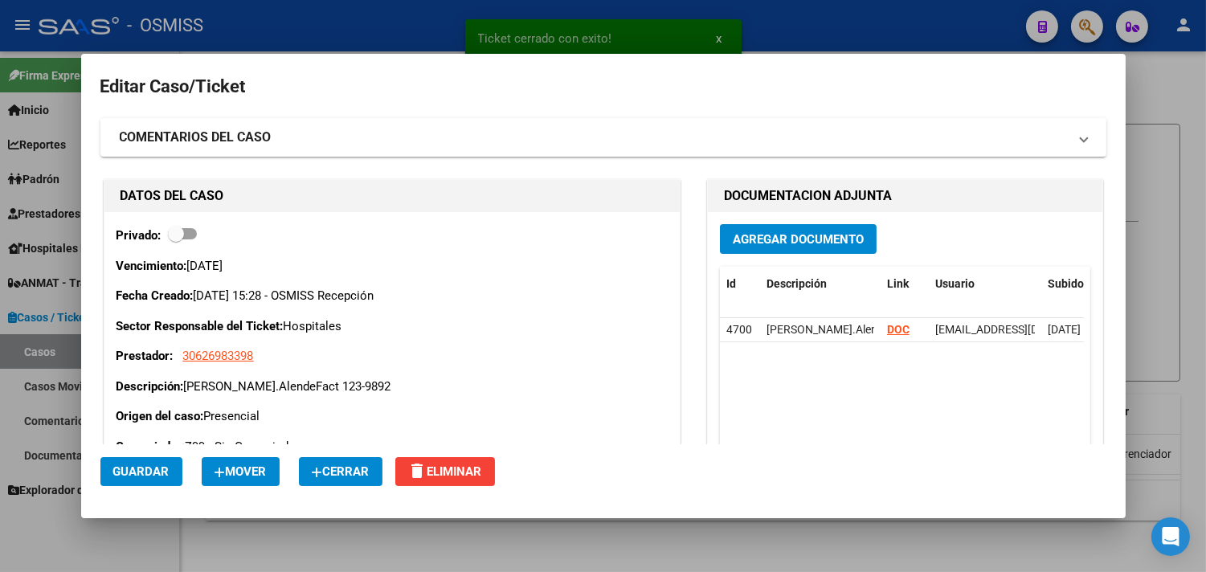
click at [358, 470] on span "Cerrar" at bounding box center [341, 472] width 58 height 14
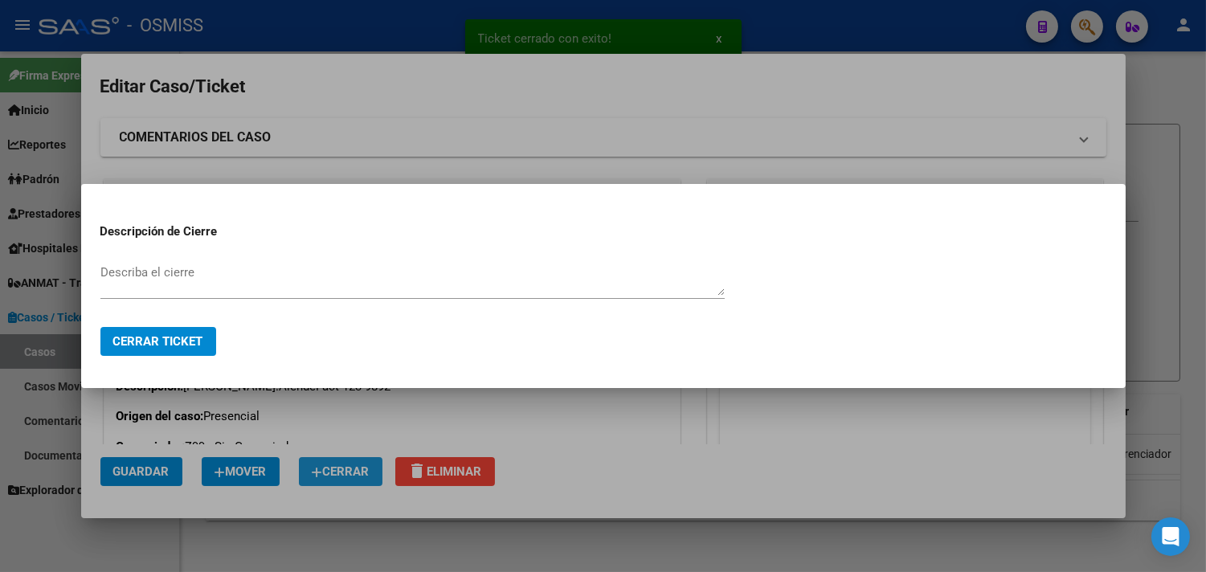
paste textarea "RECIBIDO"
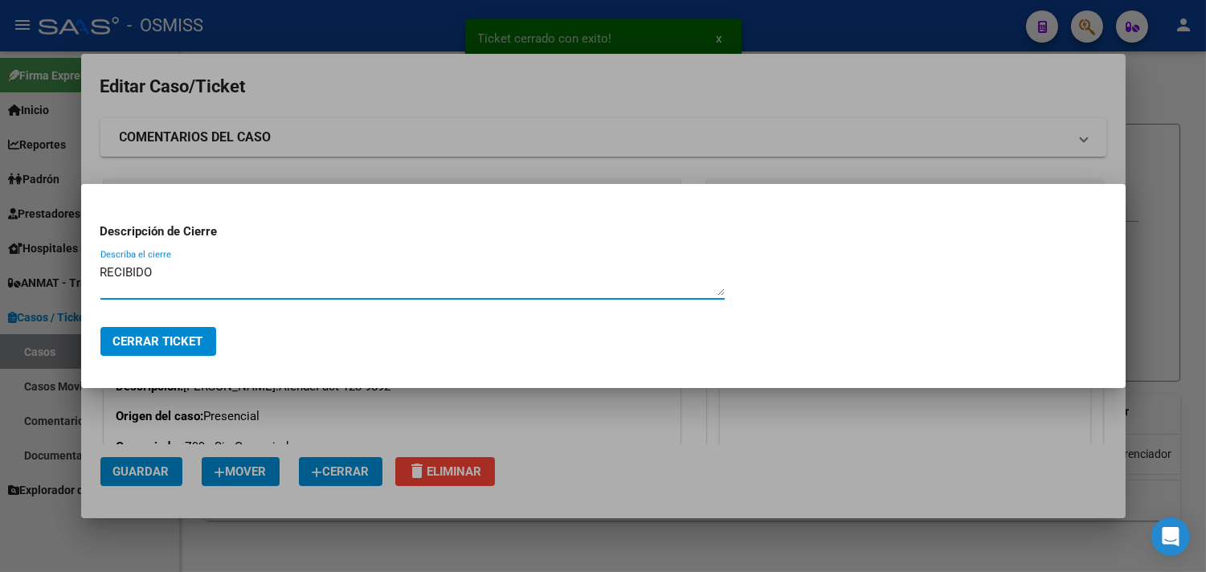
type textarea "RECIBIDO"
click at [169, 347] on span "Cerrar Ticket" at bounding box center [158, 341] width 90 height 14
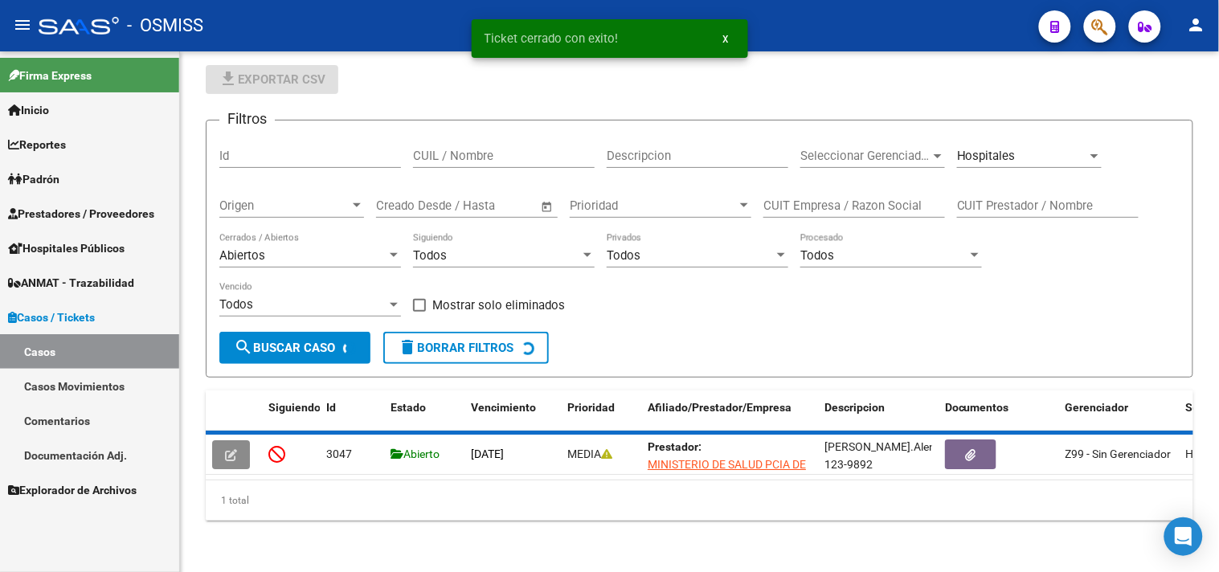
scroll to position [44, 0]
